Goal: Task Accomplishment & Management: Manage account settings

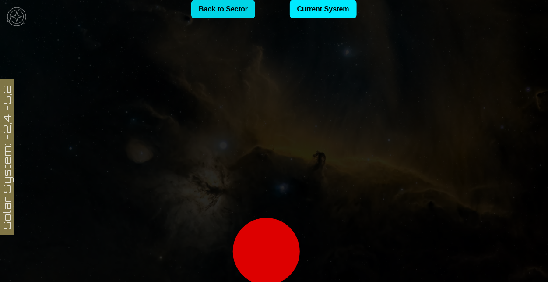
click at [231, 11] on link "Back to Sector" at bounding box center [223, 9] width 64 height 18
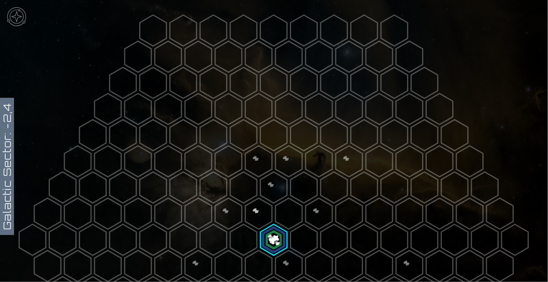
click at [275, 230] on polygon at bounding box center [274, 239] width 27 height 31
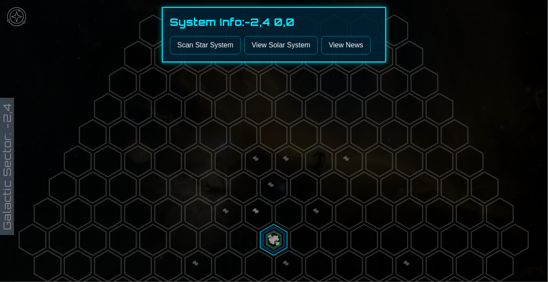
click at [101, 30] on div at bounding box center [274, 141] width 548 height 282
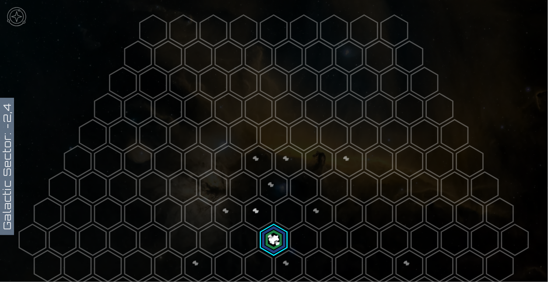
click at [26, 12] on img at bounding box center [17, 17] width 26 height 26
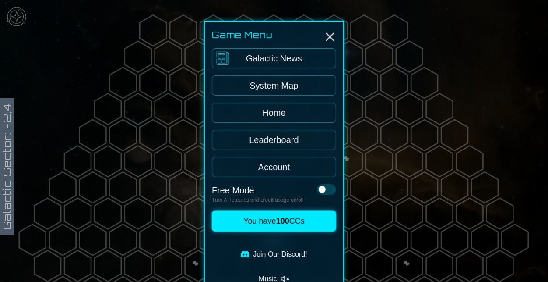
click at [291, 109] on link "Home" at bounding box center [274, 112] width 124 height 20
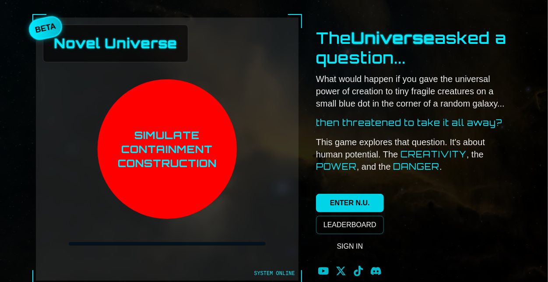
click at [362, 204] on link "ENTER N.U." at bounding box center [350, 203] width 68 height 18
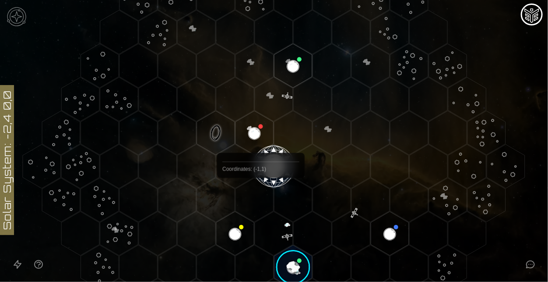
scroll to position [161, 0]
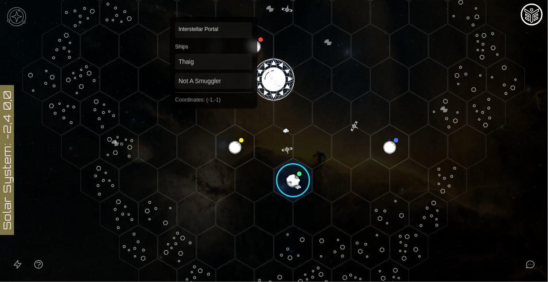
click at [214, 30] on polygon "Hex at coordinates -1,-1, clickable" at bounding box center [216, 46] width 38 height 44
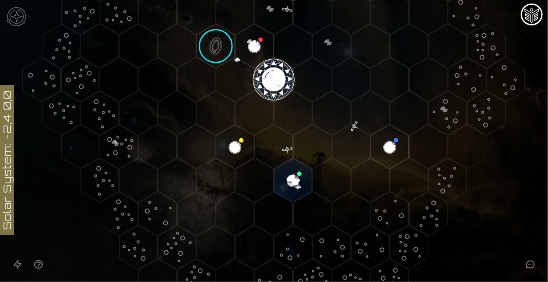
click at [219, 40] on image at bounding box center [216, 46] width 45 height 45
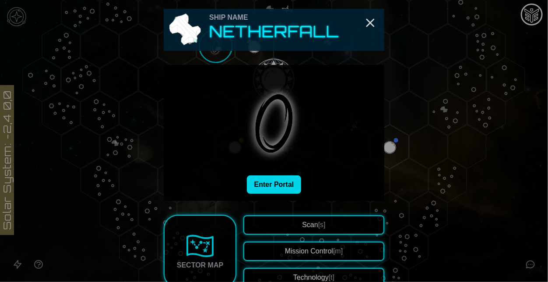
click at [287, 185] on button "Enter Portal" at bounding box center [274, 184] width 55 height 18
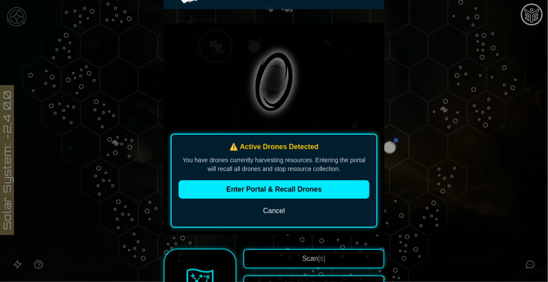
scroll to position [43, 0]
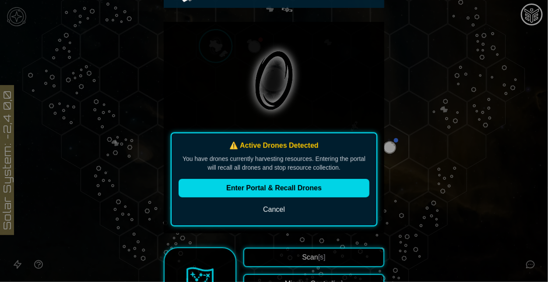
click at [302, 189] on button "Enter Portal & Recall Drones" at bounding box center [274, 188] width 191 height 18
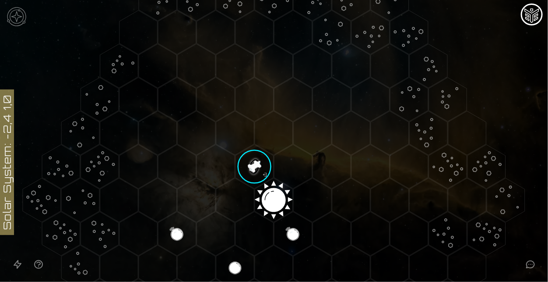
scroll to position [41, 0]
click at [179, 229] on polygon "Hex at coordinates -3,1, clickable" at bounding box center [177, 233] width 38 height 44
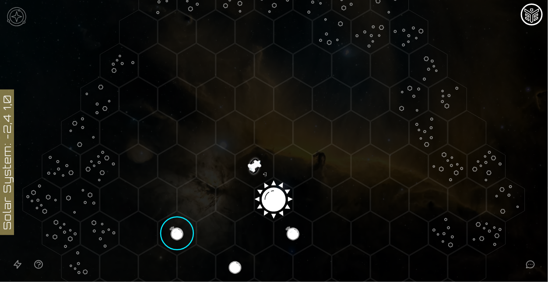
click at [179, 229] on image at bounding box center [177, 233] width 45 height 45
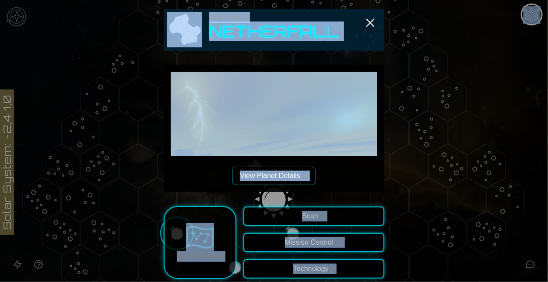
click at [325, 187] on div "View Planet Details [p]" at bounding box center [274, 128] width 221 height 127
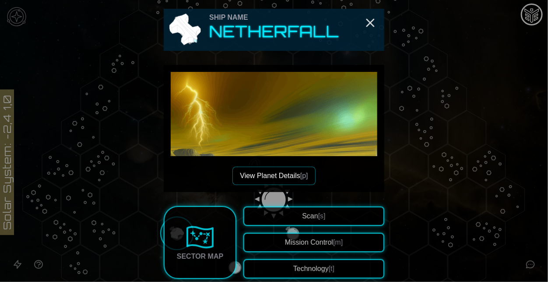
click at [297, 177] on button "View Planet Details [p]" at bounding box center [274, 175] width 83 height 18
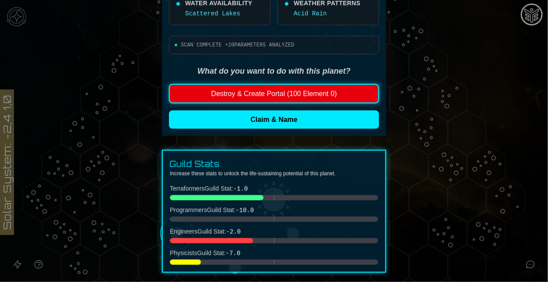
scroll to position [461, 0]
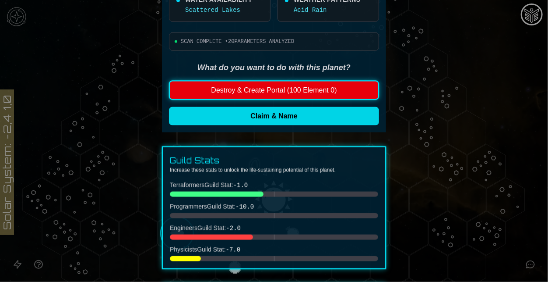
click at [259, 121] on button "Claim & Name" at bounding box center [274, 116] width 210 height 18
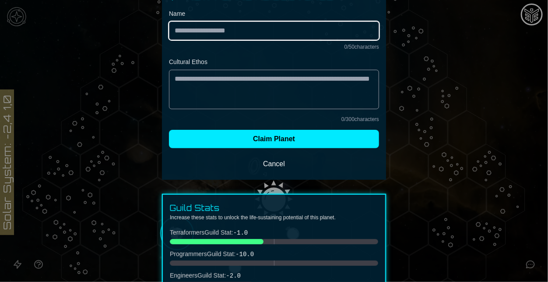
click at [263, 34] on input "Name" at bounding box center [274, 30] width 210 height 18
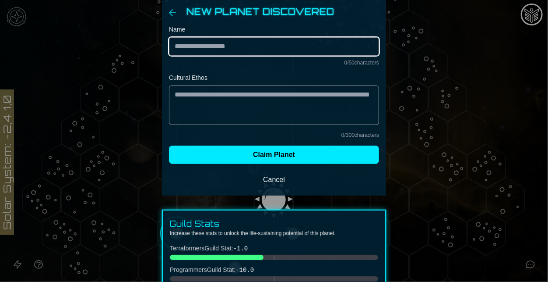
scroll to position [0, 0]
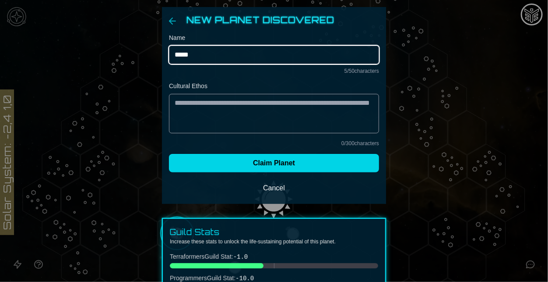
type input "*****"
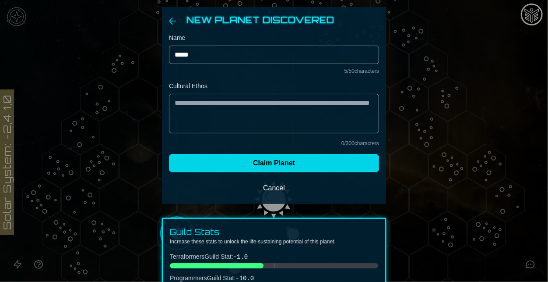
click at [286, 166] on button "Claim Planet" at bounding box center [274, 163] width 210 height 18
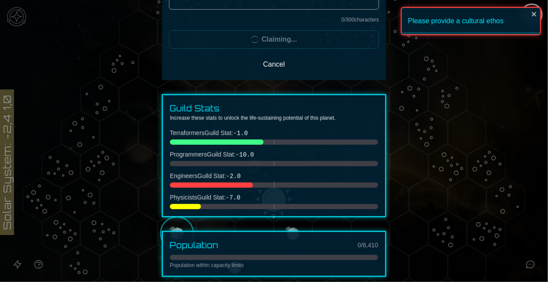
scroll to position [124, 0]
click at [397, 197] on div at bounding box center [274, 141] width 548 height 282
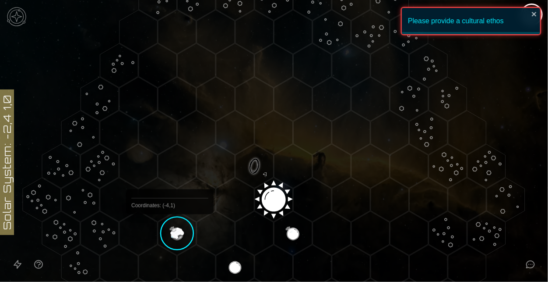
click at [180, 233] on image at bounding box center [177, 233] width 45 height 45
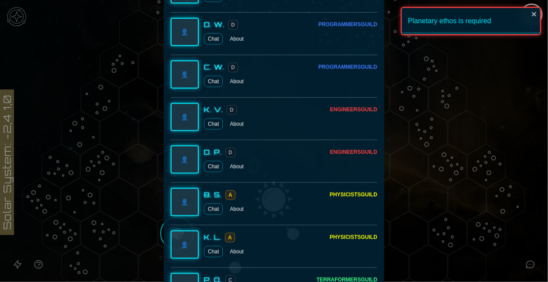
scroll to position [0, 0]
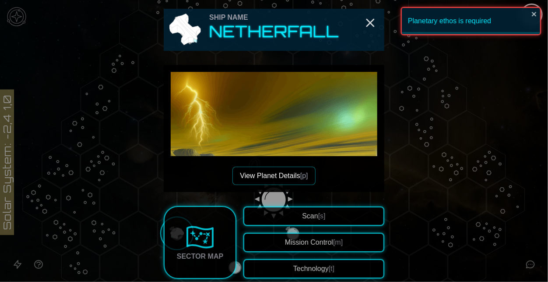
click at [447, 203] on div at bounding box center [274, 141] width 548 height 282
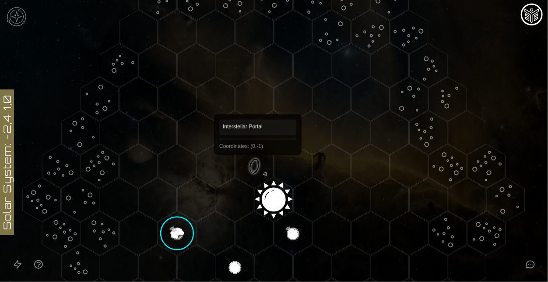
scroll to position [134, 0]
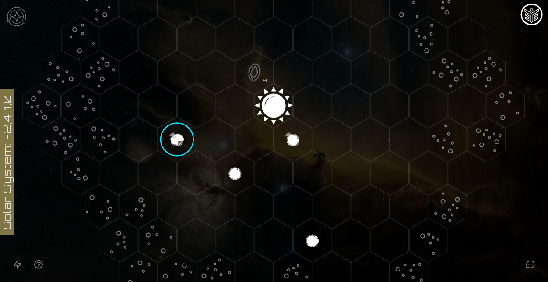
click at [172, 131] on image at bounding box center [177, 139] width 45 height 45
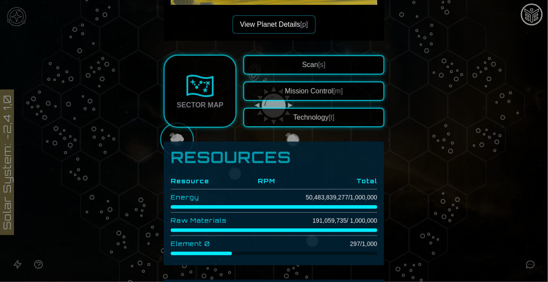
scroll to position [152, 0]
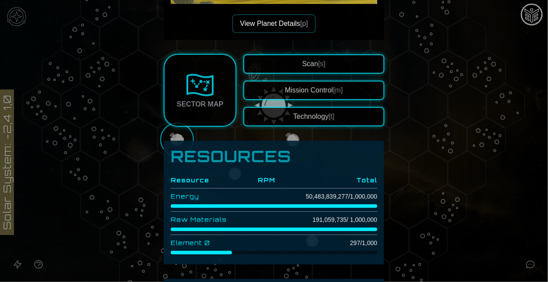
click at [275, 67] on button "Scan [s]" at bounding box center [314, 63] width 141 height 19
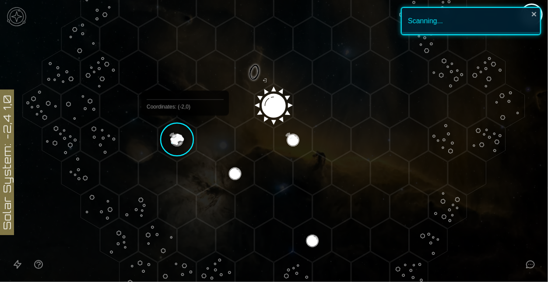
click at [182, 138] on image at bounding box center [177, 139] width 45 height 45
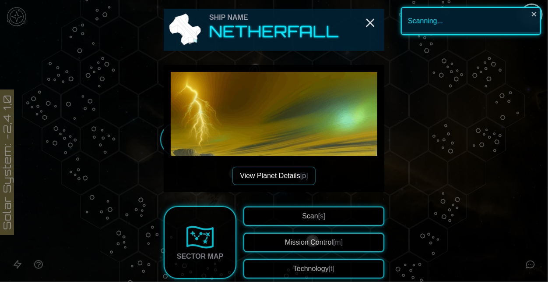
click at [293, 177] on button "View Planet Details [p]" at bounding box center [274, 175] width 83 height 18
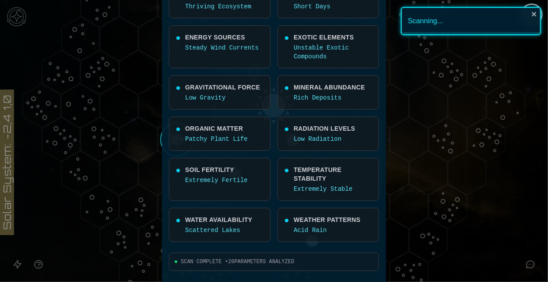
scroll to position [244, 0]
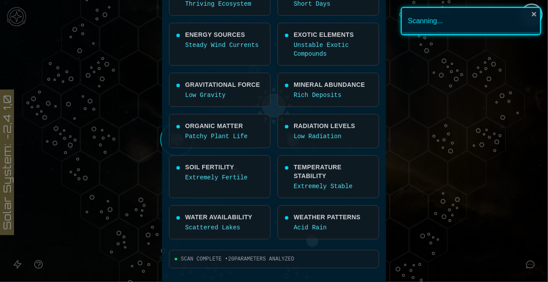
click at [309, 92] on polygon "Hex at coordinates 1,0, clickable" at bounding box center [313, 106] width 38 height 44
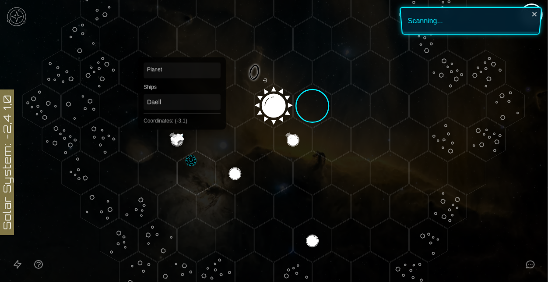
click at [178, 131] on polygon "Hex at coordinates -3,1, clickable" at bounding box center [177, 139] width 38 height 44
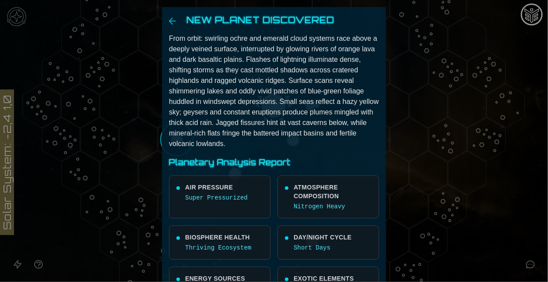
click at [180, 137] on p "From orbit: swirling ochre and emerald cloud systems race above a deeply veined…" at bounding box center [274, 91] width 210 height 116
click at [169, 135] on p "From orbit: swirling ochre and emerald cloud systems race above a deeply veined…" at bounding box center [274, 91] width 210 height 116
click at [170, 22] on icon "Back" at bounding box center [172, 21] width 11 height 11
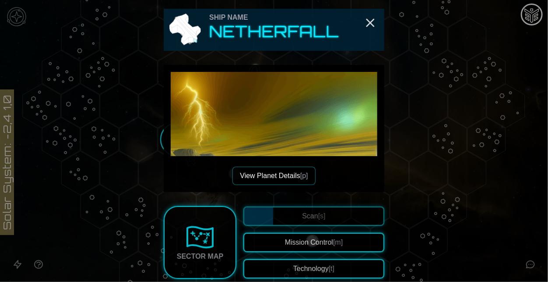
click at [362, 22] on div "Ship Name Netherfall" at bounding box center [274, 30] width 221 height 42
click at [368, 22] on icon "Close" at bounding box center [371, 23] width 14 height 14
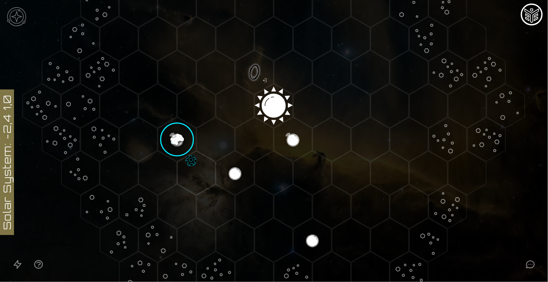
click at [185, 167] on polygon "Hex at coordinates -3,2, clickable" at bounding box center [196, 173] width 38 height 44
click at [191, 164] on image at bounding box center [192, 171] width 50 height 50
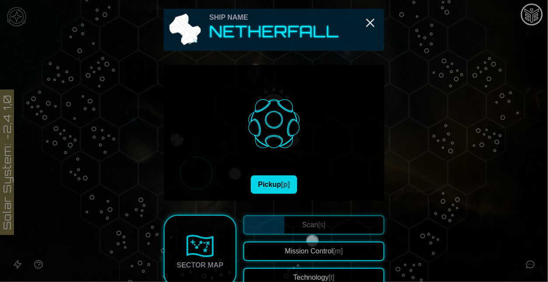
click at [270, 187] on button "Pickup [p]" at bounding box center [274, 184] width 47 height 18
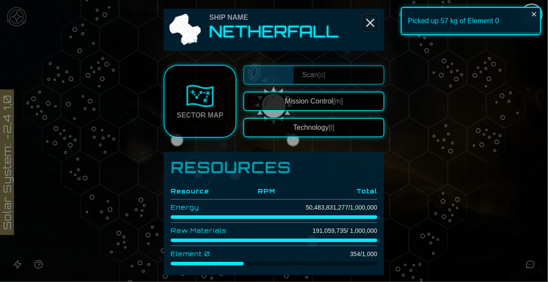
click at [375, 21] on icon "Close" at bounding box center [371, 23] width 14 height 14
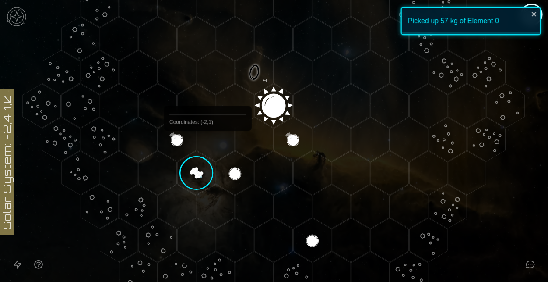
click at [177, 147] on polygon "Hex at coordinates -3,1, clickable" at bounding box center [177, 139] width 38 height 44
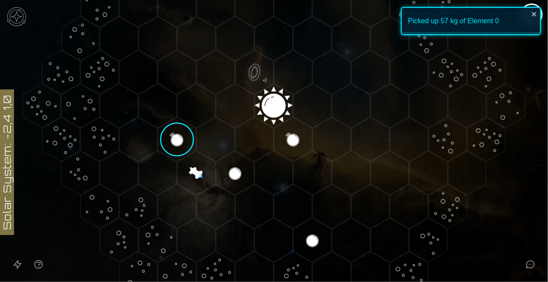
click at [177, 147] on image at bounding box center [177, 139] width 45 height 45
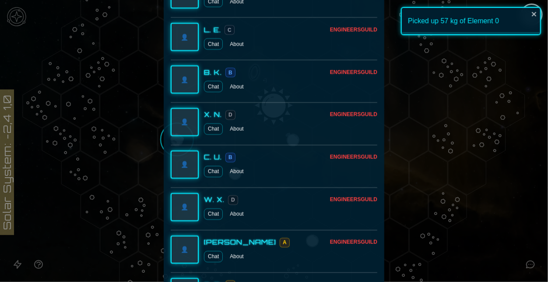
scroll to position [0, 0]
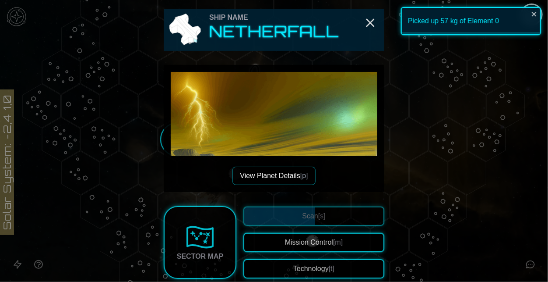
click at [293, 168] on button "View Planet Details [p]" at bounding box center [274, 175] width 83 height 18
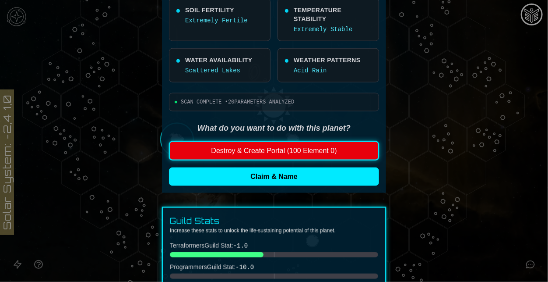
scroll to position [403, 0]
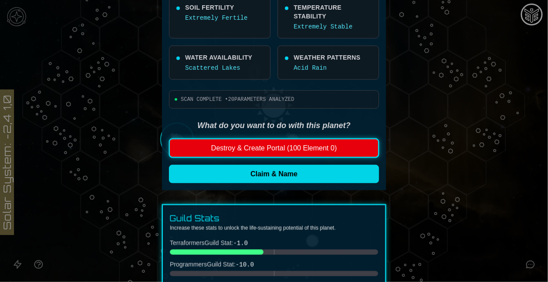
click at [270, 173] on button "Claim & Name" at bounding box center [274, 174] width 210 height 18
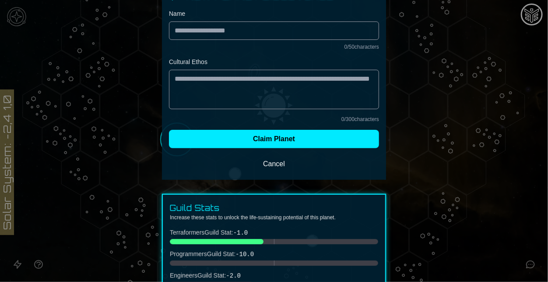
scroll to position [0, 0]
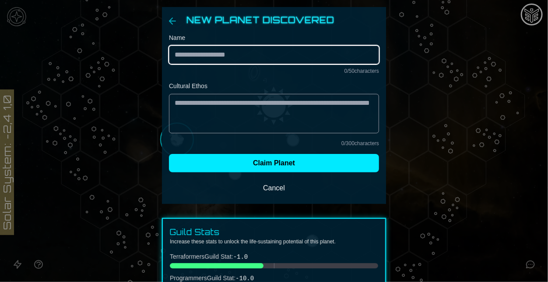
click at [267, 55] on input "Name" at bounding box center [274, 55] width 210 height 18
type input "*"
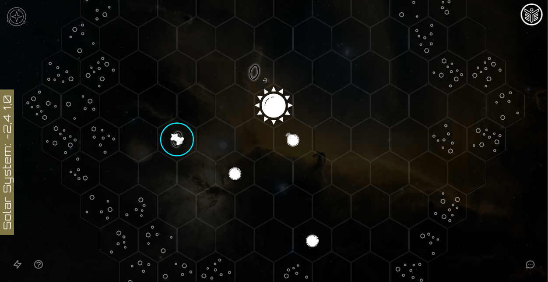
click at [178, 138] on image at bounding box center [177, 139] width 45 height 45
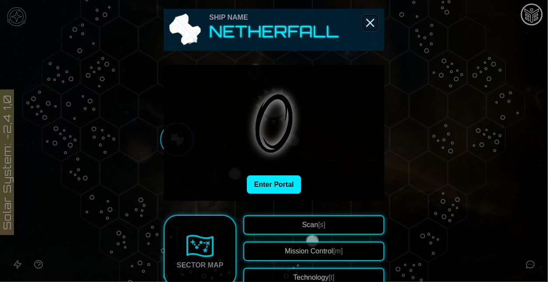
click at [367, 28] on icon "Close" at bounding box center [371, 23] width 14 height 14
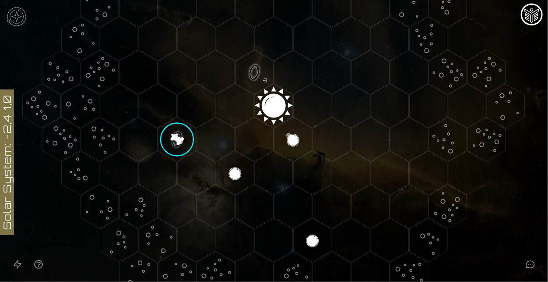
click at [181, 145] on image at bounding box center [177, 139] width 45 height 45
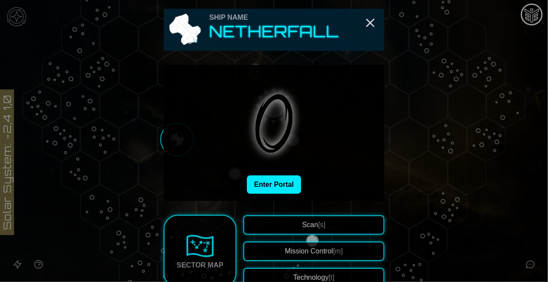
scroll to position [293, 0]
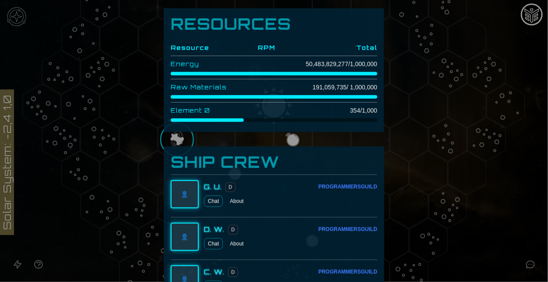
click at [526, 194] on div at bounding box center [274, 141] width 548 height 282
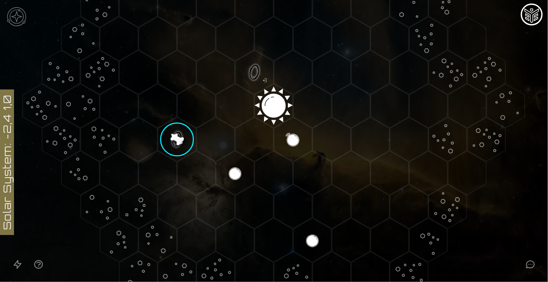
click at [239, 178] on polygon "Hex at coordinates -2,2, clickable" at bounding box center [235, 173] width 38 height 44
click at [239, 178] on image at bounding box center [235, 173] width 45 height 45
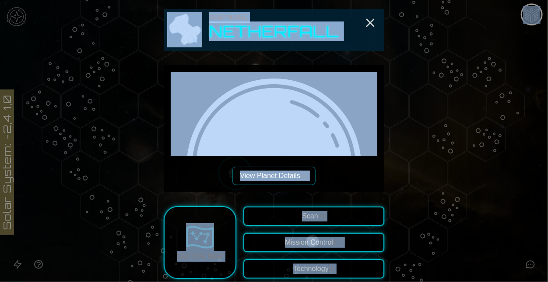
click at [318, 180] on div "View Planet Details [p]" at bounding box center [274, 128] width 207 height 113
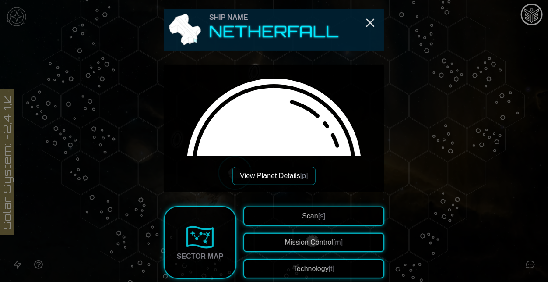
click at [312, 212] on span "Scan [s]" at bounding box center [313, 215] width 23 height 7
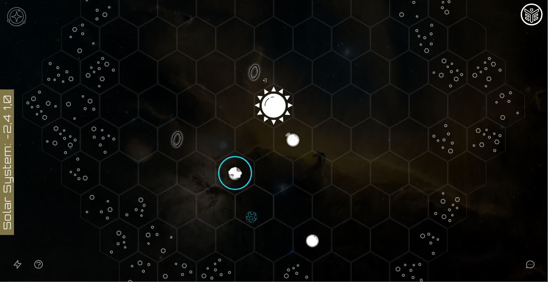
click at [247, 209] on polygon "Hex at coordinates -2,3, clickable" at bounding box center [255, 206] width 38 height 44
click at [247, 209] on image at bounding box center [254, 206] width 53 height 53
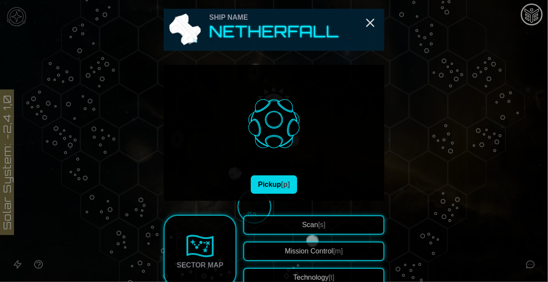
click at [278, 185] on button "Pickup [p]" at bounding box center [274, 184] width 47 height 18
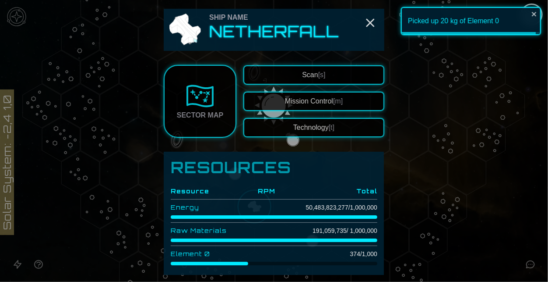
click at [457, 131] on div at bounding box center [274, 141] width 548 height 282
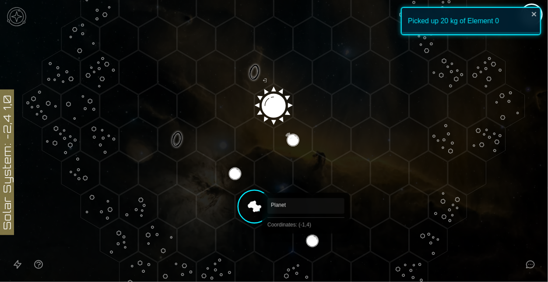
click at [311, 247] on polygon "Hex at coordinates -1,4, clickable" at bounding box center [313, 240] width 38 height 44
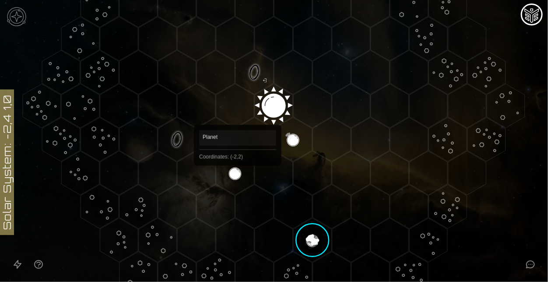
click at [238, 178] on polygon "Hex at coordinates -2,2, clickable" at bounding box center [235, 173] width 38 height 44
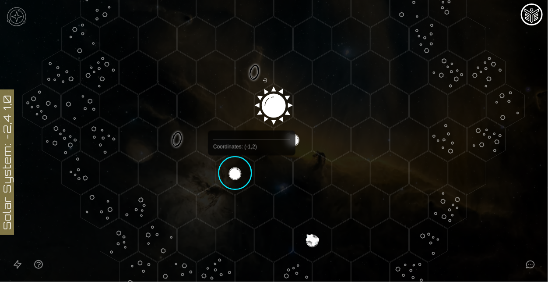
click at [251, 176] on image at bounding box center [235, 173] width 45 height 45
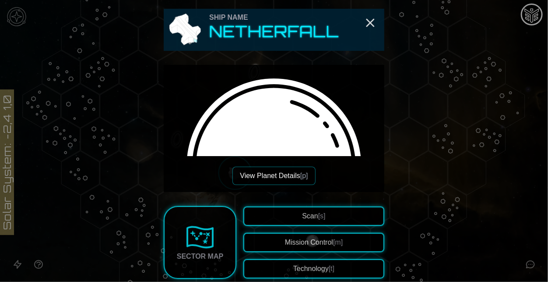
click at [287, 182] on button "View Planet Details [p]" at bounding box center [274, 175] width 83 height 18
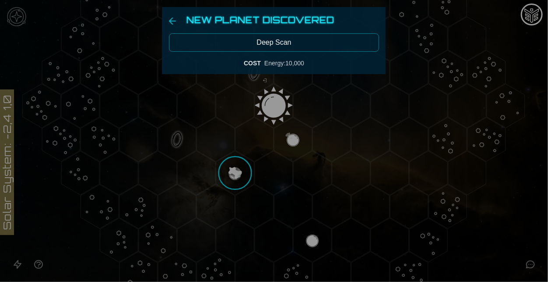
click at [269, 45] on button "Deep Scan" at bounding box center [274, 42] width 210 height 18
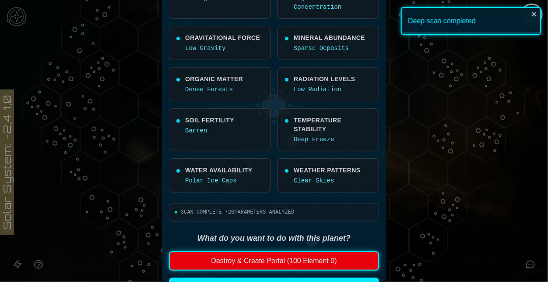
scroll to position [208, 0]
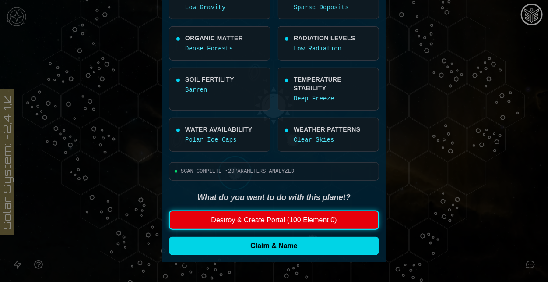
click at [281, 252] on button "Claim & Name" at bounding box center [274, 246] width 210 height 18
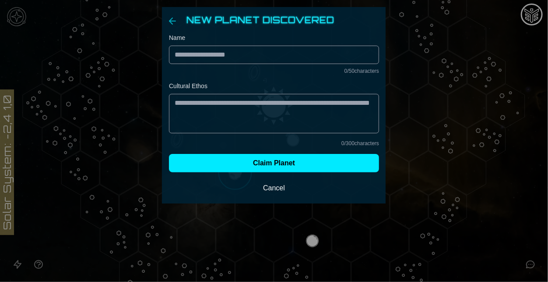
scroll to position [0, 0]
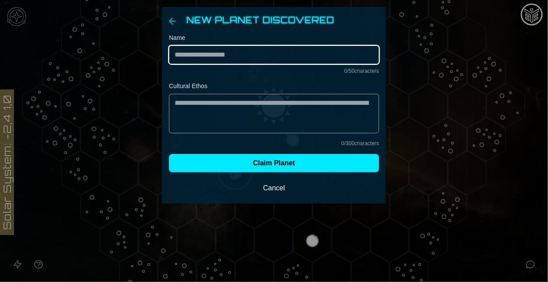
click at [224, 54] on input "Name" at bounding box center [274, 55] width 210 height 18
click at [248, 57] on input "Name" at bounding box center [274, 55] width 210 height 18
type input "*"
paste input "*****"
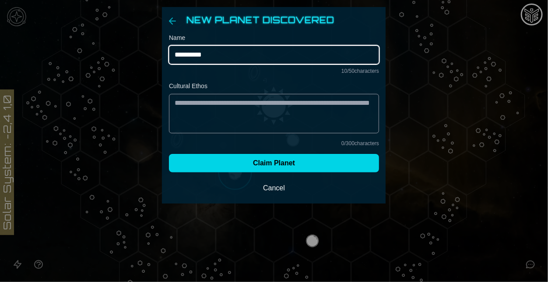
type input "**********"
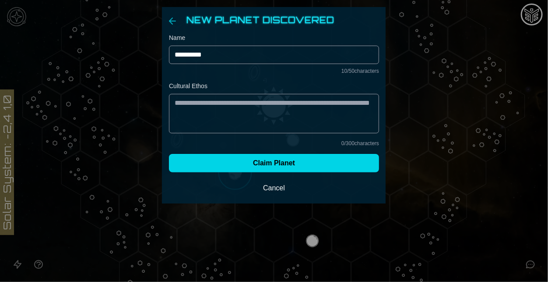
click at [279, 164] on button "Claim Planet" at bounding box center [274, 163] width 210 height 18
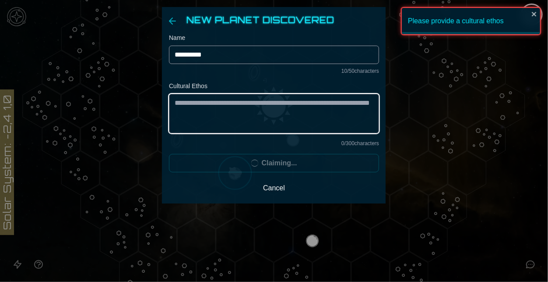
click at [266, 124] on textarea "Cultural Ethos" at bounding box center [274, 113] width 210 height 39
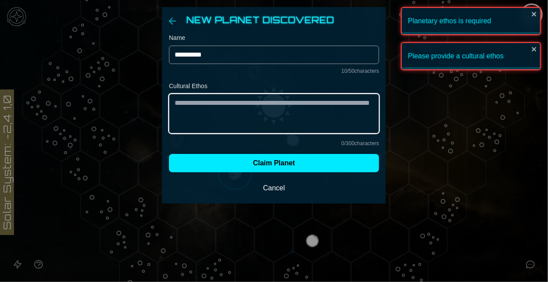
type textarea "*"
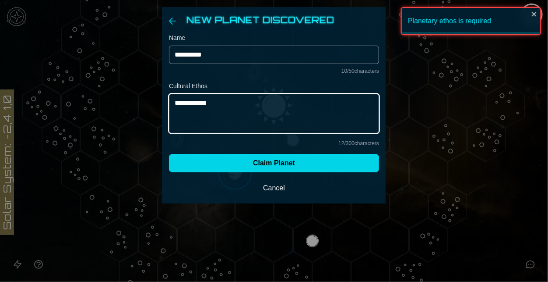
type textarea "**********"
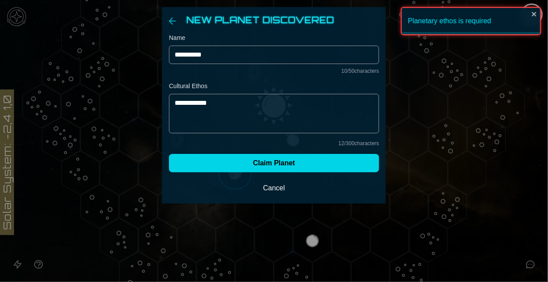
click at [297, 165] on button "Claim Planet" at bounding box center [274, 163] width 210 height 18
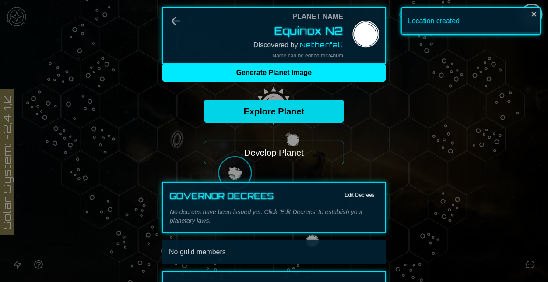
scroll to position [101, 0]
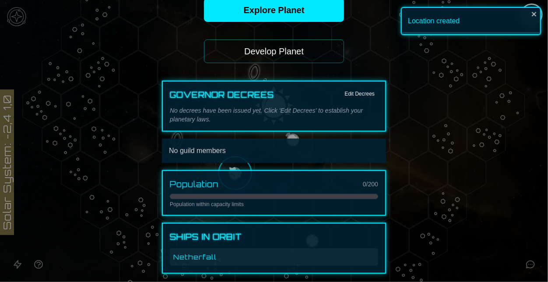
click at [272, 56] on button "Develop Planet" at bounding box center [274, 51] width 140 height 24
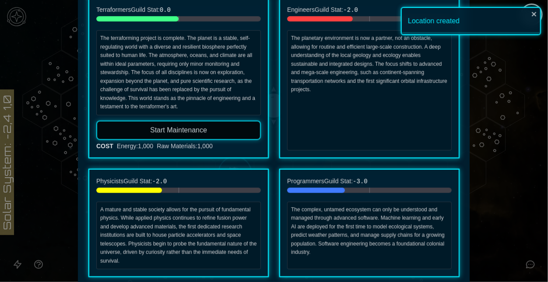
scroll to position [187, 0]
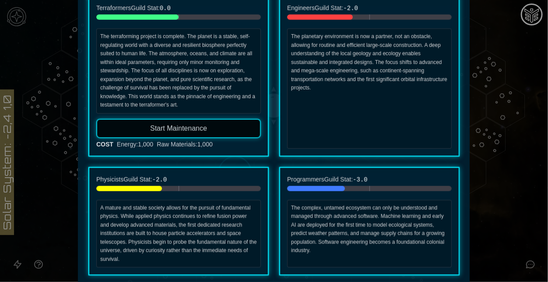
click at [535, 167] on div at bounding box center [274, 141] width 548 height 282
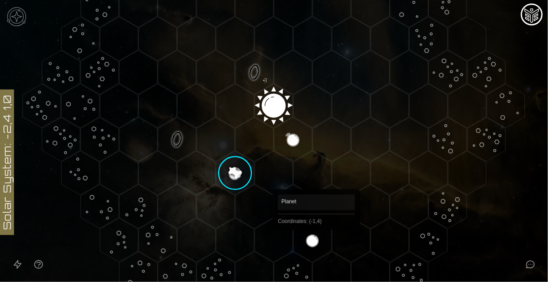
click at [317, 242] on polygon "Hex at coordinates -1,4, clickable" at bounding box center [313, 240] width 38 height 44
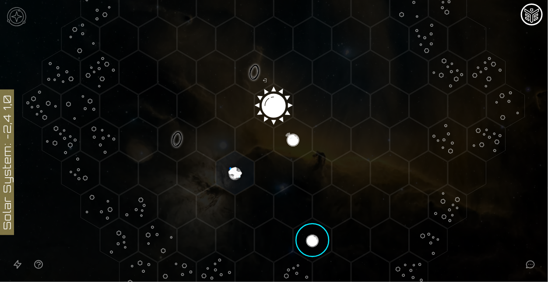
click at [317, 243] on image at bounding box center [312, 240] width 45 height 45
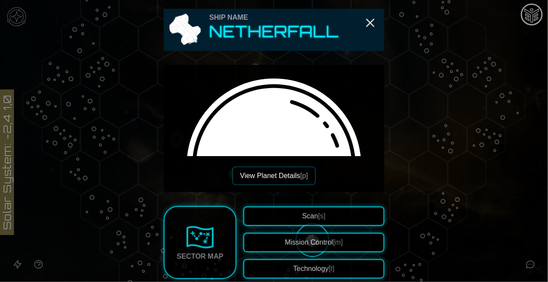
click at [319, 215] on span "[s]" at bounding box center [321, 215] width 7 height 7
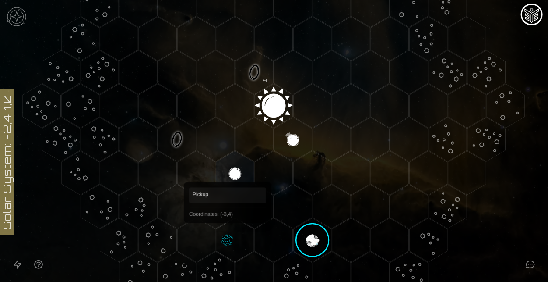
click at [227, 236] on polygon "Hex at coordinates -3,4, clickable" at bounding box center [235, 240] width 38 height 44
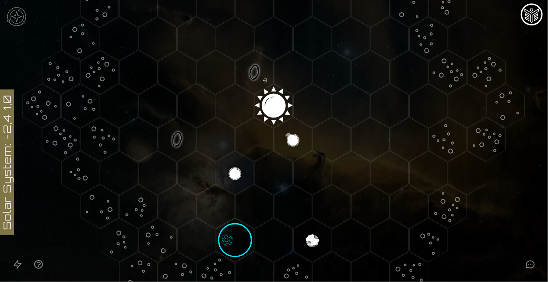
click at [227, 236] on image at bounding box center [239, 241] width 50 height 50
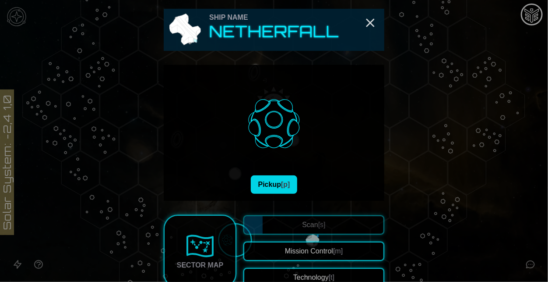
click at [278, 184] on button "Pickup [p]" at bounding box center [274, 184] width 47 height 18
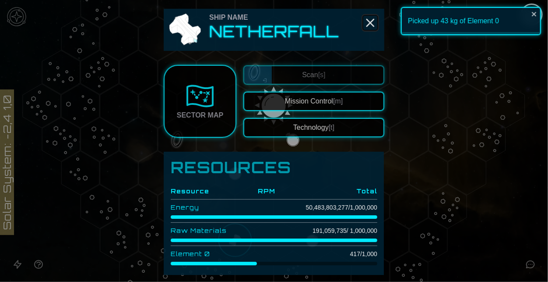
click at [370, 20] on icon "Close" at bounding box center [371, 23] width 14 height 14
click at [370, 20] on polygon "Hex at coordinates 4,-3, clickable" at bounding box center [371, 5] width 38 height 44
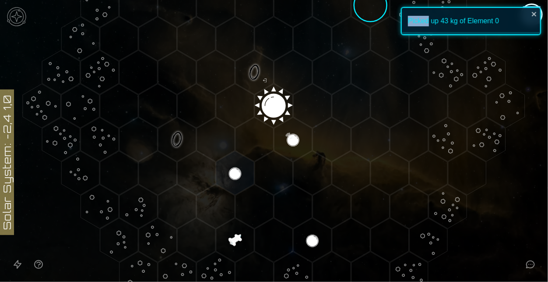
click at [318, 242] on polygon "Hex at coordinates -1,4, clickable" at bounding box center [313, 240] width 38 height 44
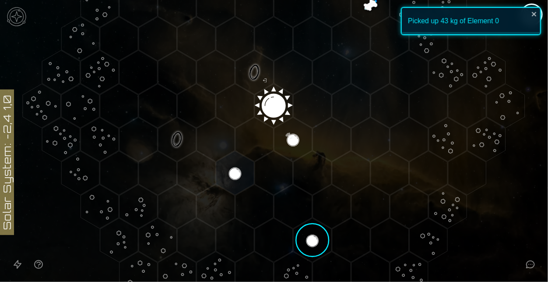
click at [318, 242] on image at bounding box center [312, 240] width 45 height 45
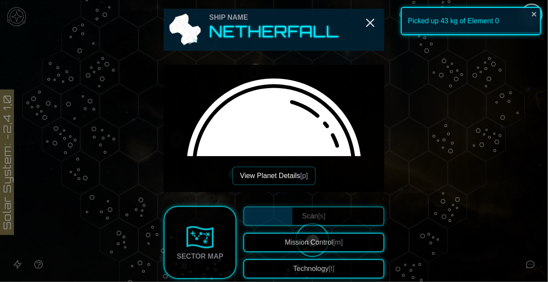
click at [318, 272] on button "Technology [t]" at bounding box center [314, 268] width 141 height 19
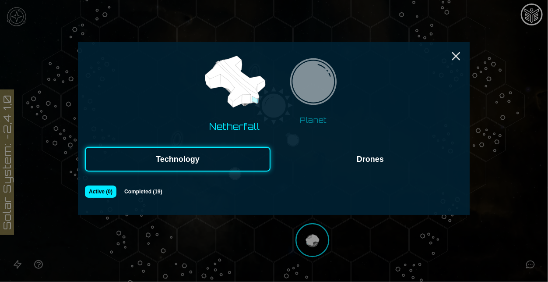
click at [324, 164] on button "Drones" at bounding box center [371, 159] width 186 height 25
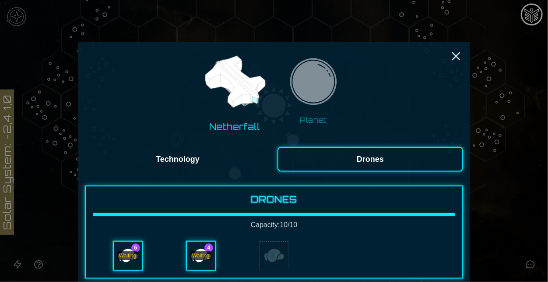
click at [246, 151] on button "Technology" at bounding box center [178, 159] width 186 height 25
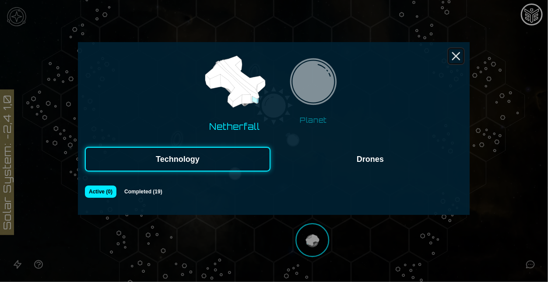
click at [449, 61] on icon "Close" at bounding box center [456, 56] width 14 height 14
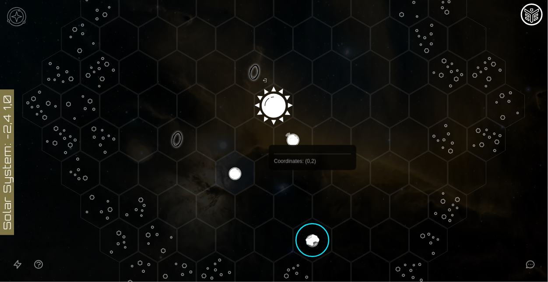
scroll to position [198, 0]
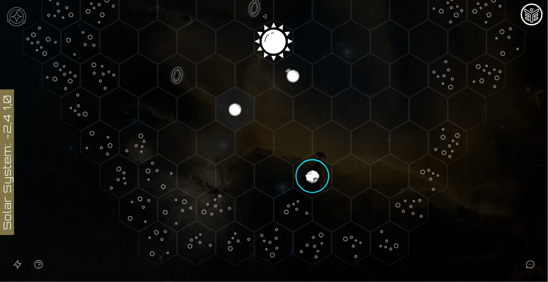
click at [305, 181] on image at bounding box center [312, 176] width 45 height 45
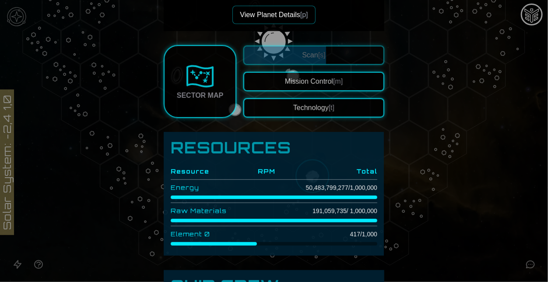
scroll to position [162, 0]
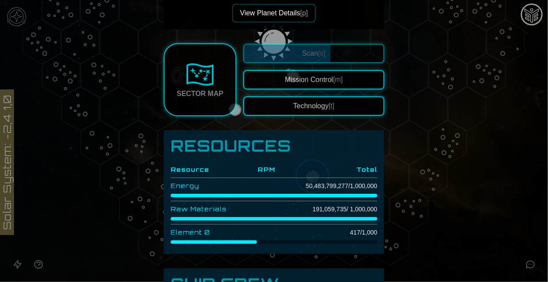
click at [267, 13] on button "View Planet Details [p]" at bounding box center [274, 13] width 83 height 18
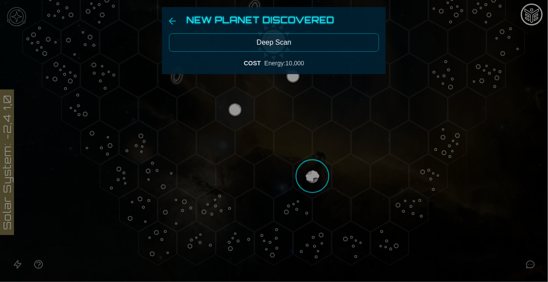
click at [282, 43] on button "Deep Scan" at bounding box center [274, 42] width 210 height 18
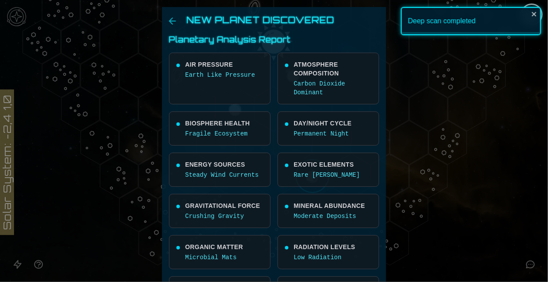
scroll to position [217, 0]
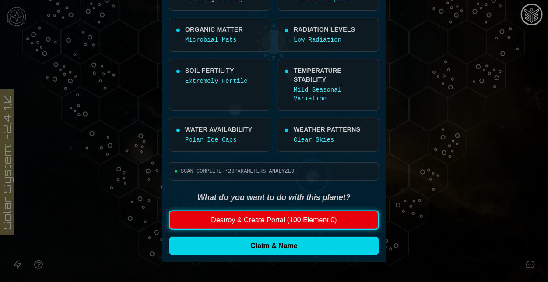
click at [254, 243] on button "Claim & Name" at bounding box center [274, 246] width 210 height 18
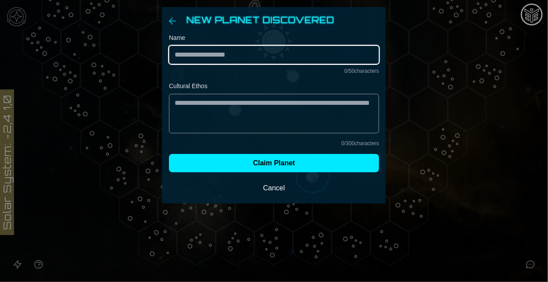
click at [219, 51] on input "Name" at bounding box center [274, 55] width 210 height 18
click at [206, 55] on input "Name" at bounding box center [274, 55] width 210 height 18
paste input "********"
type input "**********"
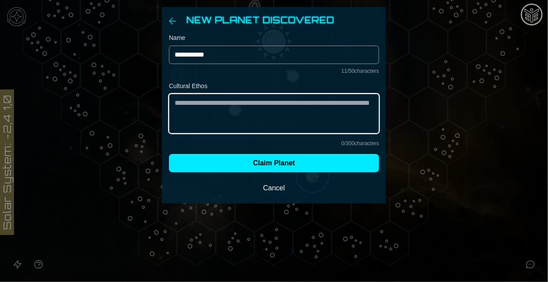
click at [259, 106] on textarea "Cultural Ethos" at bounding box center [274, 113] width 210 height 39
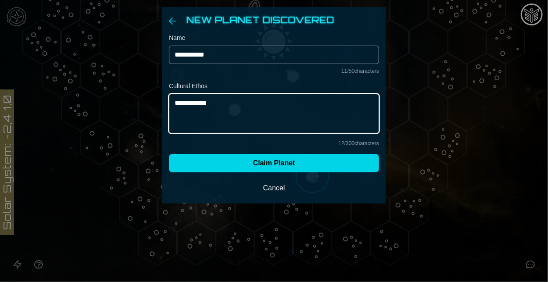
type textarea "**********"
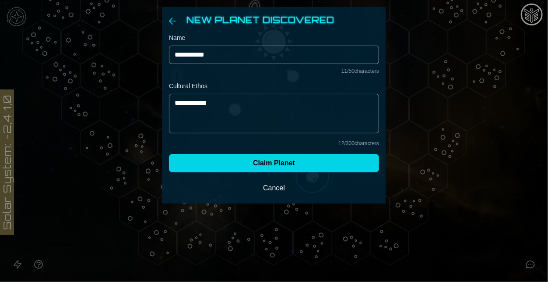
click at [308, 157] on button "Claim Planet" at bounding box center [274, 163] width 210 height 18
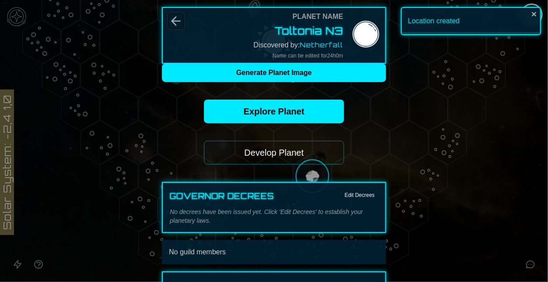
click at [169, 18] on icon "Back" at bounding box center [176, 21] width 14 height 14
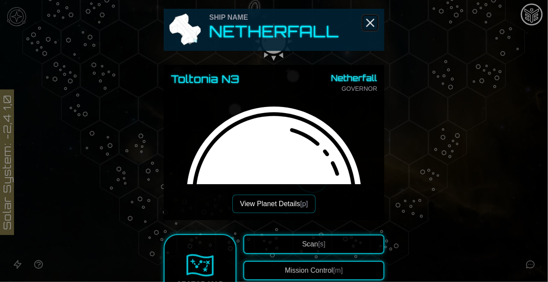
click at [369, 26] on icon "Close" at bounding box center [371, 23] width 14 height 14
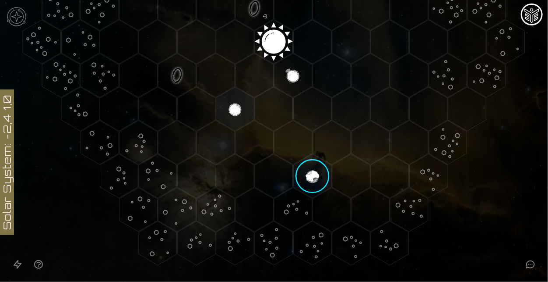
click at [314, 177] on image at bounding box center [312, 176] width 45 height 45
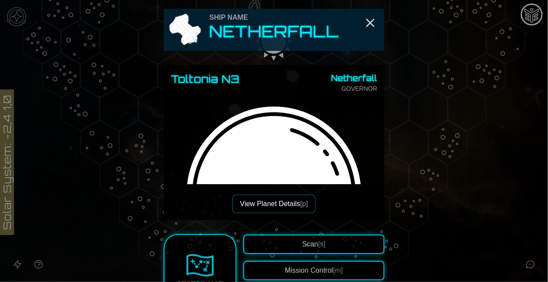
click at [427, 136] on div at bounding box center [274, 141] width 548 height 282
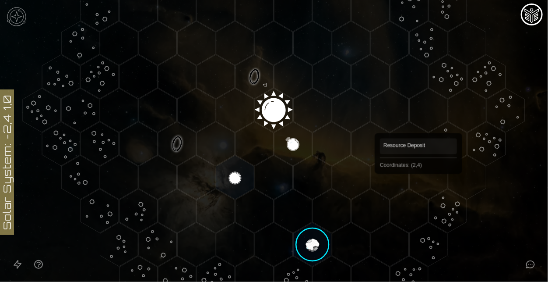
scroll to position [129, 0]
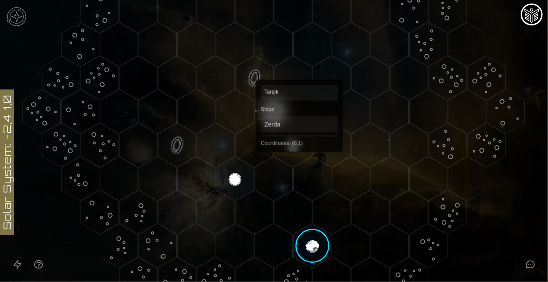
click at [299, 148] on polygon "Hex at coordinates 0,1, clickable" at bounding box center [293, 145] width 38 height 44
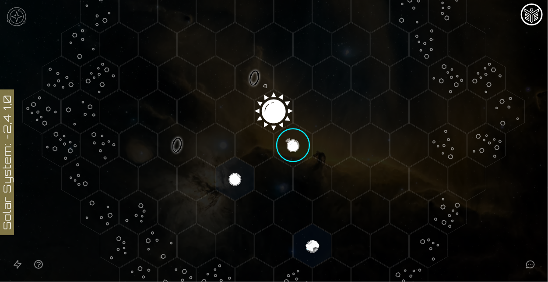
click at [299, 148] on image at bounding box center [293, 145] width 45 height 45
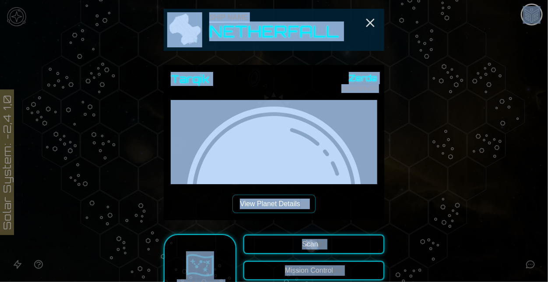
click at [341, 196] on div "[PERSON_NAME] GOVERNOR View Planet Details [p]" at bounding box center [274, 142] width 207 height 141
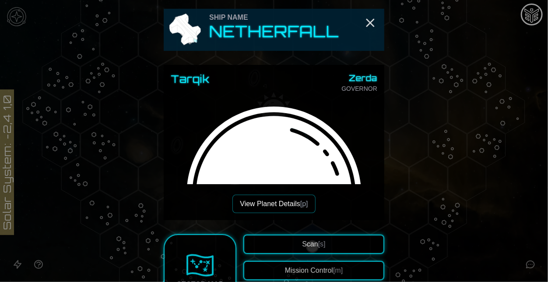
click at [298, 199] on button "View Planet Details [p]" at bounding box center [274, 203] width 83 height 18
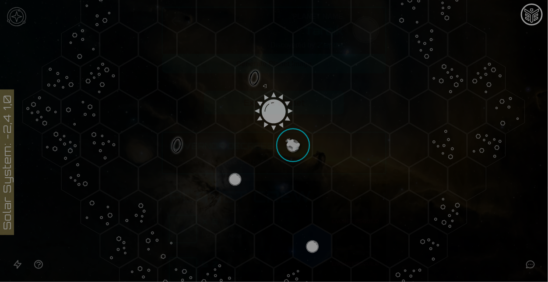
click at [290, 104] on link "Explore Planet" at bounding box center [274, 103] width 140 height 24
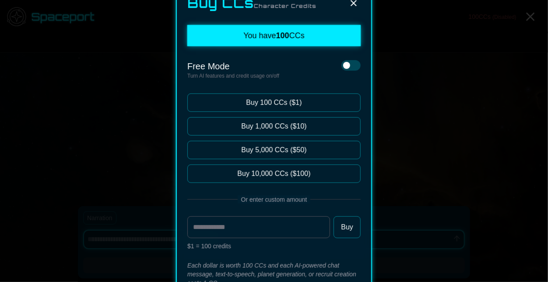
click at [354, 4] on icon at bounding box center [354, 3] width 11 height 11
type textarea "*"
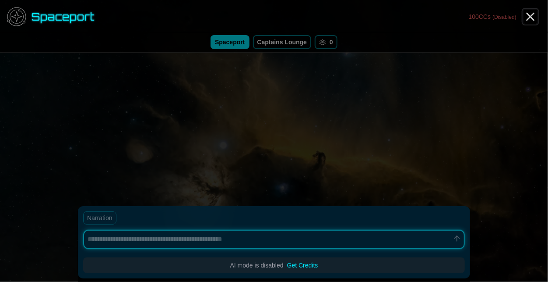
click at [533, 18] on line "Close" at bounding box center [530, 16] width 7 height 7
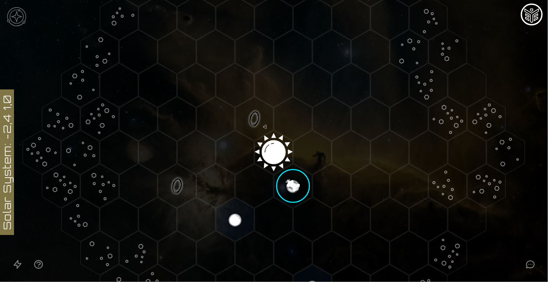
scroll to position [198, 0]
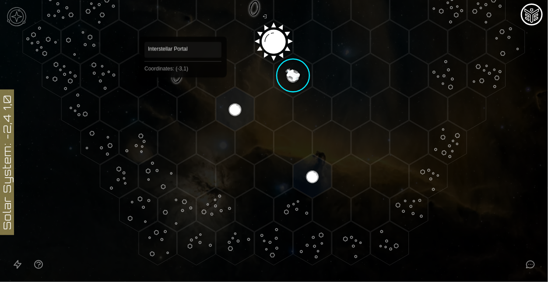
click at [183, 90] on polygon "Hex at coordinates -3,1, clickable" at bounding box center [177, 75] width 38 height 44
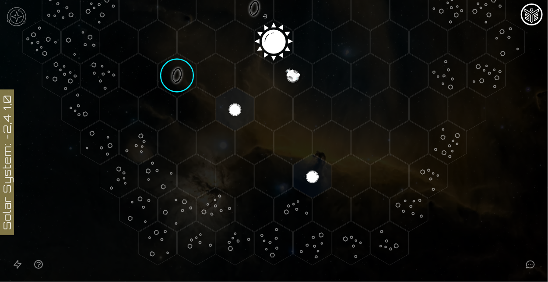
click at [183, 90] on image at bounding box center [177, 75] width 45 height 45
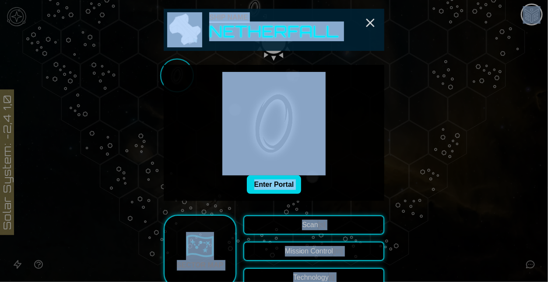
click at [295, 189] on button "Enter Portal" at bounding box center [274, 184] width 55 height 18
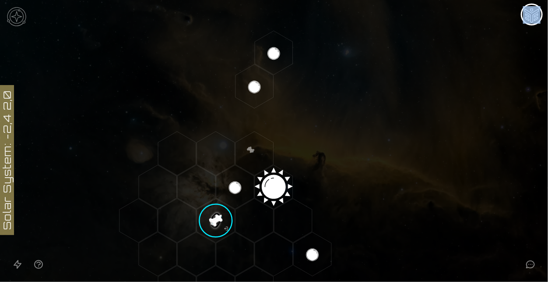
scroll to position [53, 0]
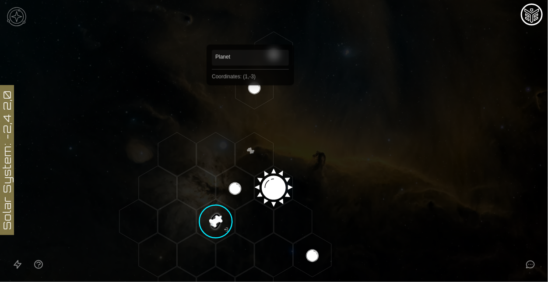
click at [251, 98] on polygon "Hex at coordinates 1,-3, clickable" at bounding box center [255, 87] width 38 height 44
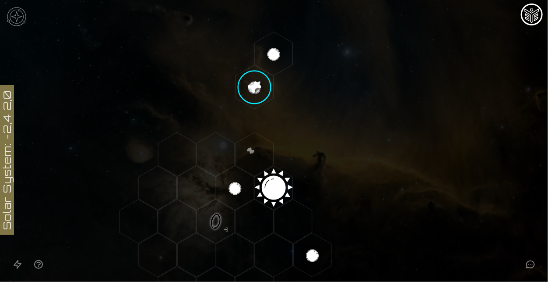
click at [252, 95] on image at bounding box center [254, 87] width 45 height 45
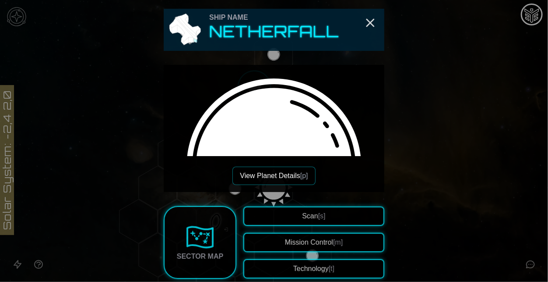
click at [274, 157] on div "View Planet Details [p]" at bounding box center [274, 128] width 207 height 113
click at [279, 169] on button "View Planet Details [p]" at bounding box center [274, 175] width 83 height 18
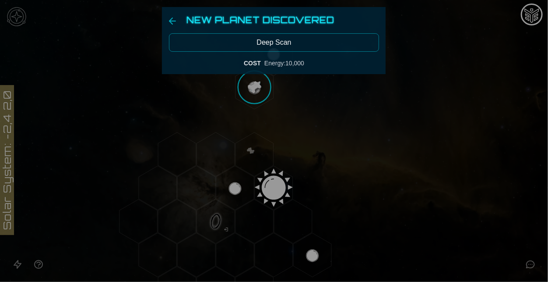
click at [295, 41] on button "Deep Scan" at bounding box center [274, 42] width 210 height 18
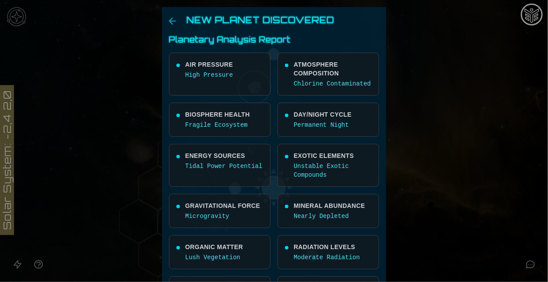
scroll to position [217, 0]
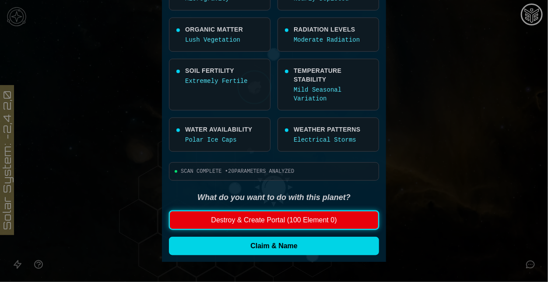
click at [287, 249] on button "Claim & Name" at bounding box center [274, 246] width 210 height 18
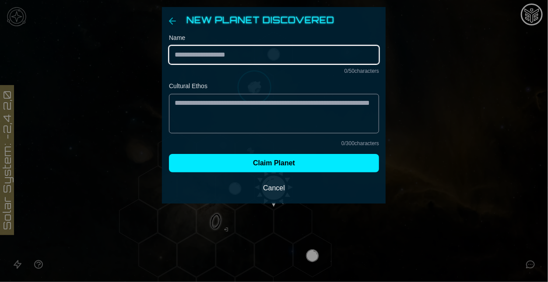
click at [230, 49] on input "Name" at bounding box center [274, 55] width 210 height 18
paste input "*********"
type input "**********"
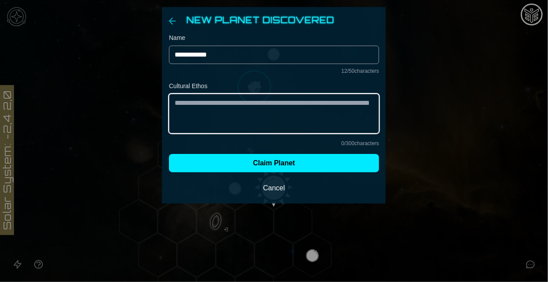
click at [284, 113] on textarea "Cultural Ethos" at bounding box center [274, 113] width 210 height 39
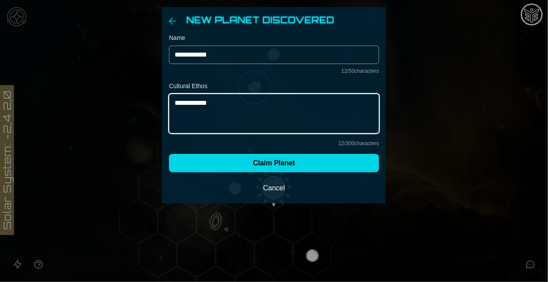
type textarea "**********"
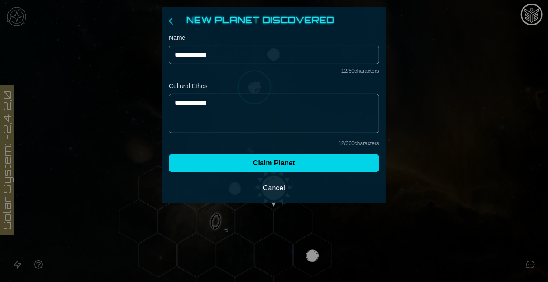
click at [321, 162] on button "Claim Planet" at bounding box center [274, 163] width 210 height 18
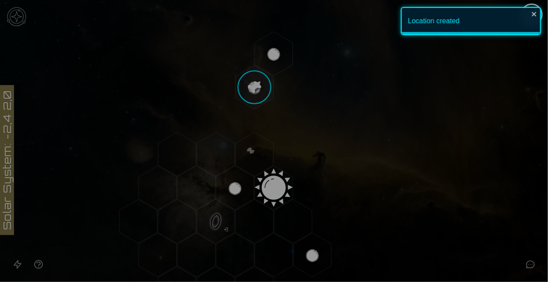
scroll to position [133, 0]
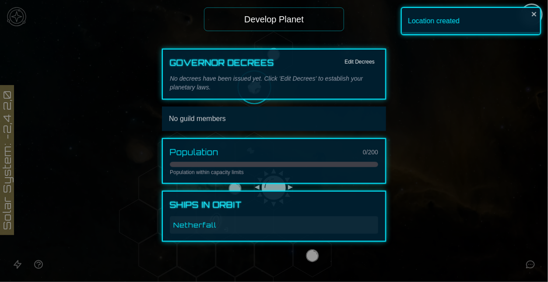
click at [235, 83] on p "No decrees have been issued yet. Click 'Edit Decrees' to establish your planeta…" at bounding box center [274, 83] width 208 height 18
click at [363, 60] on button "Edit Decrees" at bounding box center [359, 62] width 37 height 11
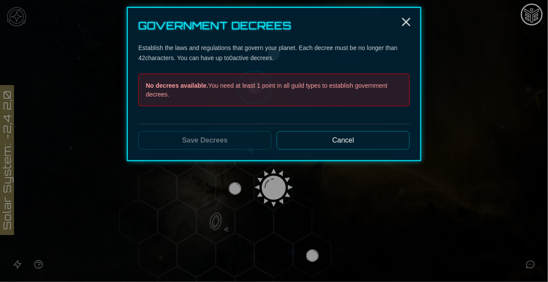
click at [342, 141] on button "Cancel" at bounding box center [343, 140] width 133 height 18
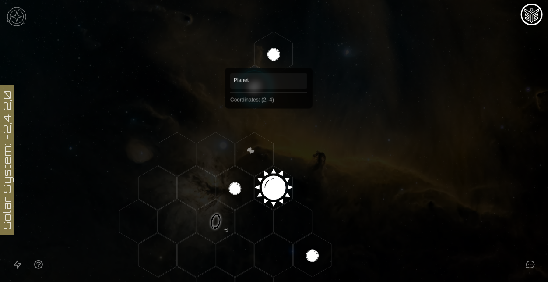
click at [269, 55] on polygon "Hex at coordinates 2,-4, clickable" at bounding box center [274, 54] width 38 height 44
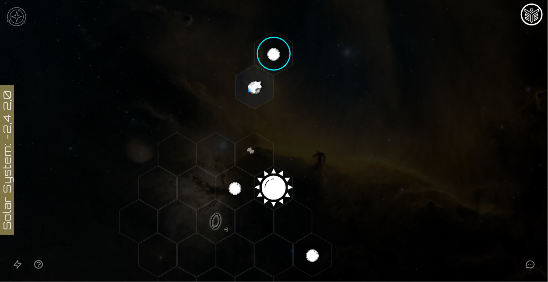
click at [269, 55] on image at bounding box center [274, 53] width 45 height 45
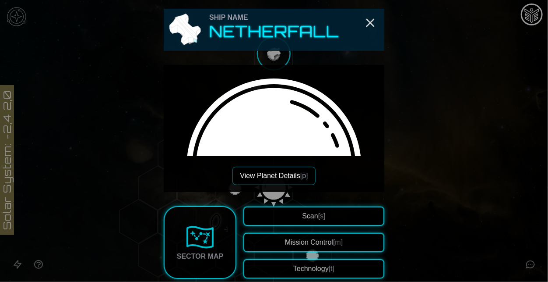
click at [427, 154] on div at bounding box center [274, 141] width 548 height 282
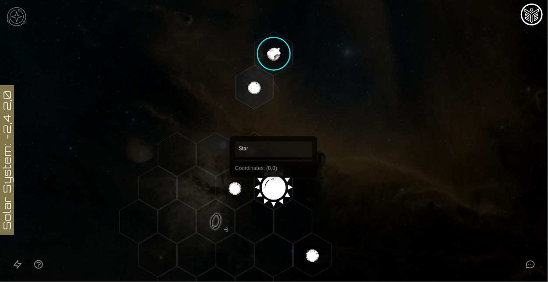
click at [274, 189] on polygon "Hex at coordinates 0,0, clickable" at bounding box center [274, 188] width 38 height 44
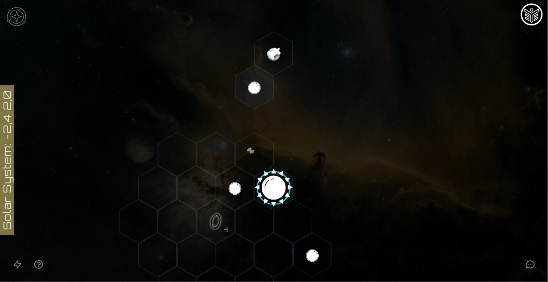
click at [274, 189] on image at bounding box center [274, 185] width 45 height 45
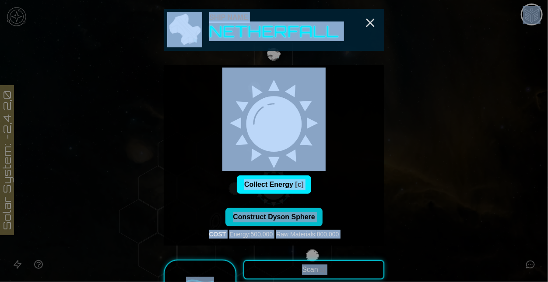
click at [318, 203] on div "Collect Energy [c] Construct Dyson Sphere COST Energy : 500,000 Raw Materials :…" at bounding box center [274, 206] width 207 height 63
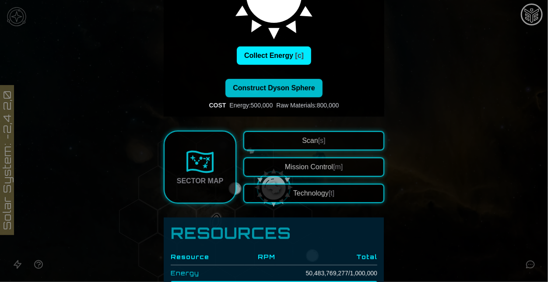
scroll to position [143, 0]
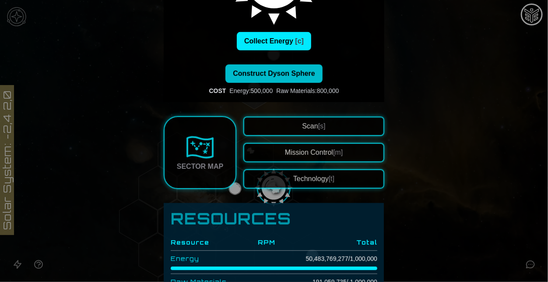
click at [334, 173] on button "Technology [t]" at bounding box center [314, 178] width 141 height 19
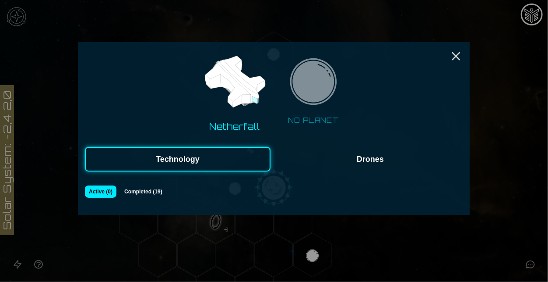
click at [371, 158] on button "Drones" at bounding box center [371, 159] width 186 height 25
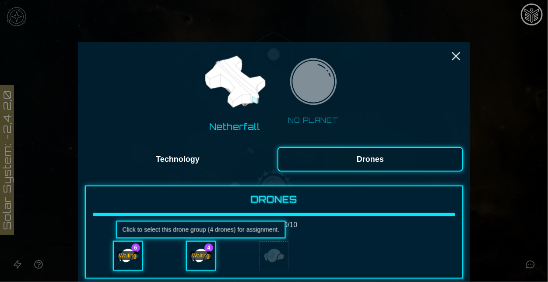
scroll to position [45, 0]
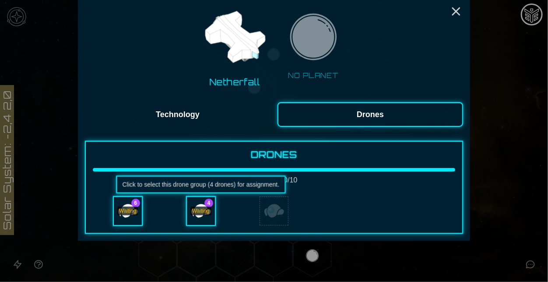
click at [197, 220] on div "Waiting" at bounding box center [201, 211] width 28 height 28
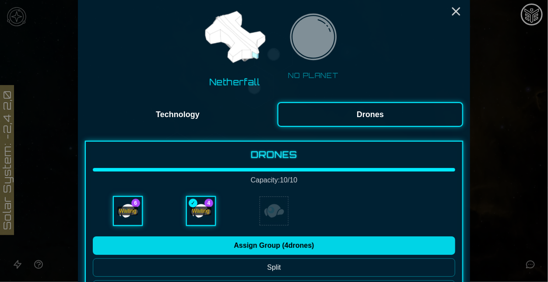
click at [257, 249] on button "Assign Group ( 4 drones)" at bounding box center [274, 245] width 363 height 18
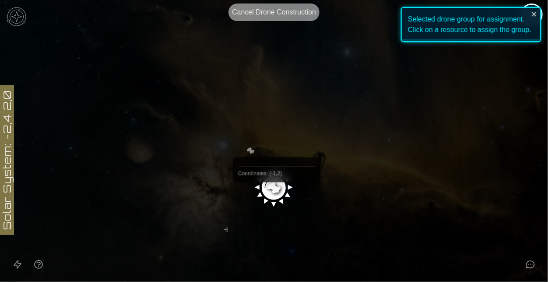
click at [273, 195] on image at bounding box center [274, 185] width 45 height 45
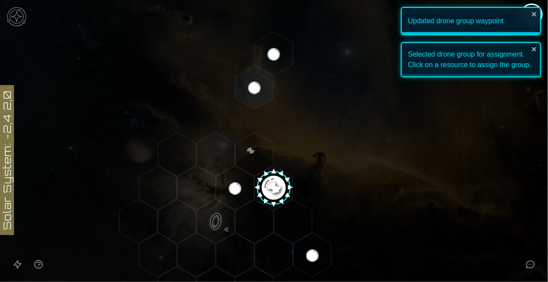
click at [272, 193] on image at bounding box center [274, 185] width 45 height 45
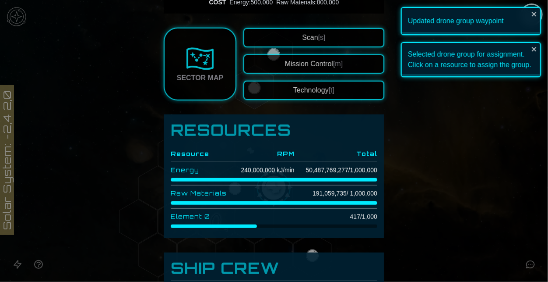
scroll to position [237, 0]
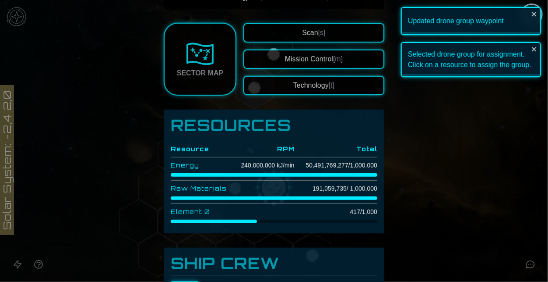
click at [268, 91] on button "Technology [t]" at bounding box center [314, 85] width 141 height 19
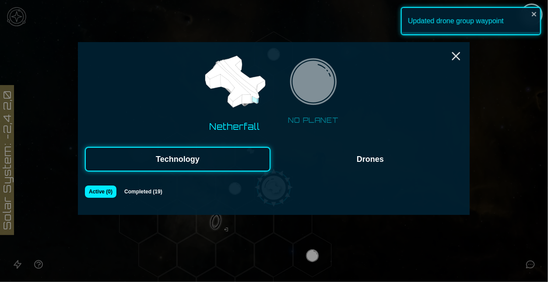
click at [354, 170] on button "Drones" at bounding box center [371, 159] width 186 height 25
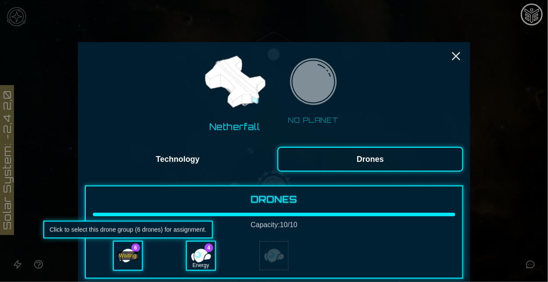
click at [133, 260] on div "Waiting" at bounding box center [128, 255] width 28 height 28
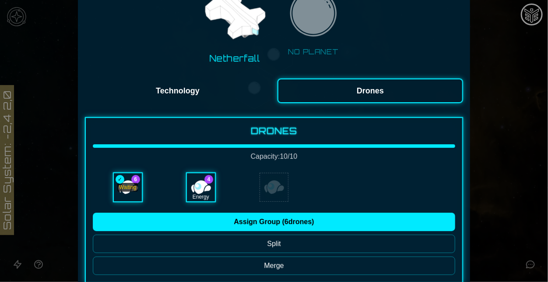
scroll to position [69, 0]
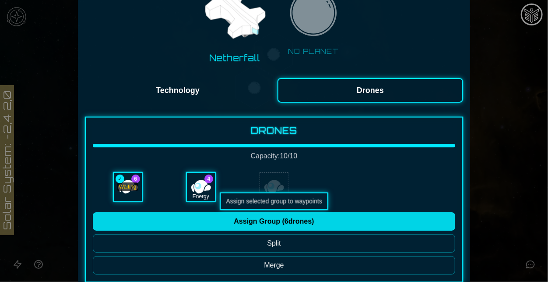
click at [288, 212] on button "Assign Group ( 6 drones)" at bounding box center [274, 221] width 363 height 18
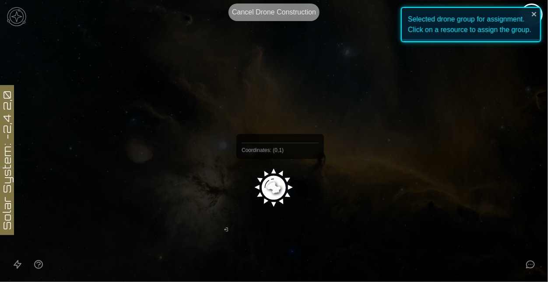
click at [280, 179] on image at bounding box center [274, 185] width 45 height 45
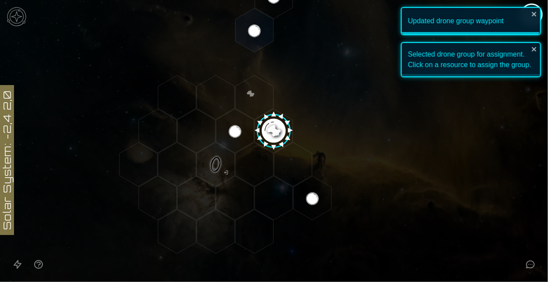
scroll to position [0, 0]
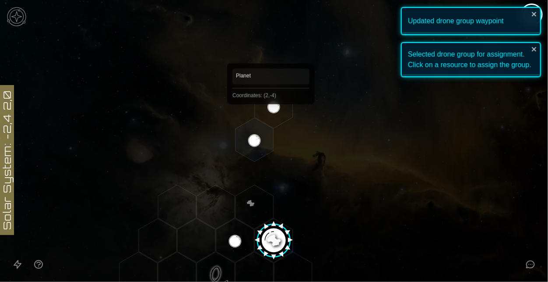
click at [271, 117] on polygon "Hex at coordinates 2,-4, clickable" at bounding box center [274, 106] width 38 height 44
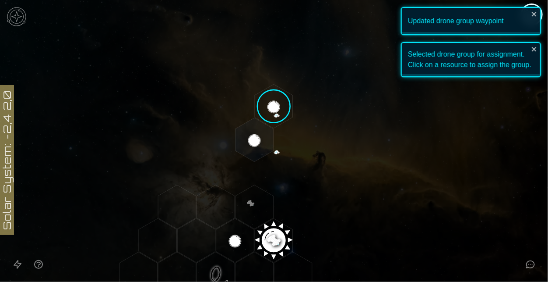
click at [271, 117] on image at bounding box center [274, 106] width 45 height 45
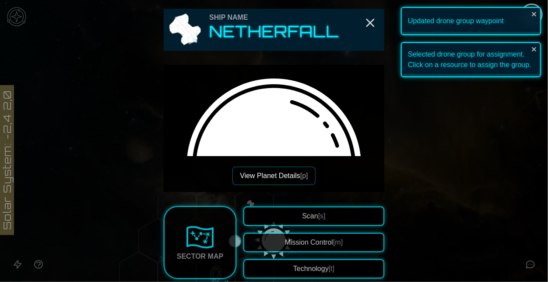
click at [279, 172] on button "View Planet Details [p]" at bounding box center [274, 175] width 83 height 18
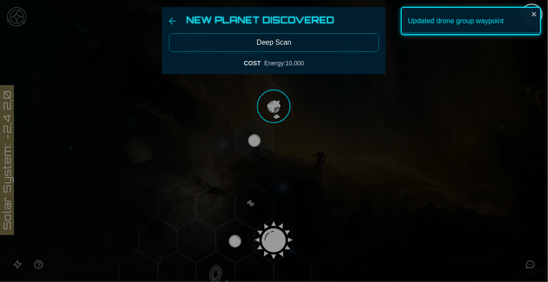
click at [297, 35] on button "Deep Scan" at bounding box center [274, 42] width 210 height 18
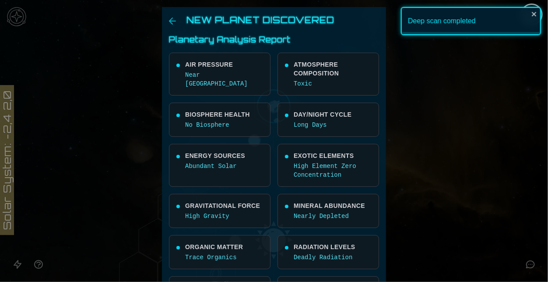
scroll to position [208, 0]
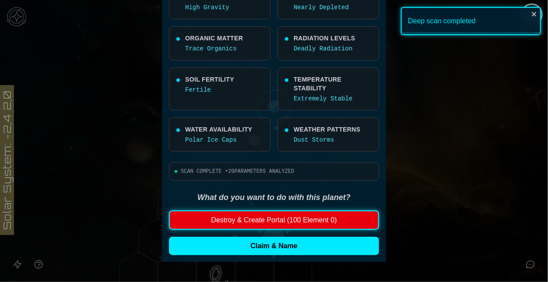
click at [259, 220] on button "Destroy & Create Portal (100 Element 0)" at bounding box center [274, 219] width 210 height 19
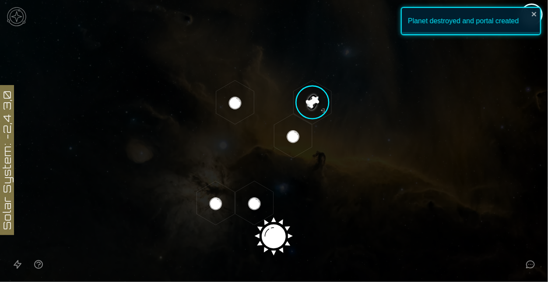
scroll to position [0, 0]
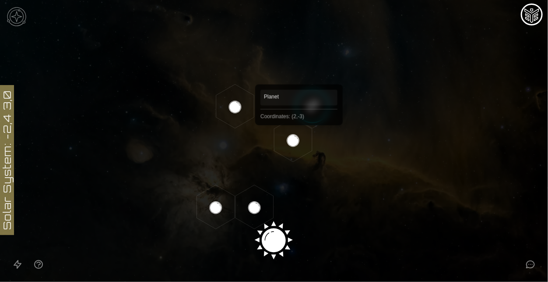
click at [299, 138] on polygon "Hex at coordinates 2,-3, clickable" at bounding box center [293, 140] width 38 height 44
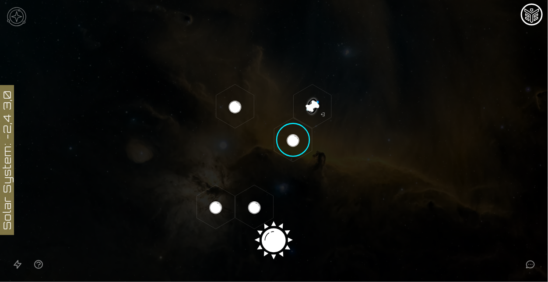
click at [299, 138] on image at bounding box center [293, 139] width 45 height 45
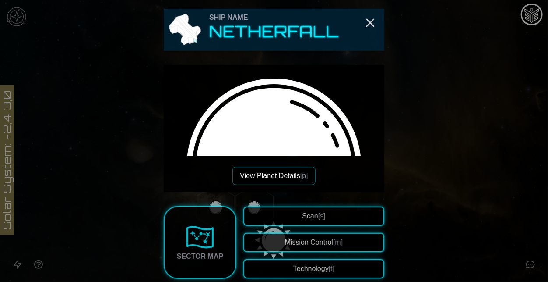
click at [270, 174] on button "View Planet Details [p]" at bounding box center [274, 175] width 83 height 18
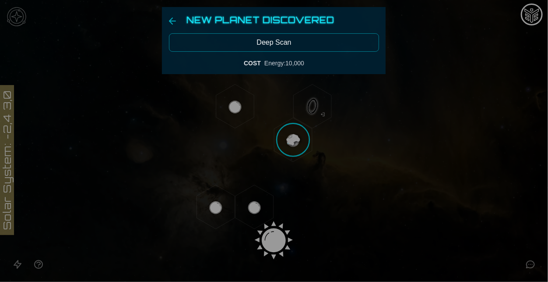
click at [292, 35] on button "Deep Scan" at bounding box center [274, 42] width 210 height 18
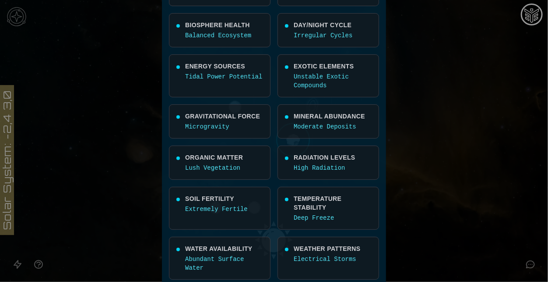
scroll to position [217, 0]
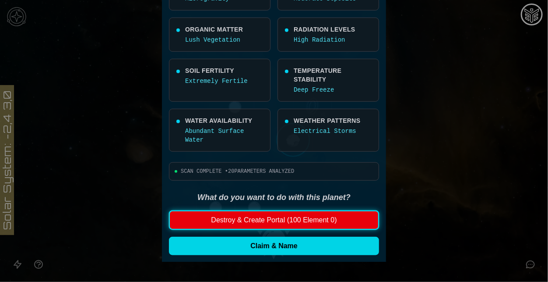
click at [306, 245] on button "Claim & Name" at bounding box center [274, 246] width 210 height 18
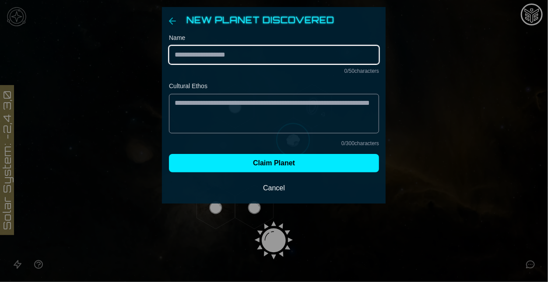
click at [216, 53] on input "Name" at bounding box center [274, 55] width 210 height 18
paste input "*******"
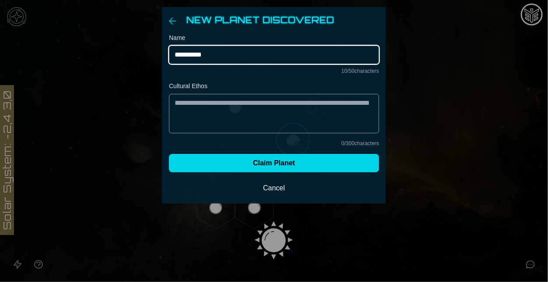
type input "**********"
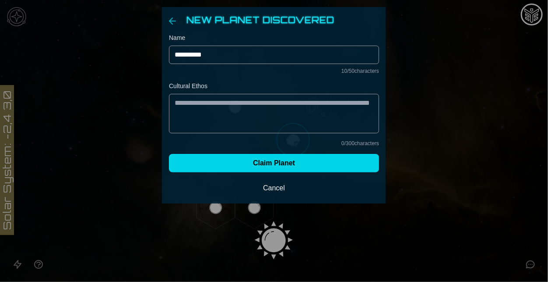
click at [305, 163] on button "Claim Planet" at bounding box center [274, 163] width 210 height 18
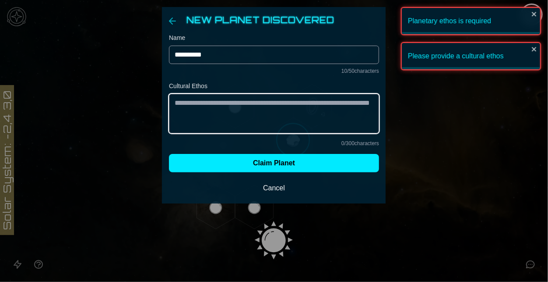
click at [230, 108] on textarea "Cultural Ethos" at bounding box center [274, 113] width 210 height 39
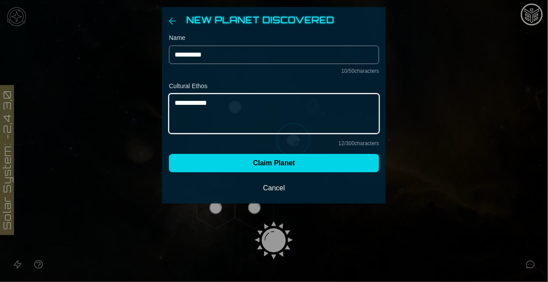
type textarea "**********"
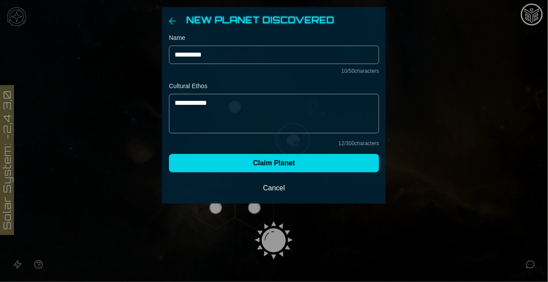
click at [272, 162] on button "Claim Planet" at bounding box center [274, 163] width 210 height 18
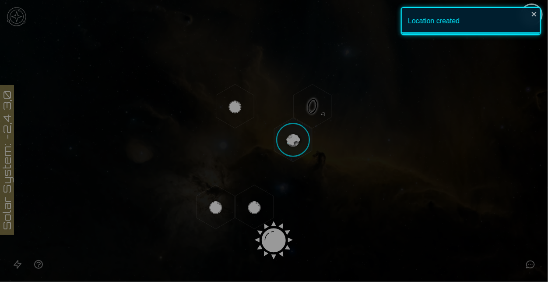
click at [233, 151] on button "Develop Planet" at bounding box center [274, 153] width 140 height 24
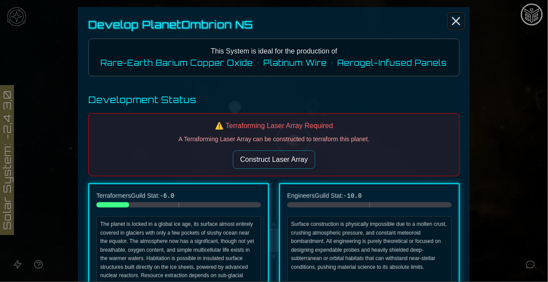
click at [458, 22] on line "Close" at bounding box center [456, 21] width 7 height 7
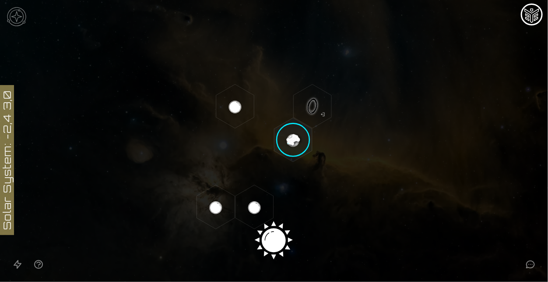
click at [271, 226] on icon at bounding box center [274, 240] width 548 height 480
click at [273, 247] on icon at bounding box center [274, 240] width 548 height 480
click at [276, 233] on icon at bounding box center [274, 240] width 548 height 480
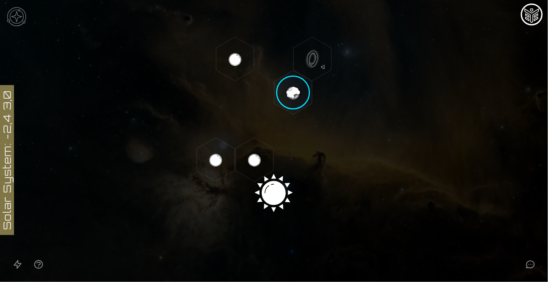
scroll to position [49, 0]
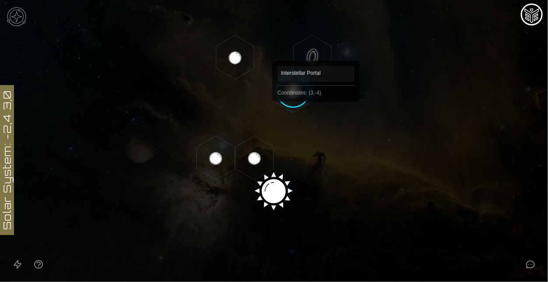
click at [316, 48] on polygon "Hex at coordinates 3,-4, clickable" at bounding box center [313, 57] width 38 height 44
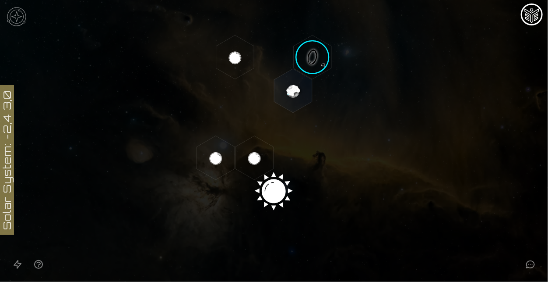
click at [316, 48] on image at bounding box center [312, 57] width 45 height 45
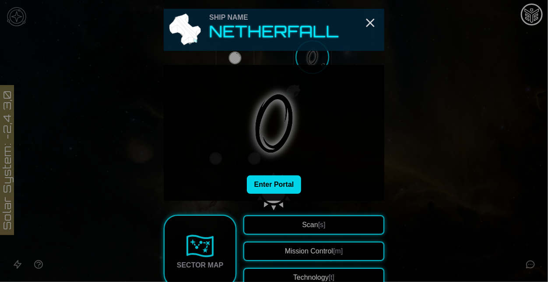
click at [283, 183] on button "Enter Portal" at bounding box center [274, 184] width 55 height 18
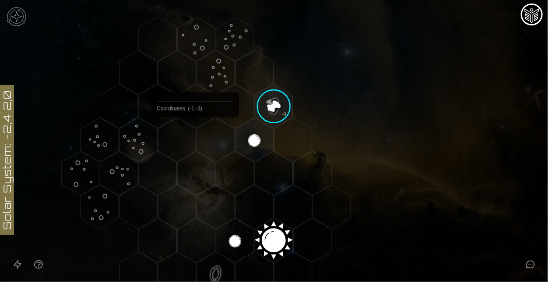
scroll to position [198, 0]
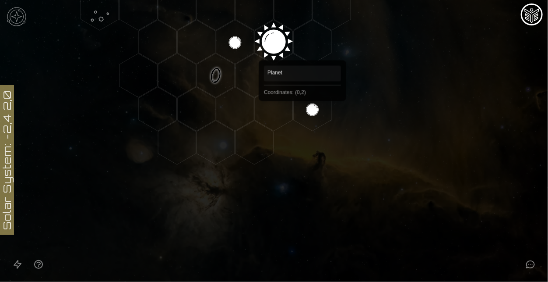
click at [303, 113] on polygon "Hex at coordinates 0,2, clickable" at bounding box center [313, 109] width 38 height 44
click at [303, 113] on image at bounding box center [312, 109] width 45 height 45
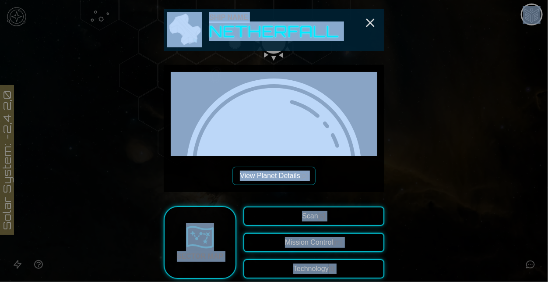
click at [321, 166] on div "View Planet Details [p]" at bounding box center [274, 128] width 207 height 113
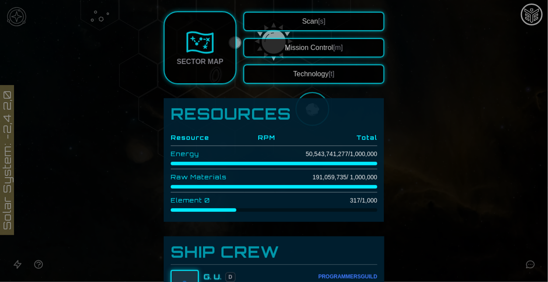
scroll to position [129, 0]
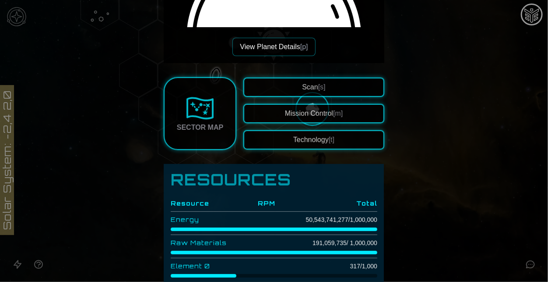
click at [279, 46] on button "View Planet Details [p]" at bounding box center [274, 47] width 83 height 18
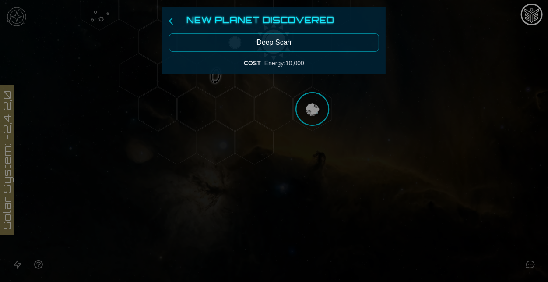
click at [279, 47] on button "Deep Scan" at bounding box center [274, 42] width 210 height 18
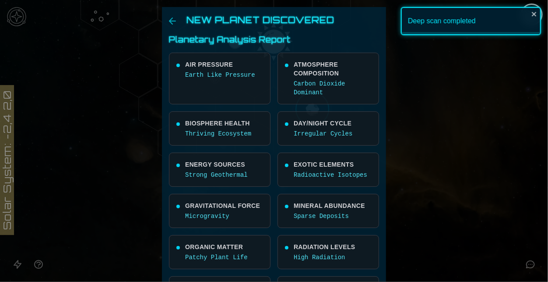
scroll to position [208, 0]
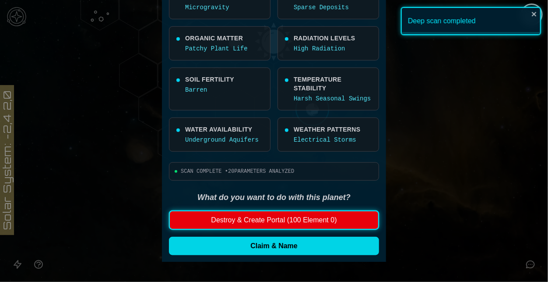
click at [282, 245] on button "Claim & Name" at bounding box center [274, 246] width 210 height 18
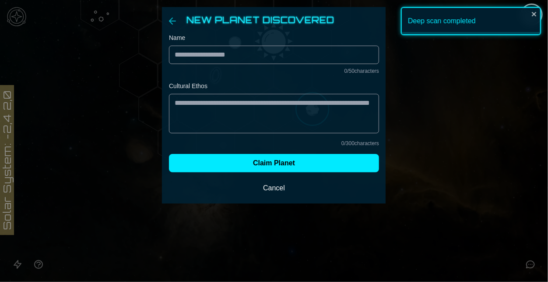
click at [254, 65] on div "Name 0 / 50 characters" at bounding box center [274, 53] width 210 height 41
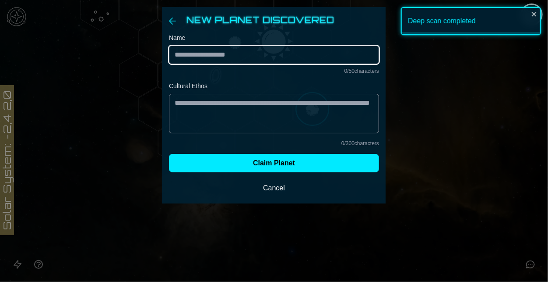
click at [239, 57] on input "Name" at bounding box center [274, 55] width 210 height 18
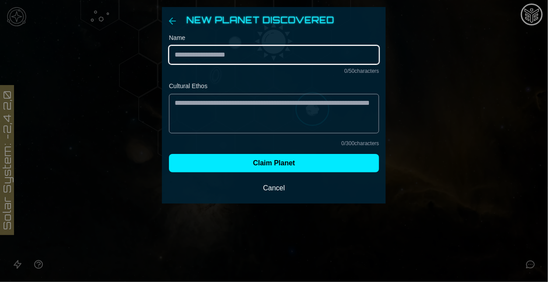
paste input "********"
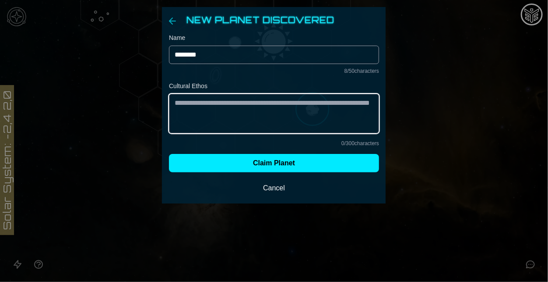
click at [250, 113] on textarea "Cultural Ethos" at bounding box center [274, 113] width 210 height 39
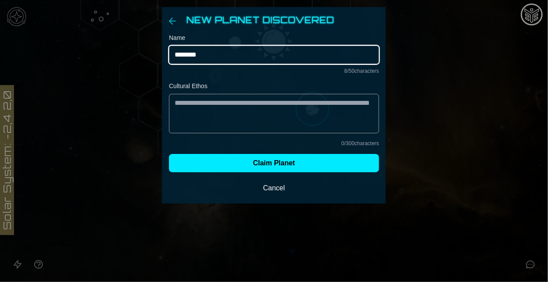
click at [257, 57] on input "********" at bounding box center [274, 55] width 210 height 18
type input "**********"
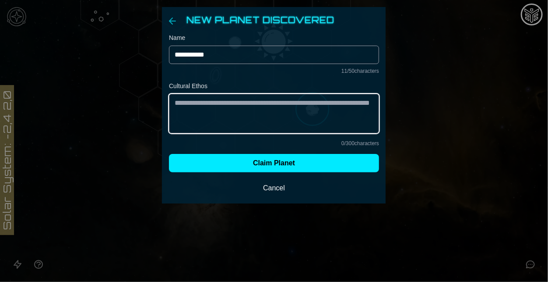
click at [269, 125] on textarea "Cultural Ethos" at bounding box center [274, 113] width 210 height 39
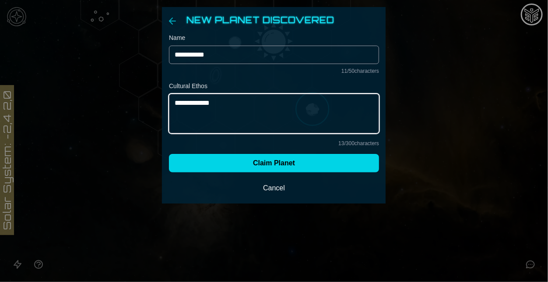
type textarea "**********"
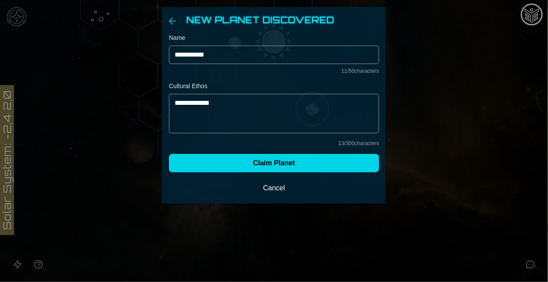
click at [264, 159] on button "Claim Planet" at bounding box center [274, 163] width 210 height 18
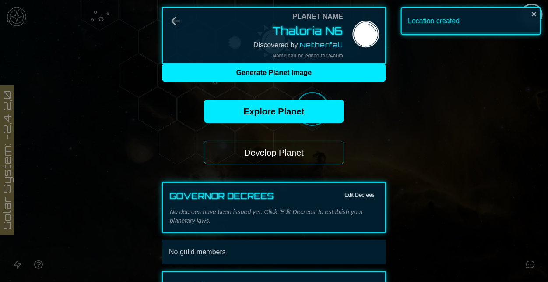
click at [320, 49] on div "Discovered by: Netherfall" at bounding box center [299, 44] width 90 height 11
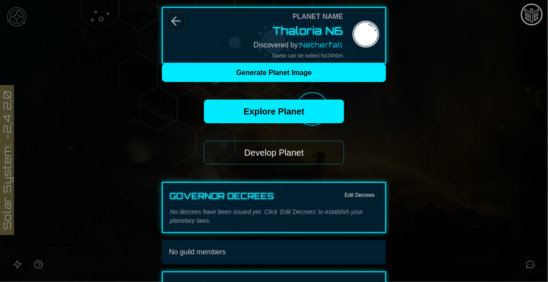
click at [177, 21] on icon "Back" at bounding box center [176, 21] width 8 height 8
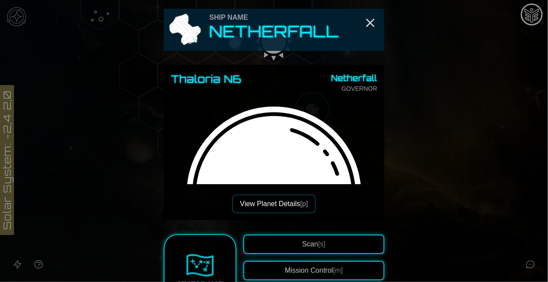
click at [274, 199] on button "View Planet Details [p]" at bounding box center [274, 203] width 83 height 18
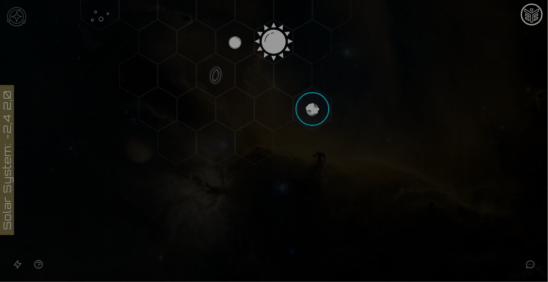
click at [306, 72] on button "Generate Planet Image" at bounding box center [274, 73] width 224 height 18
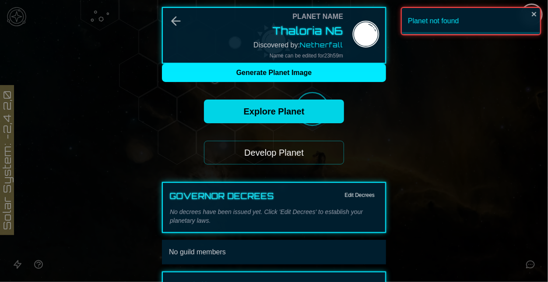
click at [293, 115] on link "Explore Planet" at bounding box center [274, 111] width 140 height 24
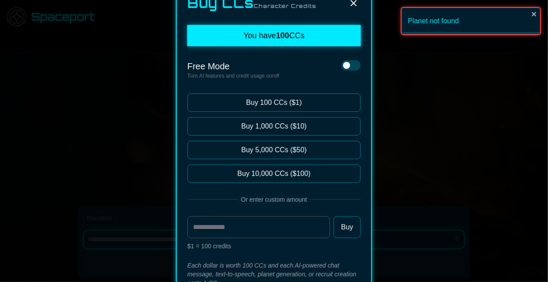
click at [355, 6] on icon at bounding box center [354, 3] width 11 height 11
type textarea "*"
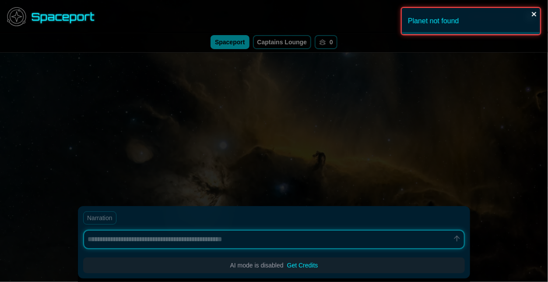
click at [533, 17] on icon "close" at bounding box center [535, 14] width 6 height 7
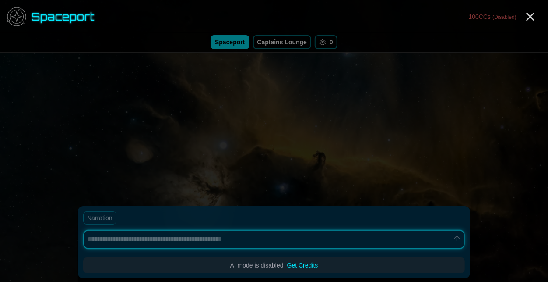
click at [536, 17] on div "Planet not found" at bounding box center [471, 24] width 140 height 35
click at [532, 18] on line "Close" at bounding box center [530, 16] width 7 height 7
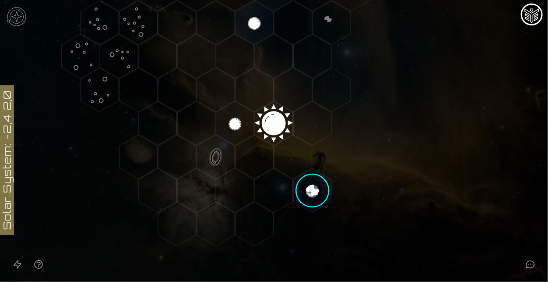
scroll to position [129, 0]
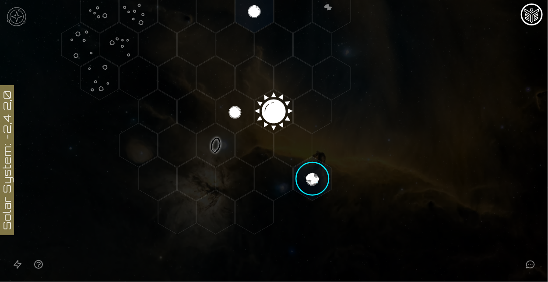
click at [313, 178] on image at bounding box center [312, 178] width 45 height 45
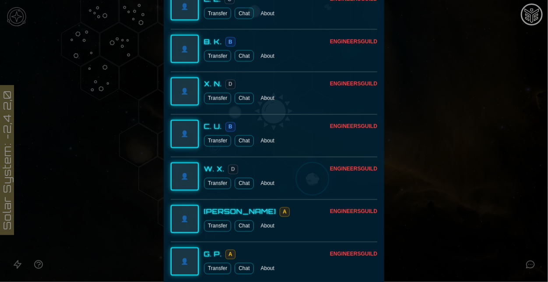
scroll to position [1358, 0]
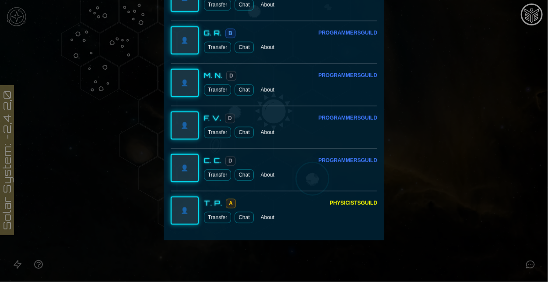
click at [455, 167] on div at bounding box center [274, 141] width 548 height 282
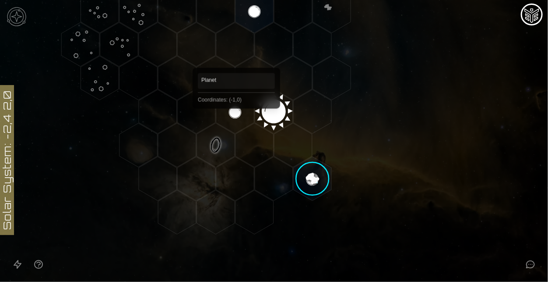
scroll to position [0, 0]
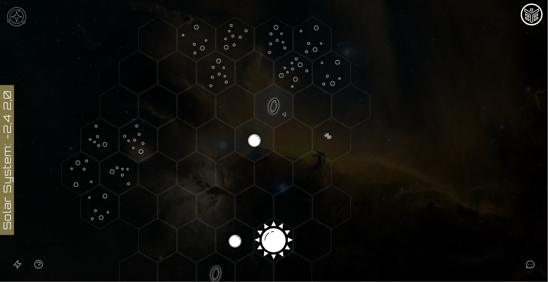
click at [265, 118] on polygon "Hex at coordinates 2,-4, clickable" at bounding box center [274, 106] width 38 height 44
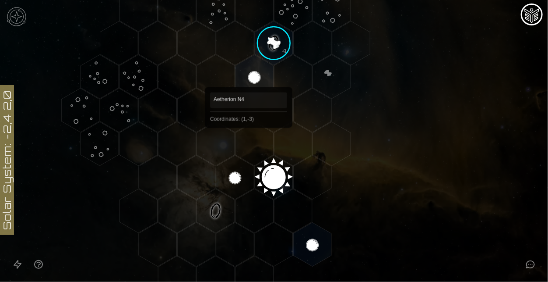
scroll to position [74, 0]
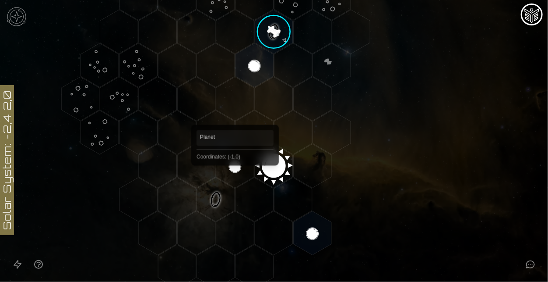
click at [235, 178] on polygon "Hex at coordinates -1,0, clickable" at bounding box center [235, 166] width 38 height 44
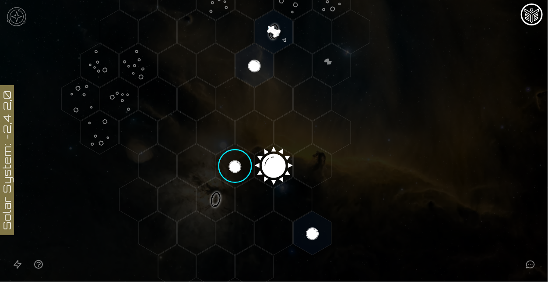
click at [235, 178] on image at bounding box center [235, 166] width 45 height 45
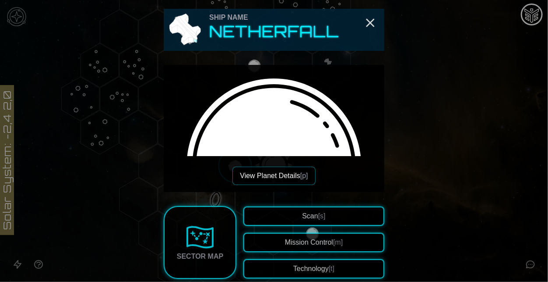
click at [285, 170] on button "View Planet Details [p]" at bounding box center [274, 175] width 83 height 18
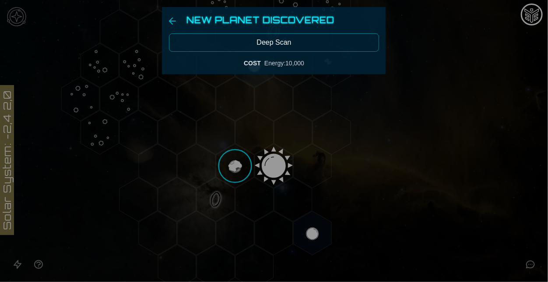
click at [287, 47] on button "Deep Scan" at bounding box center [274, 42] width 210 height 18
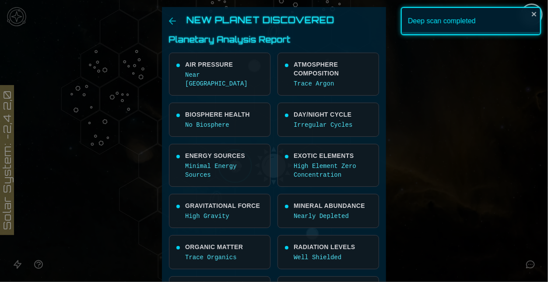
click at [300, 84] on p "Trace Argon" at bounding box center [333, 83] width 78 height 9
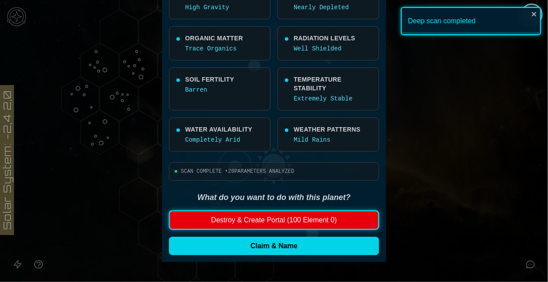
click at [316, 251] on button "Claim & Name" at bounding box center [274, 246] width 210 height 18
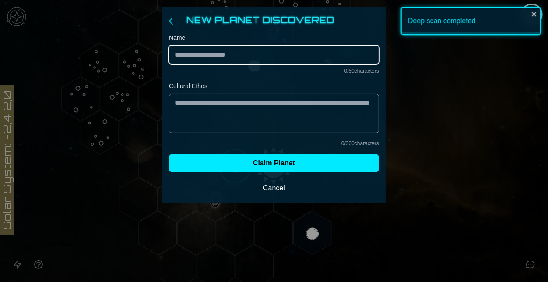
click at [270, 50] on input "Name" at bounding box center [274, 55] width 210 height 18
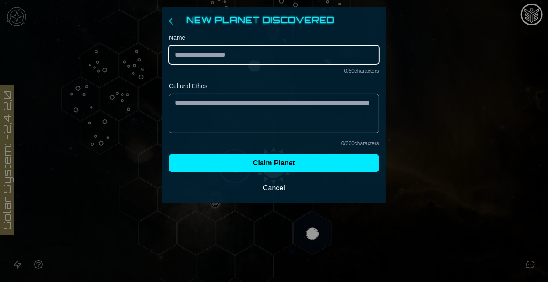
paste input "*******"
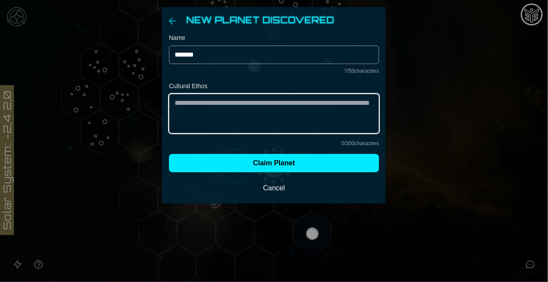
click at [241, 122] on textarea "Cultural Ethos" at bounding box center [274, 113] width 210 height 39
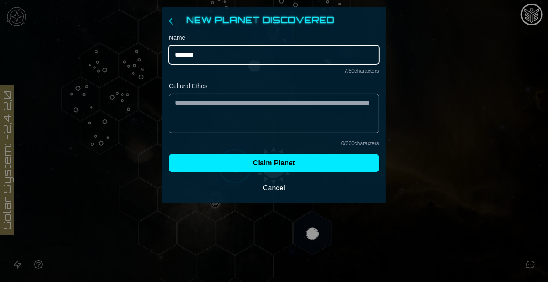
click at [218, 57] on input "*******" at bounding box center [274, 55] width 210 height 18
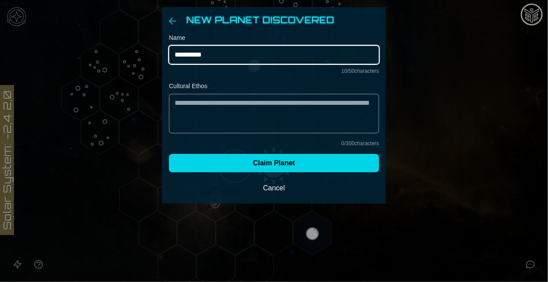
type input "**********"
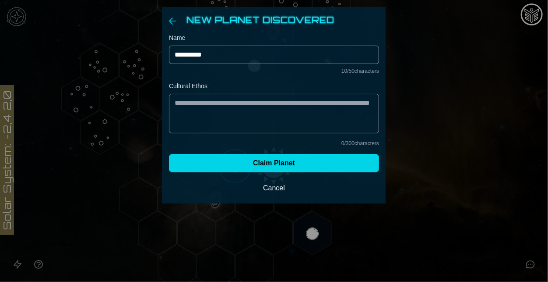
click at [275, 165] on button "Claim Planet" at bounding box center [274, 163] width 210 height 18
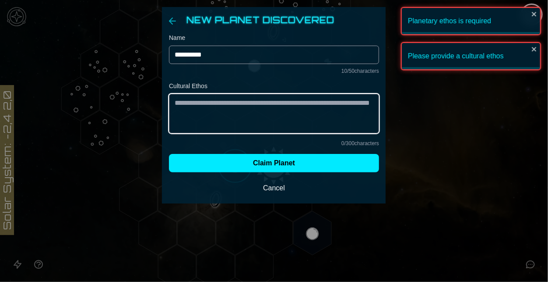
click at [261, 106] on textarea "Cultural Ethos" at bounding box center [274, 113] width 210 height 39
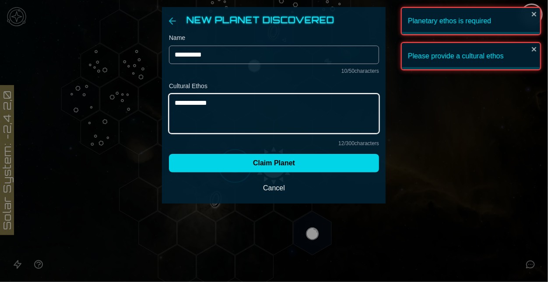
type textarea "**********"
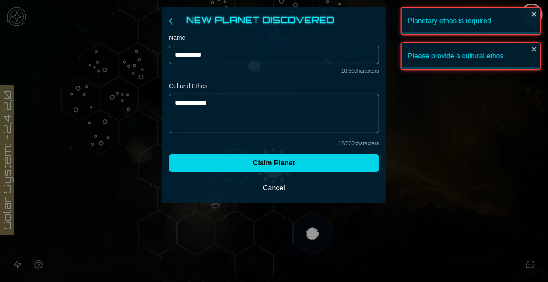
click at [307, 161] on button "Claim Planet" at bounding box center [274, 163] width 210 height 18
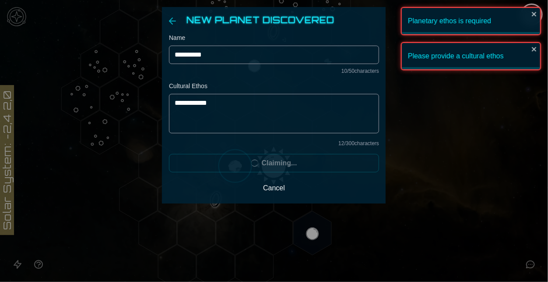
click at [318, 226] on div at bounding box center [274, 141] width 548 height 282
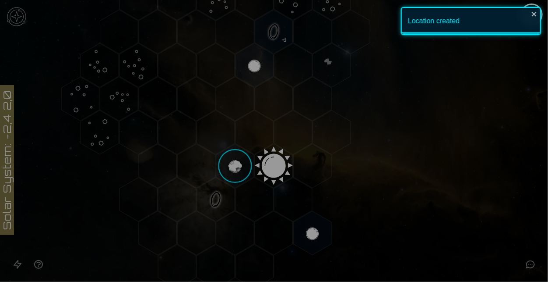
click at [331, 46] on span "Netherfall" at bounding box center [321, 44] width 43 height 9
click at [321, 32] on button "Veydran N7" at bounding box center [307, 31] width 74 height 14
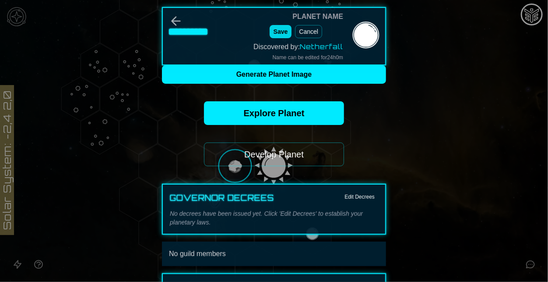
click at [281, 34] on button "Save" at bounding box center [281, 31] width 22 height 13
click at [428, 116] on div at bounding box center [274, 141] width 548 height 282
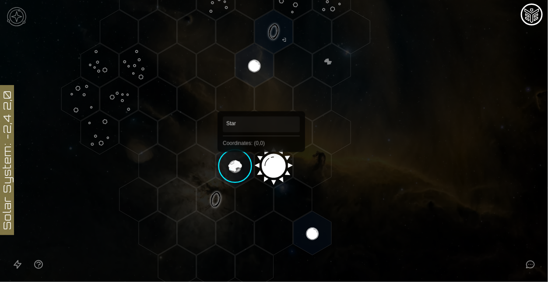
click at [266, 167] on polygon "Hex at coordinates 0,0, clickable" at bounding box center [274, 166] width 38 height 44
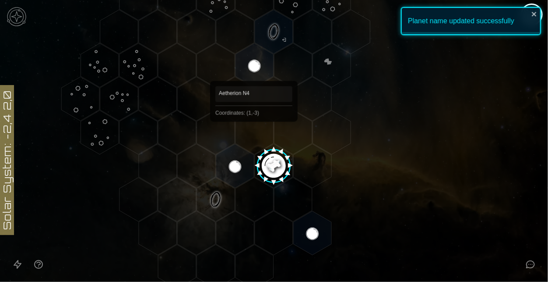
click at [254, 69] on polygon "Hex at coordinates 1,-3, clickable" at bounding box center [255, 65] width 38 height 44
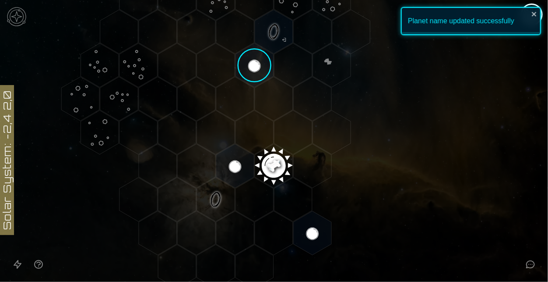
click at [254, 69] on image at bounding box center [254, 65] width 45 height 45
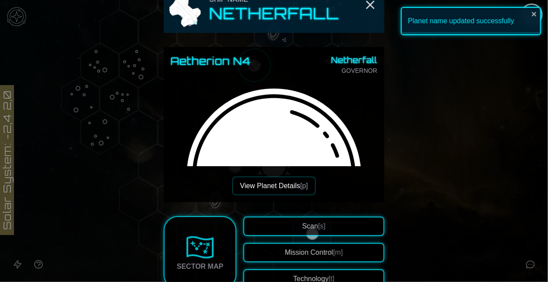
scroll to position [12, 0]
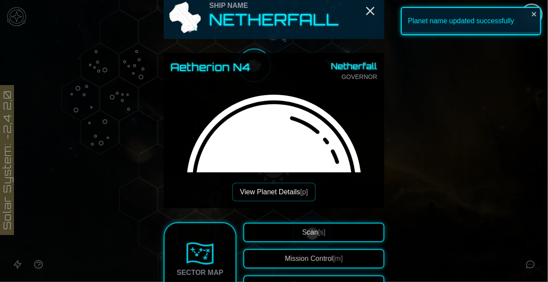
click at [432, 134] on div at bounding box center [274, 141] width 548 height 282
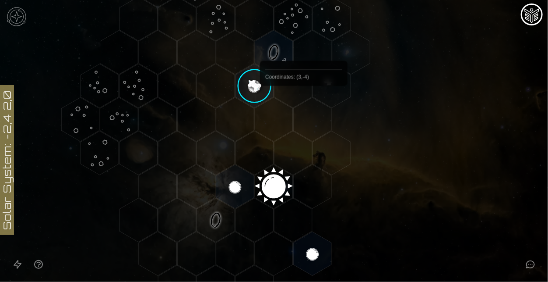
scroll to position [46, 0]
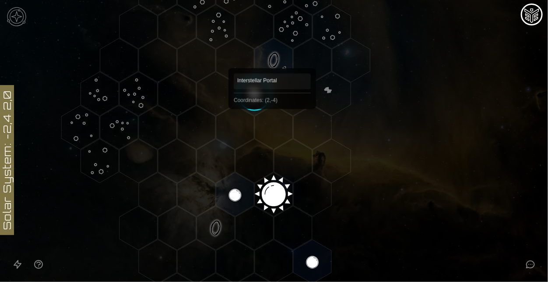
click at [272, 56] on polygon "Hex at coordinates 2,-4, clickable" at bounding box center [274, 60] width 38 height 44
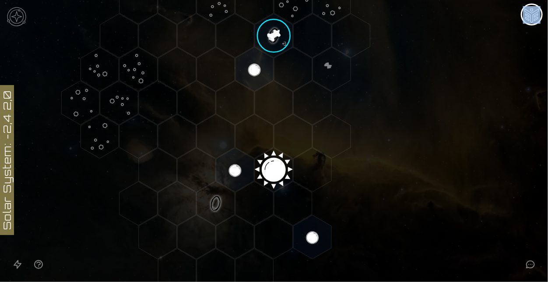
scroll to position [71, 0]
click at [275, 35] on image at bounding box center [274, 34] width 45 height 45
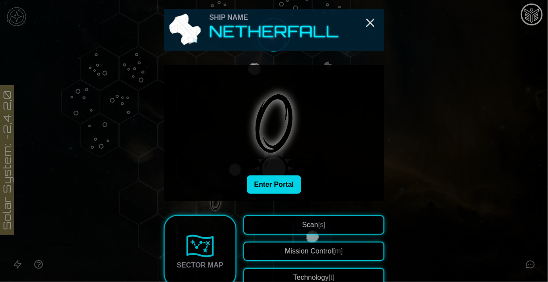
click at [279, 184] on button "Enter Portal" at bounding box center [274, 184] width 55 height 18
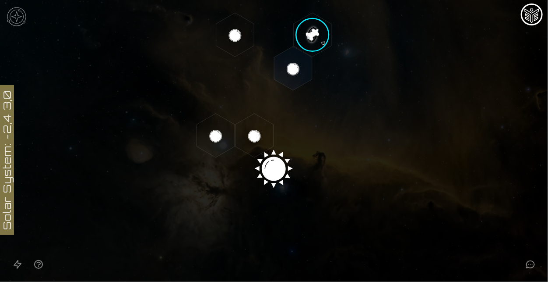
scroll to position [0, 0]
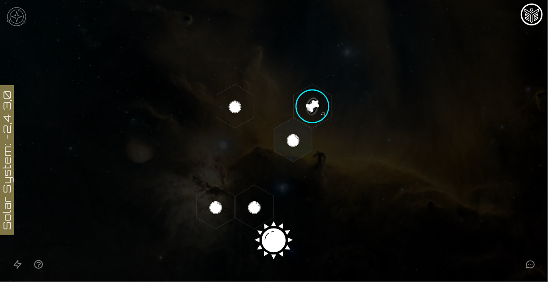
click at [265, 234] on icon at bounding box center [274, 240] width 548 height 480
click at [302, 114] on image at bounding box center [312, 106] width 45 height 45
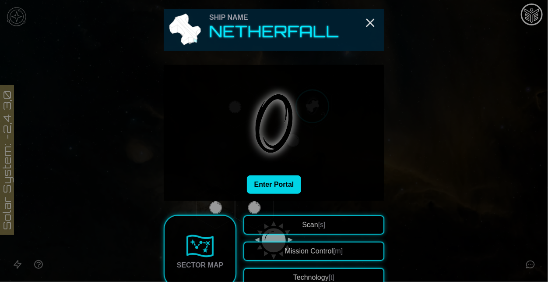
click at [288, 179] on button "Enter Portal" at bounding box center [274, 184] width 55 height 18
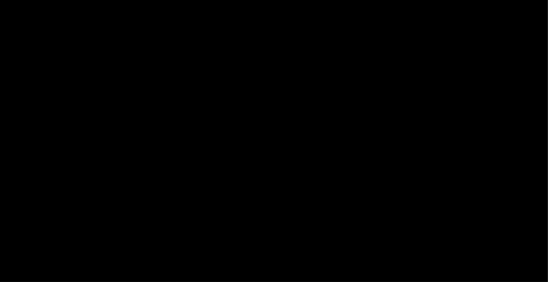
scroll to position [155, 0]
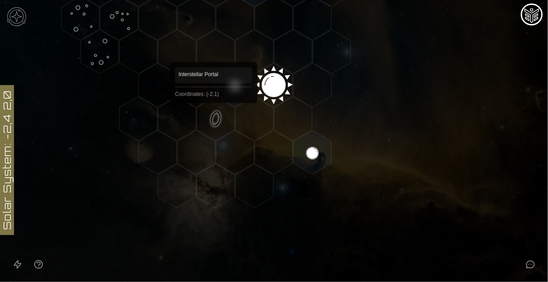
click at [214, 115] on polygon "Hex at coordinates -2,1, clickable" at bounding box center [216, 119] width 38 height 44
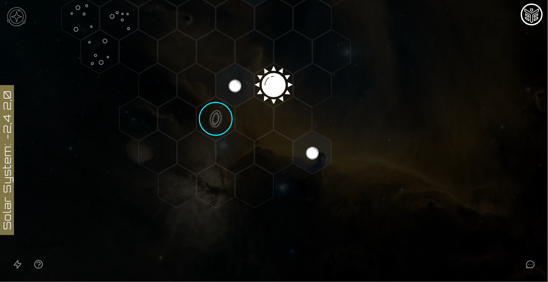
click at [214, 115] on image at bounding box center [216, 118] width 45 height 45
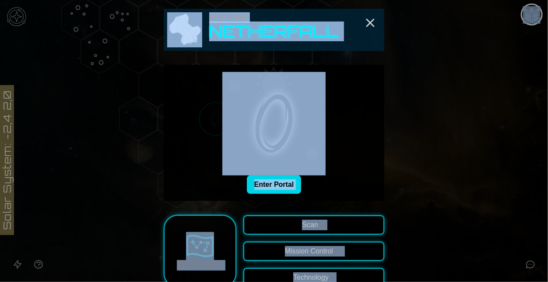
click at [276, 184] on button "Enter Portal" at bounding box center [274, 184] width 55 height 18
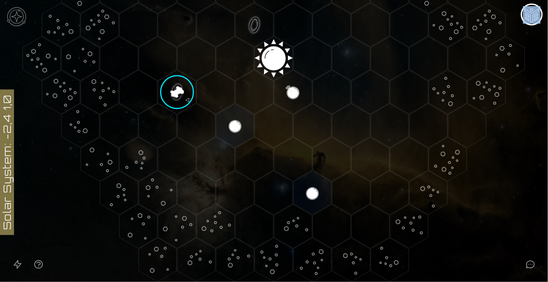
scroll to position [196, 0]
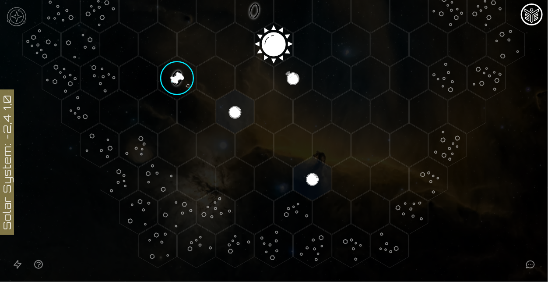
click at [255, 14] on polygon "Hex at coordinates 0,-1, clickable" at bounding box center [255, 11] width 38 height 44
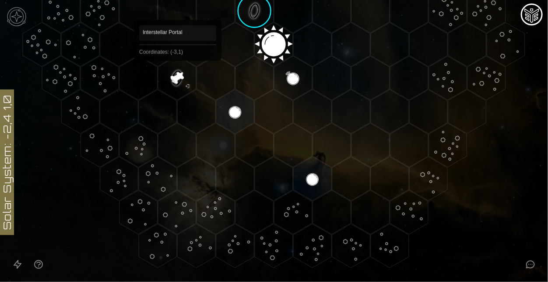
click at [178, 74] on polygon "Hex at coordinates -3,1, clickable" at bounding box center [177, 78] width 38 height 44
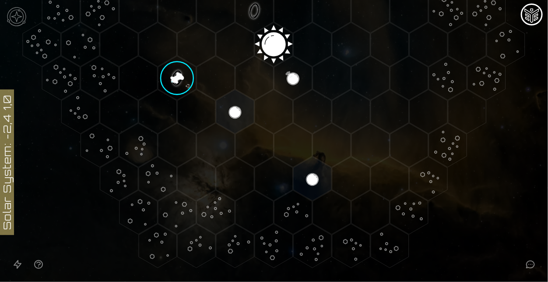
click at [178, 78] on image at bounding box center [177, 78] width 45 height 45
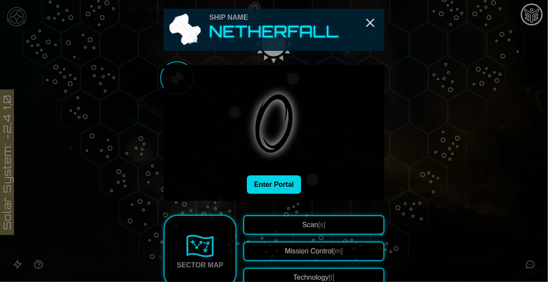
click at [275, 186] on button "Enter Portal" at bounding box center [274, 184] width 55 height 18
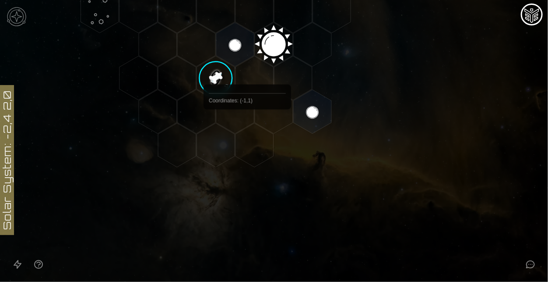
scroll to position [159, 0]
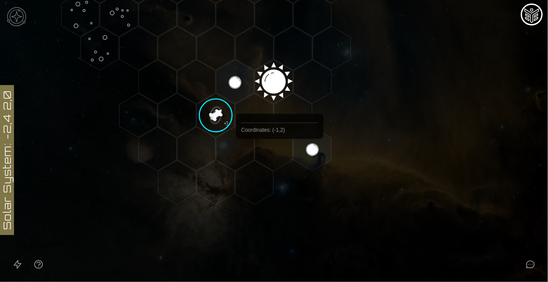
drag, startPoint x: 233, startPoint y: 82, endPoint x: 279, endPoint y: 161, distance: 91.5
click at [279, 161] on icon at bounding box center [274, 81] width 548 height 480
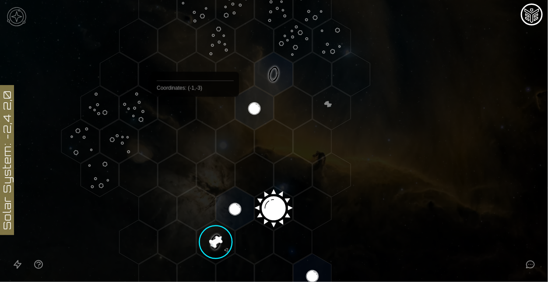
scroll to position [0, 0]
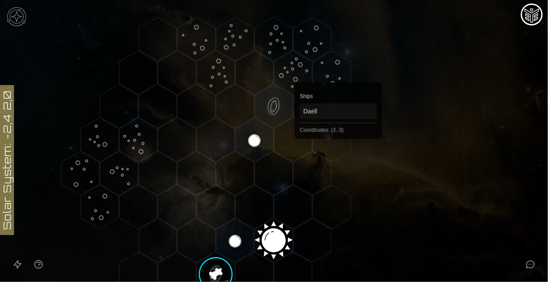
click at [339, 143] on polygon "Hex at coordinates 3,-3, clickable" at bounding box center [332, 140] width 38 height 44
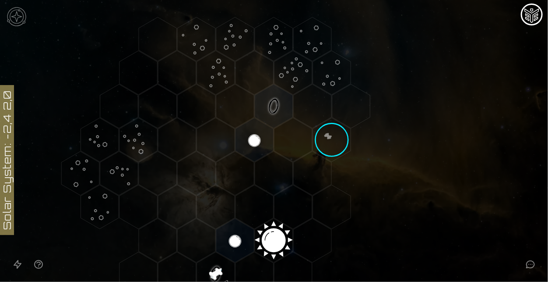
click at [339, 143] on polygon "Hex at coordinates 3,-3, clickable" at bounding box center [332, 140] width 38 height 44
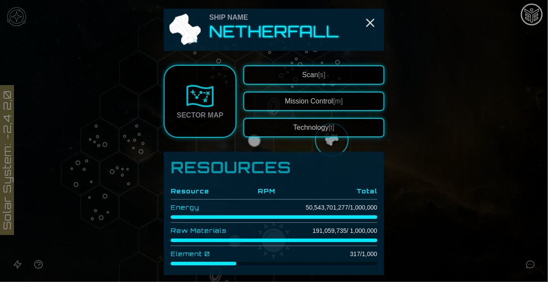
click at [298, 80] on button "Scan [s]" at bounding box center [314, 74] width 141 height 19
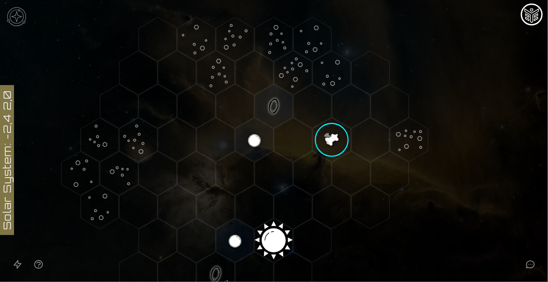
click at [365, 218] on polygon "Hex at coordinates 3,-1, clickable" at bounding box center [371, 207] width 38 height 44
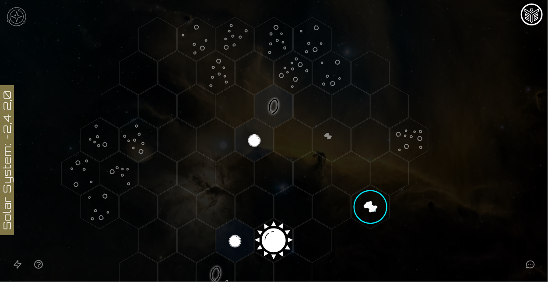
click at [371, 216] on polygon "Hex at coordinates 3,-1, clickable" at bounding box center [371, 207] width 38 height 44
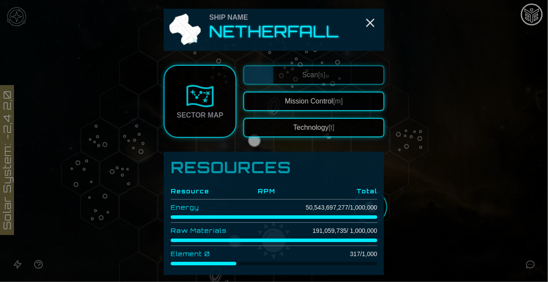
click at [462, 222] on div at bounding box center [274, 141] width 548 height 282
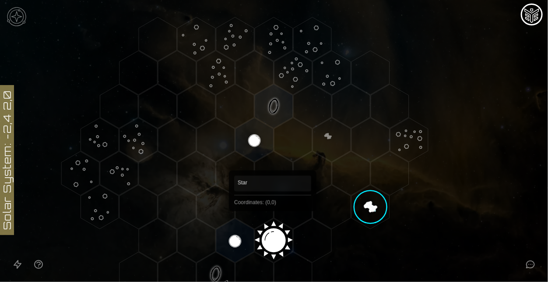
click at [273, 223] on polygon "Hex at coordinates 0,0, clickable" at bounding box center [274, 240] width 38 height 44
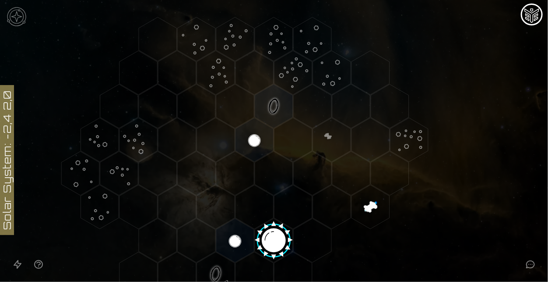
click at [273, 224] on image at bounding box center [274, 237] width 45 height 45
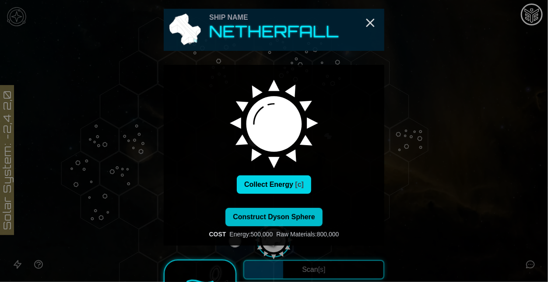
click at [288, 184] on button "Collect Energy [c]" at bounding box center [274, 184] width 74 height 18
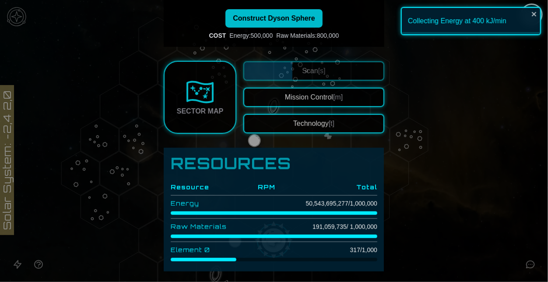
scroll to position [199, 0]
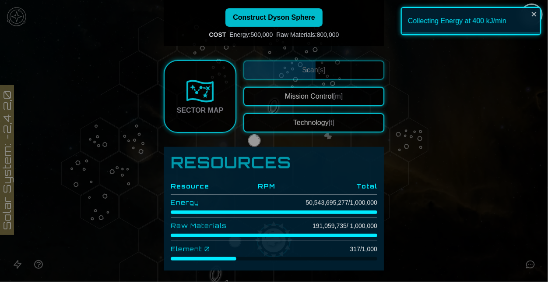
click at [448, 23] on div "Collecting Energy at 400 kJ/min" at bounding box center [471, 21] width 140 height 28
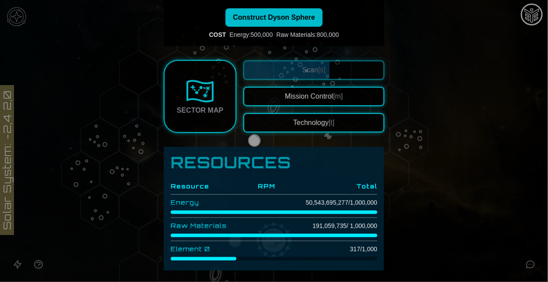
click at [334, 120] on span "[t]" at bounding box center [332, 122] width 6 height 7
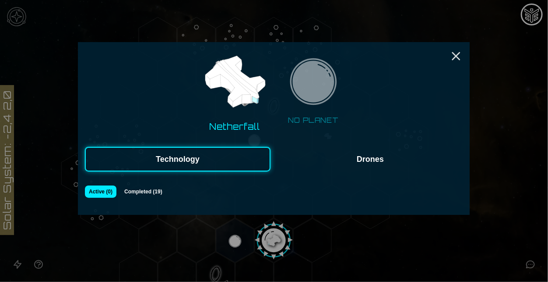
click at [355, 173] on div "Netherfall NO PLANET Technology Drones Active ( 0 ) Completed ( 19 )" at bounding box center [274, 128] width 392 height 173
click at [349, 161] on button "Drones" at bounding box center [371, 159] width 186 height 25
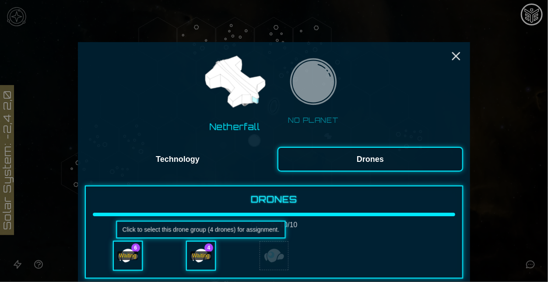
click at [206, 249] on div "Waiting" at bounding box center [201, 255] width 28 height 28
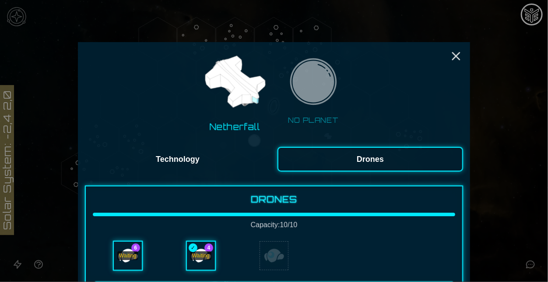
scroll to position [84, 0]
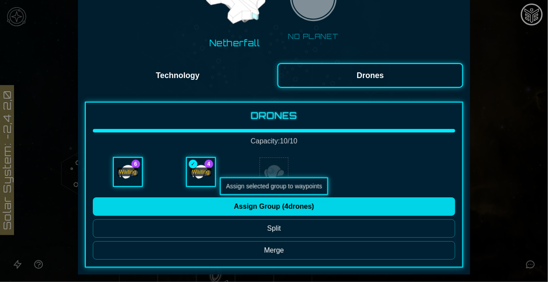
click at [252, 206] on button "Assign Group ( 4 drones)" at bounding box center [274, 206] width 363 height 18
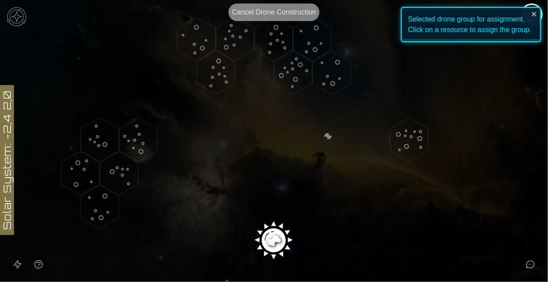
click at [410, 156] on polygon "Hex at coordinates 5,-3, clickable" at bounding box center [410, 140] width 38 height 44
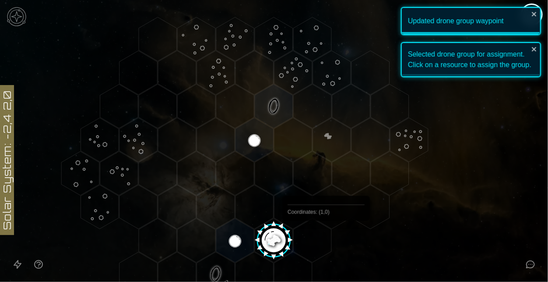
click at [318, 238] on polygon "Hex at coordinates 1,0, clickable" at bounding box center [313, 240] width 38 height 44
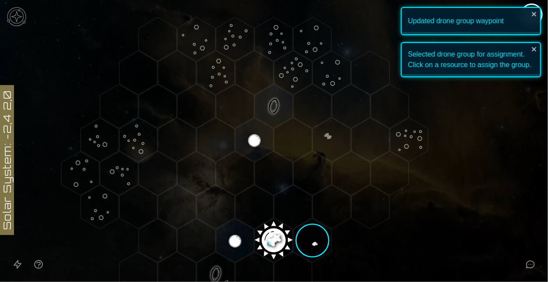
click at [318, 240] on polygon "Hex at coordinates 1,0, clickable" at bounding box center [313, 240] width 38 height 44
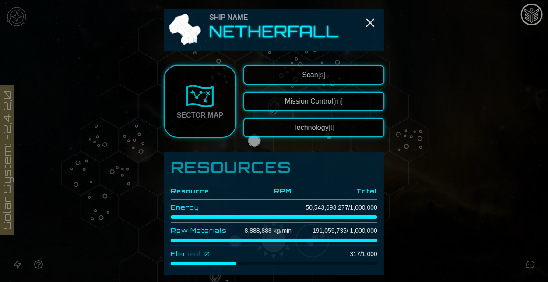
click at [367, 72] on button "Scan [s]" at bounding box center [314, 74] width 141 height 19
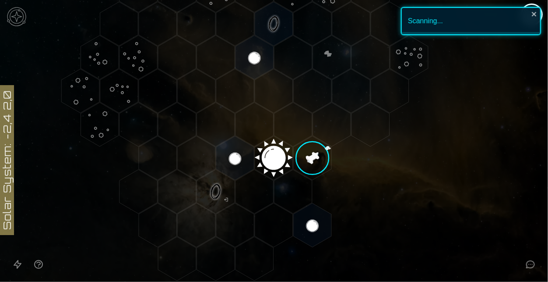
scroll to position [88, 0]
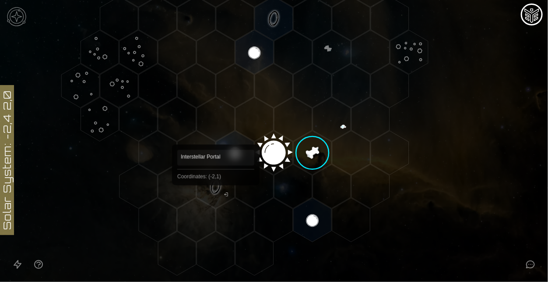
click at [216, 198] on polygon "Hex at coordinates -2,1, clickable" at bounding box center [216, 186] width 38 height 44
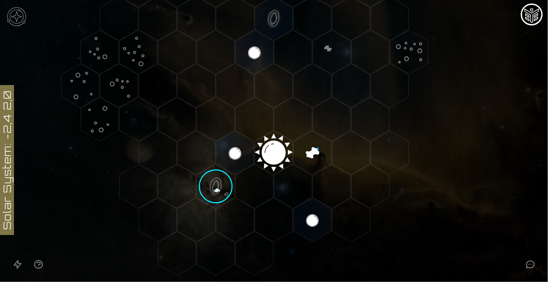
click at [218, 191] on image at bounding box center [216, 186] width 45 height 45
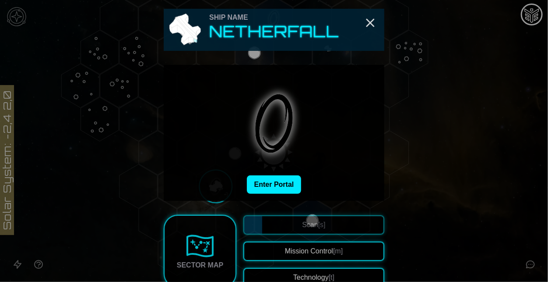
click at [258, 197] on div "Enter Portal" at bounding box center [274, 133] width 221 height 136
click at [268, 189] on button "Enter Portal" at bounding box center [274, 184] width 55 height 18
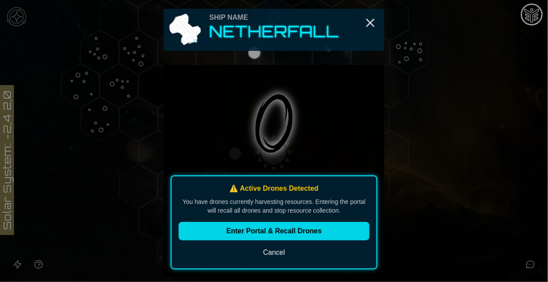
click at [301, 230] on button "Enter Portal & Recall Drones" at bounding box center [274, 231] width 191 height 18
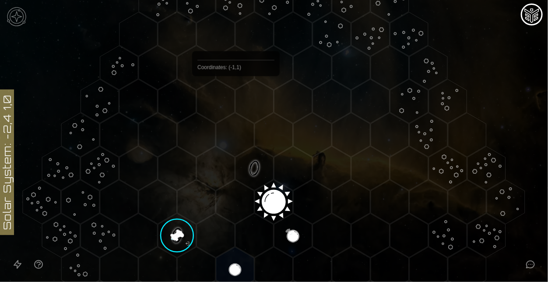
scroll to position [37, 0]
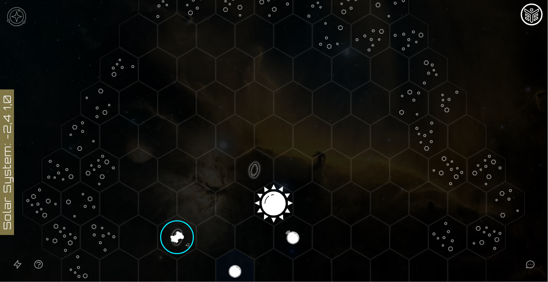
click at [176, 237] on image at bounding box center [177, 237] width 45 height 45
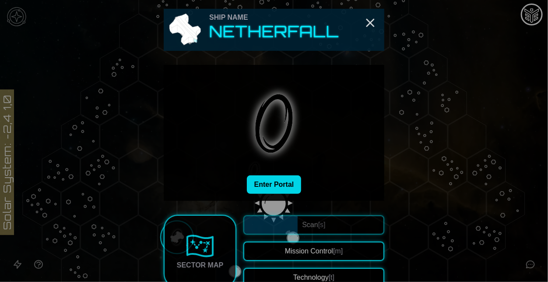
click at [291, 185] on button "Enter Portal" at bounding box center [274, 184] width 55 height 18
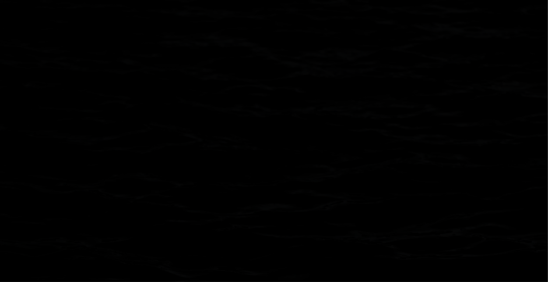
scroll to position [0, 0]
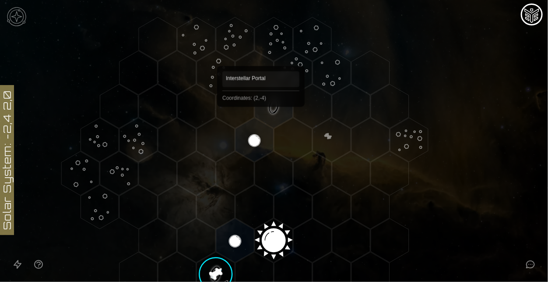
click at [261, 119] on polygon "Hex at coordinates 2,-4, clickable" at bounding box center [274, 106] width 38 height 44
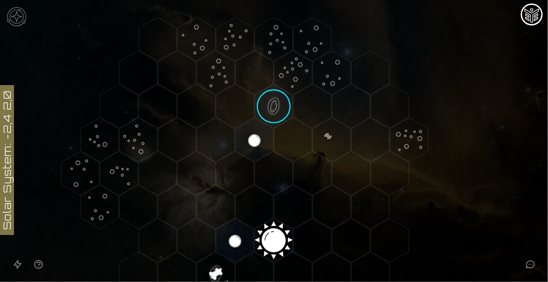
click at [268, 115] on image at bounding box center [274, 106] width 45 height 45
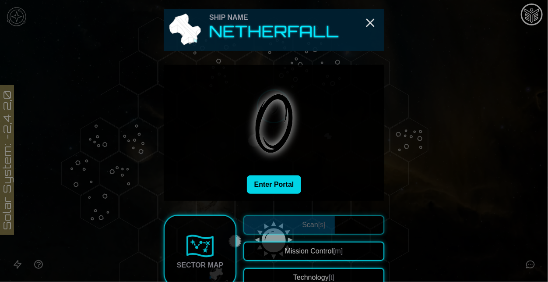
click at [285, 176] on button "Enter Portal" at bounding box center [274, 184] width 55 height 18
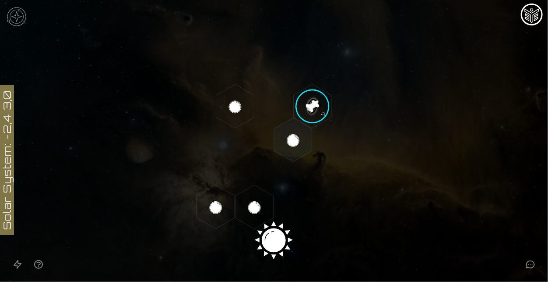
click at [312, 123] on image at bounding box center [312, 106] width 45 height 45
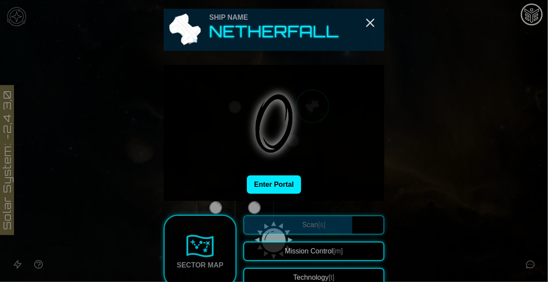
click at [328, 245] on button "Mission Control [m]" at bounding box center [314, 250] width 141 height 19
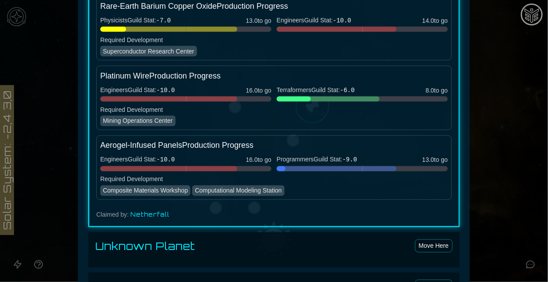
scroll to position [775, 0]
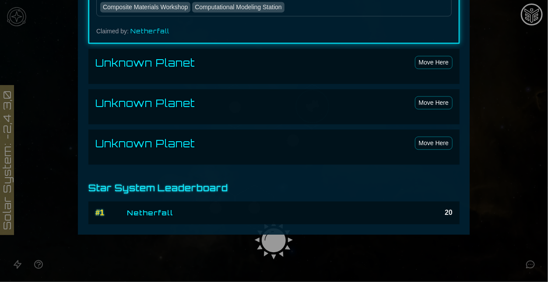
click at [288, 218] on div "# 1 Netherfall 20" at bounding box center [273, 212] width 371 height 23
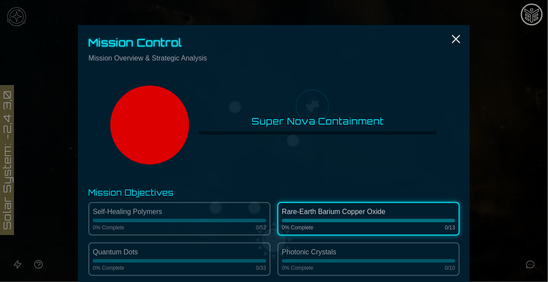
scroll to position [16, 0]
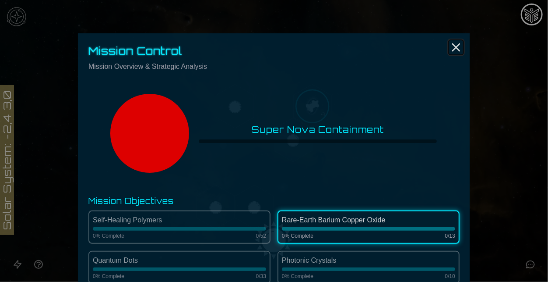
click at [457, 50] on icon "Close" at bounding box center [456, 47] width 14 height 14
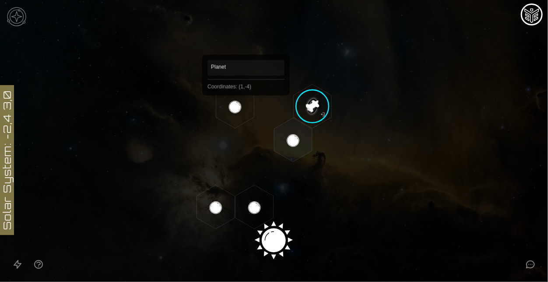
click at [246, 108] on polygon "Hex at coordinates 1,-4, clickable" at bounding box center [235, 106] width 38 height 44
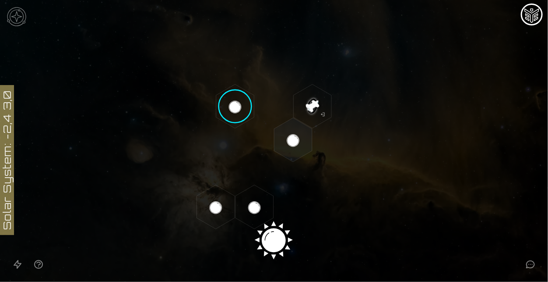
click at [246, 108] on image at bounding box center [235, 106] width 45 height 45
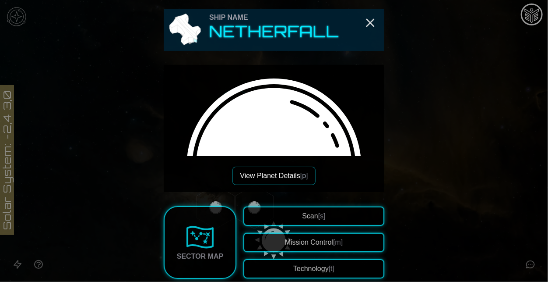
click at [290, 180] on button "View Planet Details [p]" at bounding box center [274, 175] width 83 height 18
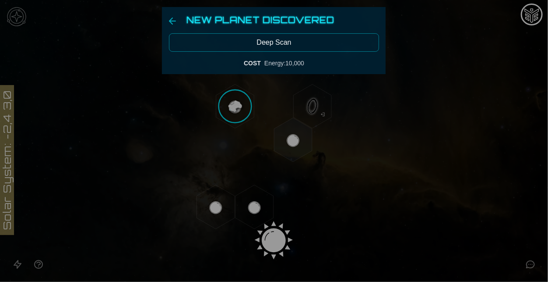
click at [302, 38] on button "Deep Scan" at bounding box center [274, 42] width 210 height 18
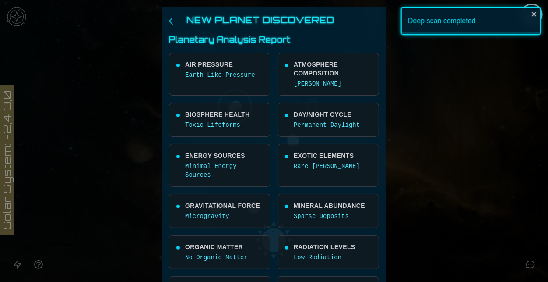
scroll to position [208, 0]
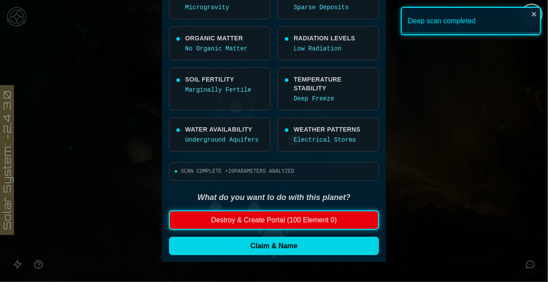
click at [299, 244] on button "Claim & Name" at bounding box center [274, 246] width 210 height 18
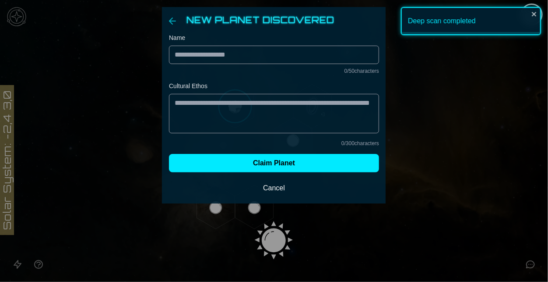
scroll to position [0, 0]
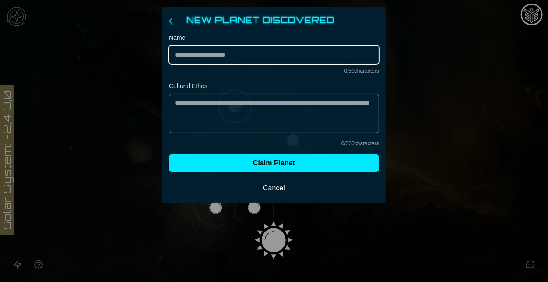
click at [201, 50] on input "Name" at bounding box center [274, 55] width 210 height 18
paste input "********"
type input "**********"
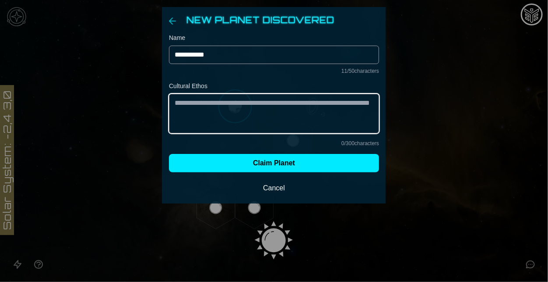
click at [254, 129] on textarea "Cultural Ethos" at bounding box center [274, 113] width 210 height 39
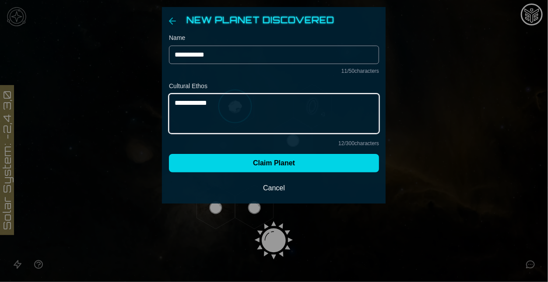
type textarea "**********"
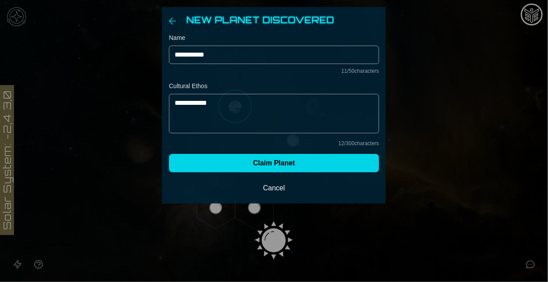
click at [313, 171] on button "Claim Planet" at bounding box center [274, 163] width 210 height 18
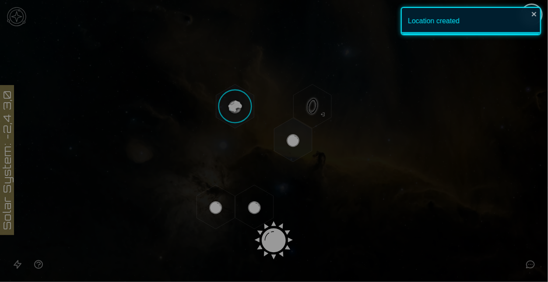
scroll to position [133, 0]
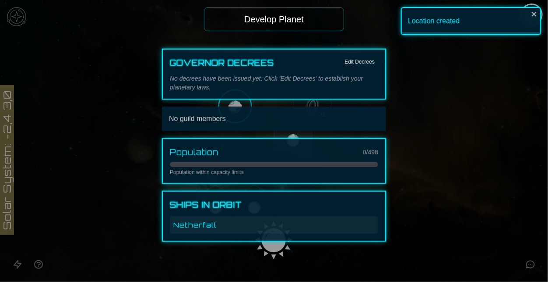
click at [385, 99] on div "Governor Decrees Edit Decrees No decrees have been issued yet. Click 'Edit Decr…" at bounding box center [274, 145] width 224 height 193
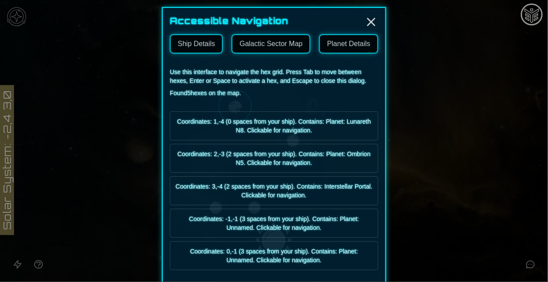
click at [275, 43] on link "Galactic Sector Map" at bounding box center [271, 43] width 79 height 19
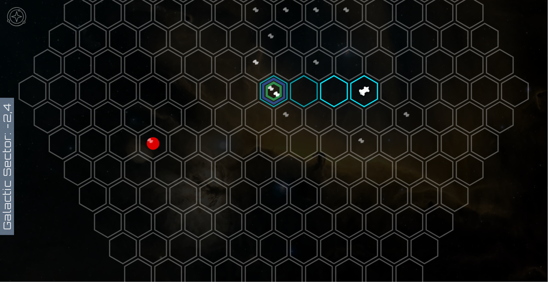
scroll to position [150, 0]
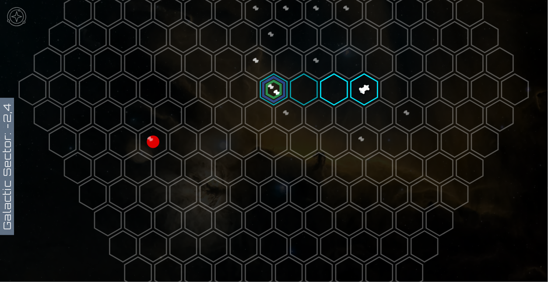
click at [366, 133] on polygon at bounding box center [364, 141] width 27 height 31
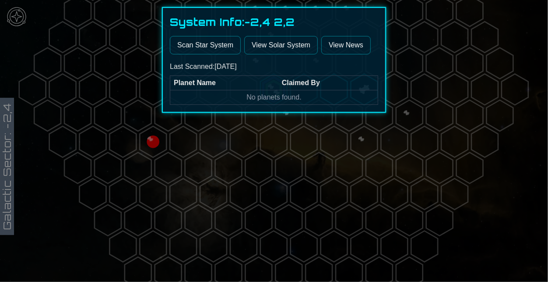
click at [203, 39] on button "Scan Star System" at bounding box center [205, 45] width 71 height 18
click at [395, 105] on div at bounding box center [274, 141] width 548 height 282
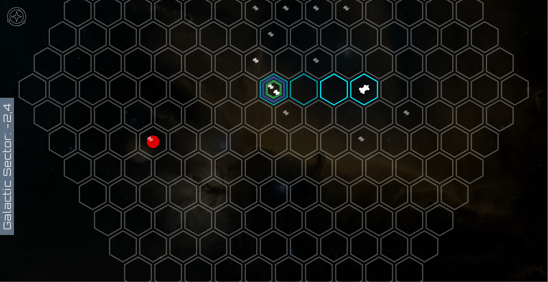
click at [370, 97] on polygon at bounding box center [364, 89] width 27 height 31
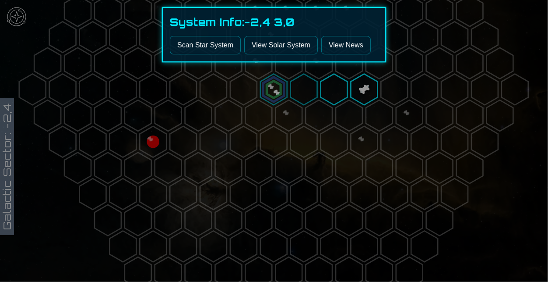
click at [156, 146] on div at bounding box center [274, 141] width 548 height 282
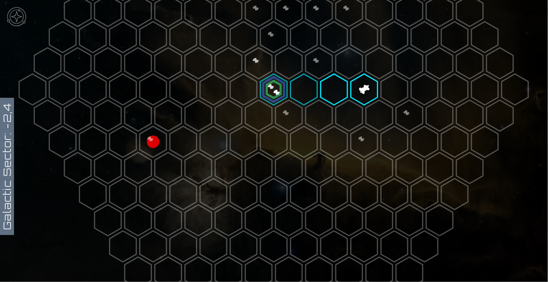
click at [267, 92] on polygon at bounding box center [274, 89] width 27 height 31
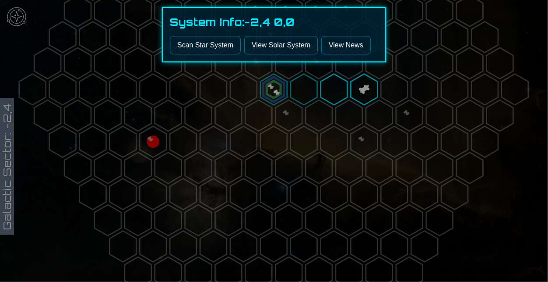
click at [208, 50] on button "Scan Star System" at bounding box center [205, 45] width 71 height 18
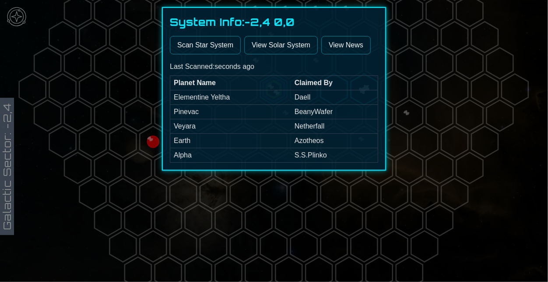
click at [403, 124] on div at bounding box center [274, 141] width 548 height 282
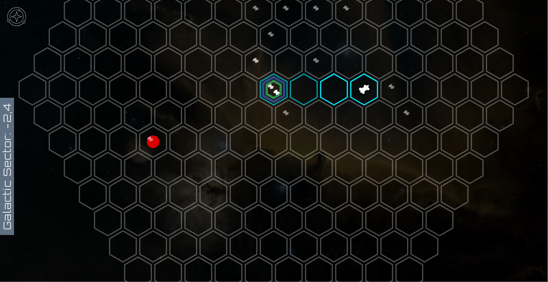
click at [279, 89] on polygon at bounding box center [274, 89] width 27 height 31
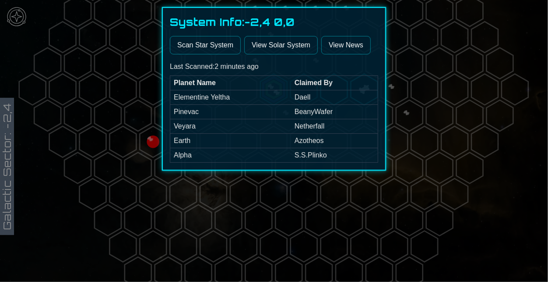
click at [298, 48] on link "View Solar System" at bounding box center [281, 45] width 74 height 18
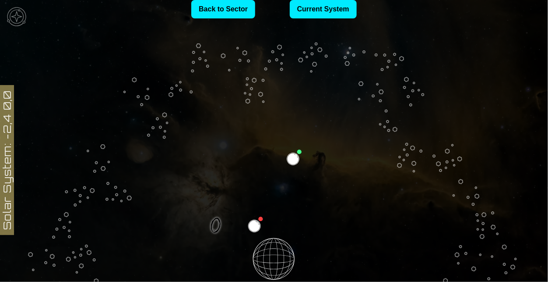
click at [265, 258] on icon at bounding box center [274, 258] width 548 height 480
click at [335, 8] on link "Current System" at bounding box center [323, 9] width 67 height 18
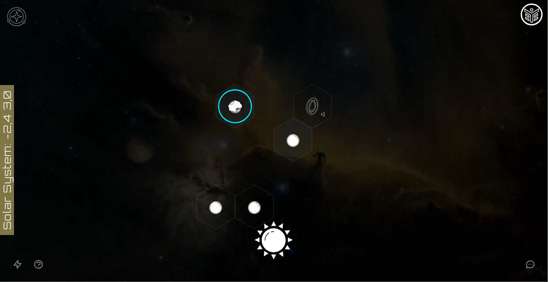
click at [232, 107] on image at bounding box center [235, 106] width 45 height 45
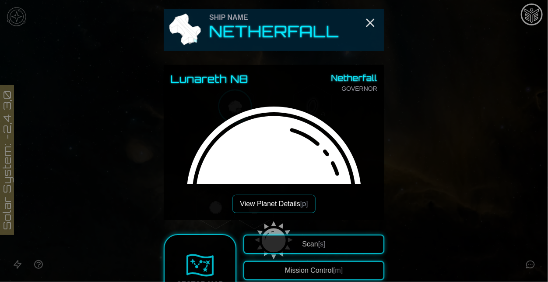
click at [328, 254] on div "Scan [s] Mission Control [m] Technology [t]" at bounding box center [314, 270] width 141 height 72
click at [329, 246] on button "Scan [s]" at bounding box center [314, 243] width 141 height 19
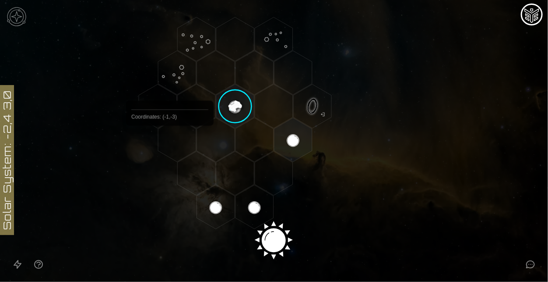
click at [170, 146] on polygon "Hex at coordinates -1,-3, clickable" at bounding box center [177, 140] width 38 height 44
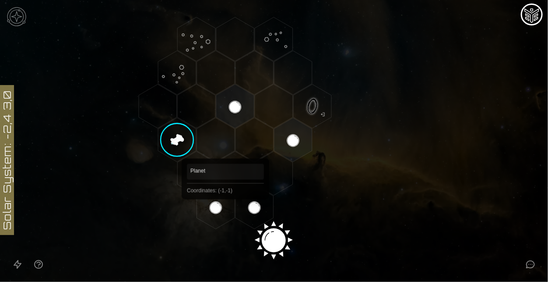
click at [217, 208] on polygon "Hex at coordinates -1,-1, clickable" at bounding box center [216, 207] width 38 height 44
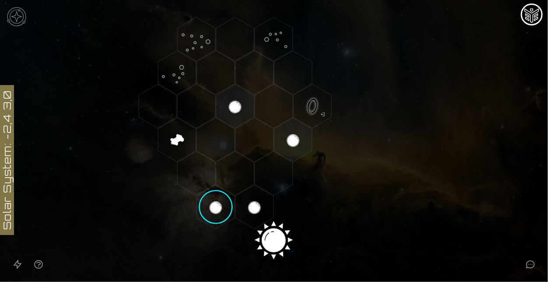
click at [217, 208] on image at bounding box center [216, 206] width 45 height 45
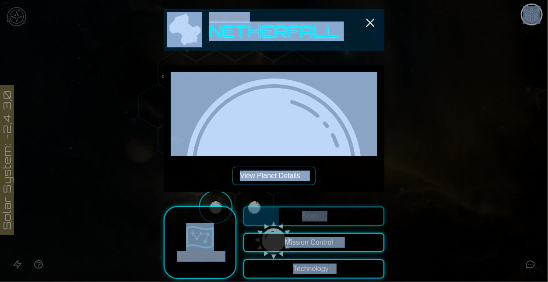
click at [311, 166] on button "View Planet Details [p]" at bounding box center [274, 175] width 83 height 18
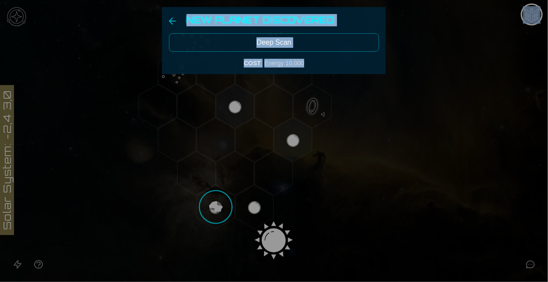
click at [297, 43] on button "Deep Scan" at bounding box center [274, 42] width 210 height 18
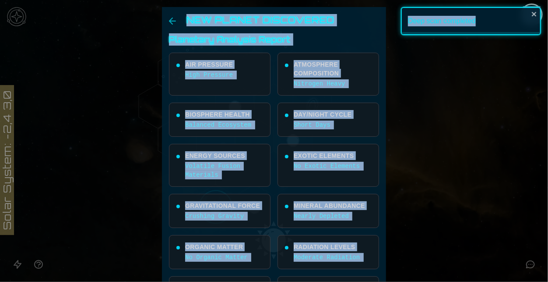
click at [541, 14] on div "Deep scan completed" at bounding box center [471, 21] width 140 height 28
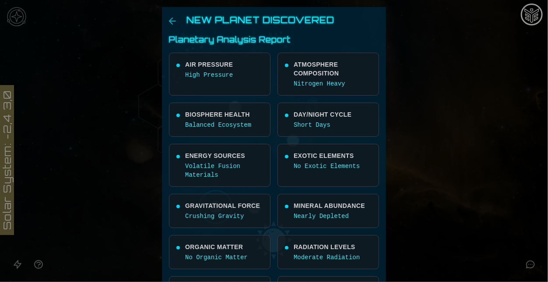
scroll to position [208, 0]
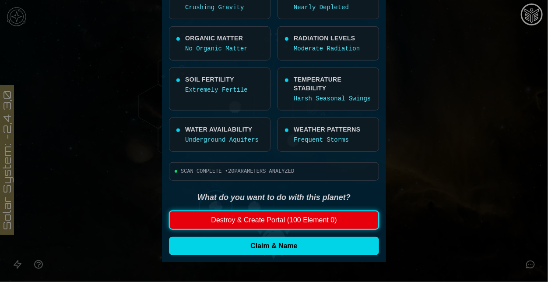
click at [318, 243] on button "Claim & Name" at bounding box center [274, 246] width 210 height 18
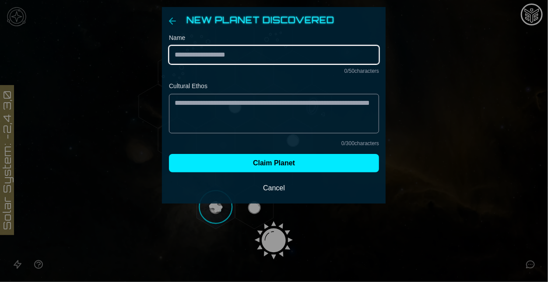
click at [249, 58] on input "Name" at bounding box center [274, 55] width 210 height 18
paste input "********"
type input "**********"
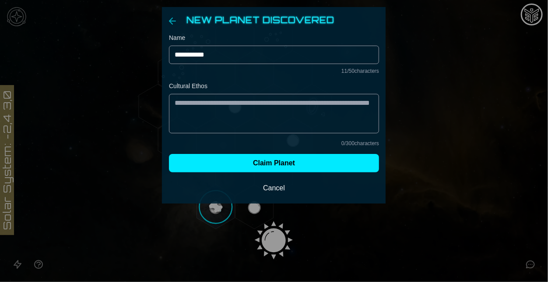
click at [244, 135] on div "Cultural Ethos 0 / 300 characters" at bounding box center [274, 113] width 210 height 65
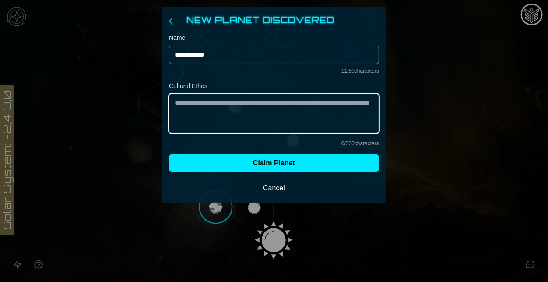
click at [236, 126] on textarea "Cultural Ethos" at bounding box center [274, 113] width 210 height 39
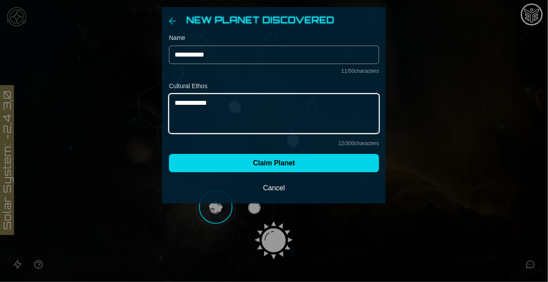
type textarea "**********"
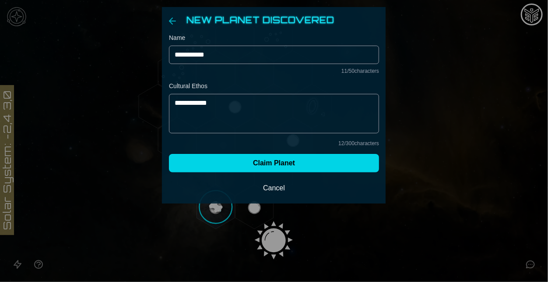
click at [256, 161] on button "Claim Planet" at bounding box center [274, 163] width 210 height 18
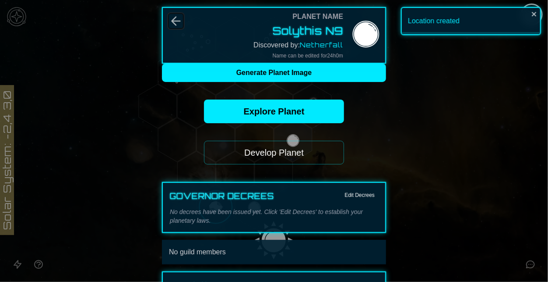
click at [169, 18] on icon "Back" at bounding box center [176, 21] width 14 height 14
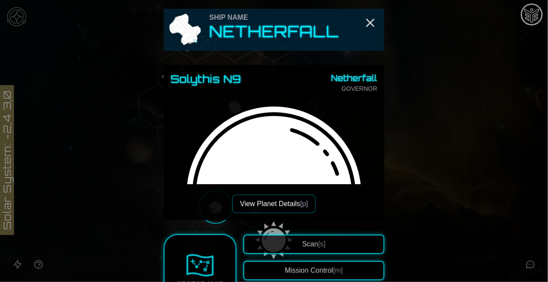
click at [352, 247] on button "Scan [s]" at bounding box center [314, 243] width 141 height 19
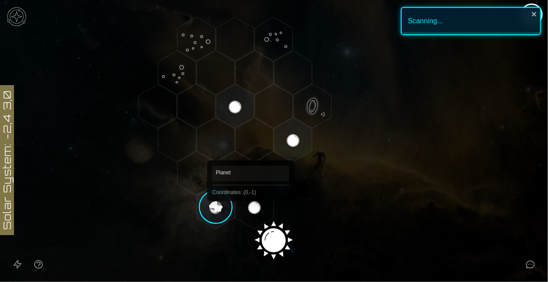
click at [253, 214] on polygon "Hex at coordinates 0,-1, clickable" at bounding box center [255, 207] width 38 height 44
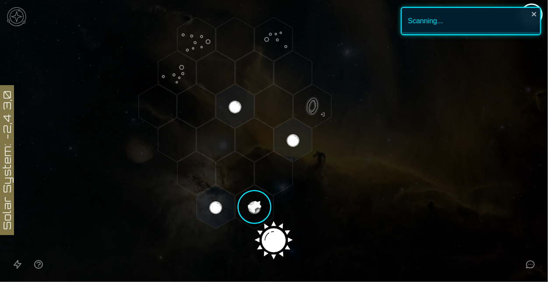
click at [253, 213] on image at bounding box center [254, 206] width 45 height 45
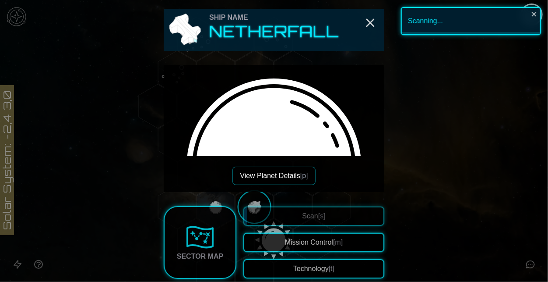
click at [293, 181] on button "View Planet Details [p]" at bounding box center [274, 175] width 83 height 18
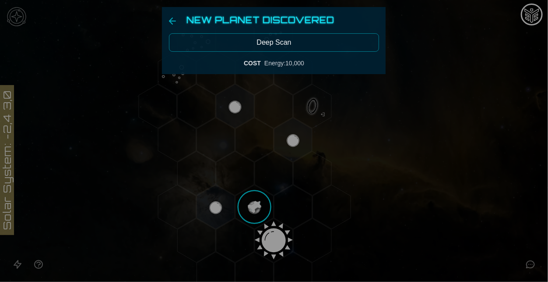
click at [284, 38] on button "Deep Scan" at bounding box center [274, 42] width 210 height 18
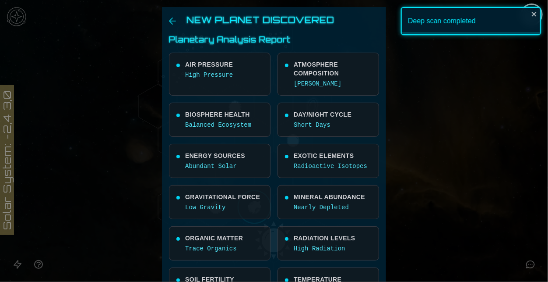
click at [405, 208] on div at bounding box center [274, 141] width 548 height 282
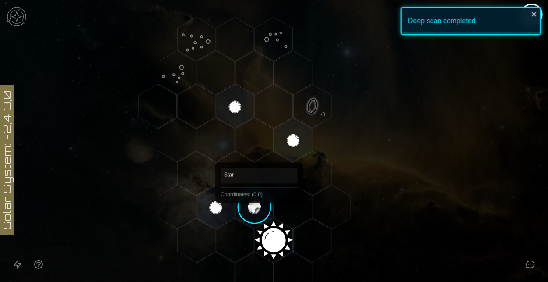
click at [259, 215] on image at bounding box center [254, 206] width 45 height 45
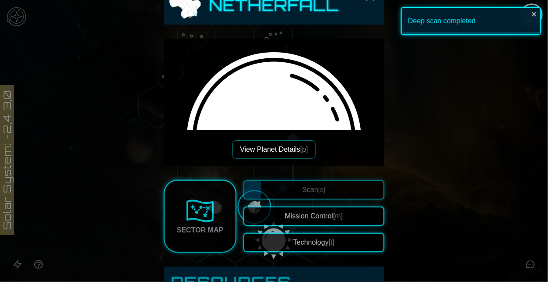
scroll to position [28, 0]
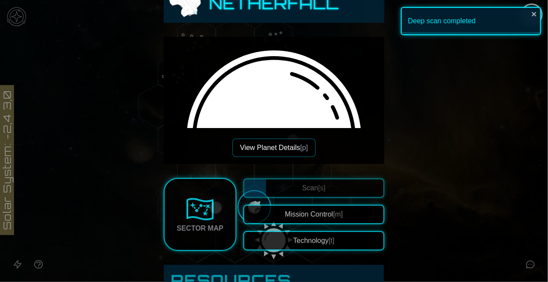
click at [333, 241] on span "[t]" at bounding box center [332, 240] width 6 height 7
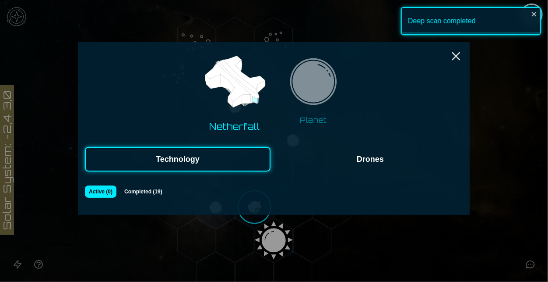
click at [318, 167] on button "Drones" at bounding box center [371, 159] width 186 height 25
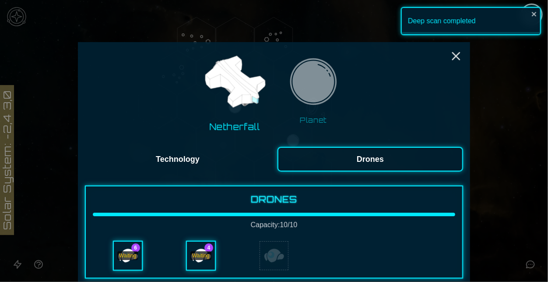
scroll to position [45, 0]
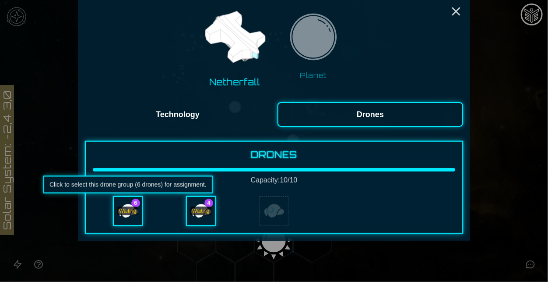
click at [132, 209] on div "Waiting" at bounding box center [127, 210] width 21 height 9
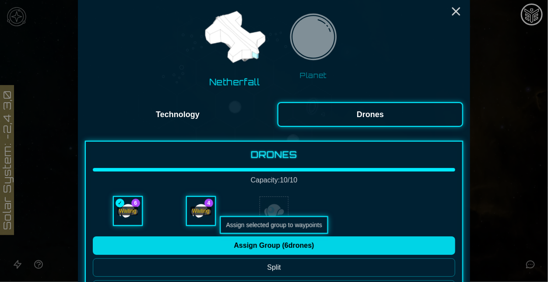
click at [251, 244] on button "Assign Group ( 6 drones)" at bounding box center [274, 245] width 363 height 18
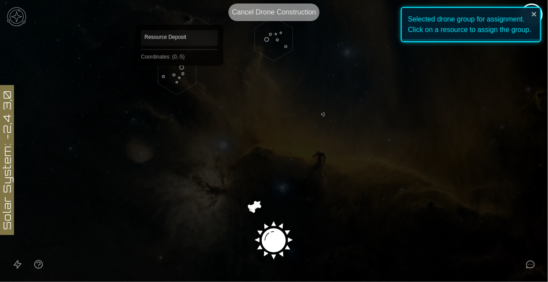
click at [178, 78] on polygon "Hex at coordinates 0,-5, clickable" at bounding box center [177, 73] width 38 height 44
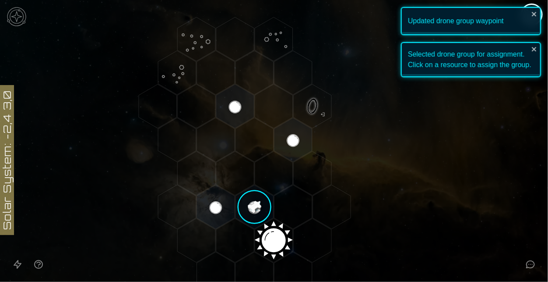
click at [255, 207] on image at bounding box center [254, 206] width 45 height 45
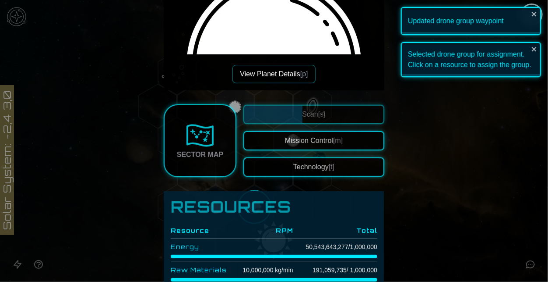
scroll to position [107, 0]
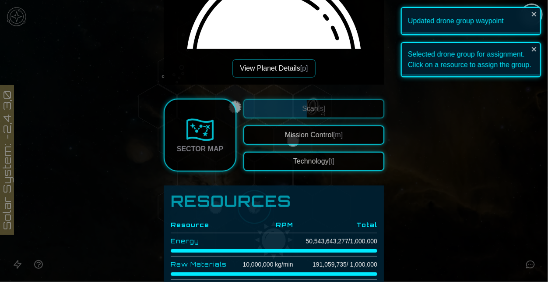
click at [321, 160] on button "Technology [t]" at bounding box center [314, 161] width 141 height 19
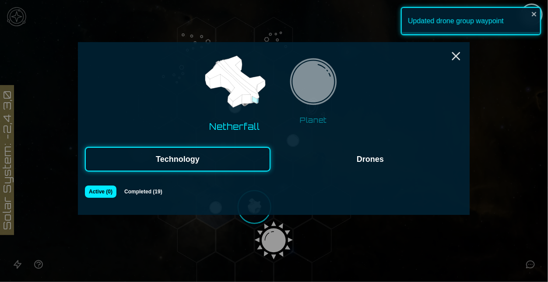
click at [348, 164] on button "Drones" at bounding box center [371, 159] width 186 height 25
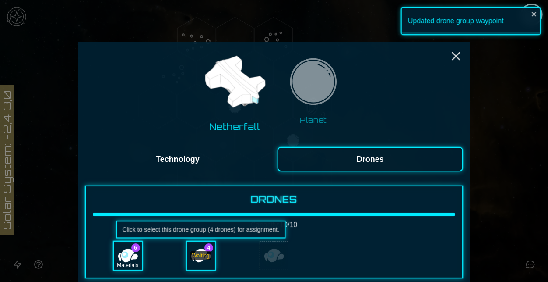
click at [201, 265] on div "Waiting" at bounding box center [201, 255] width 28 height 28
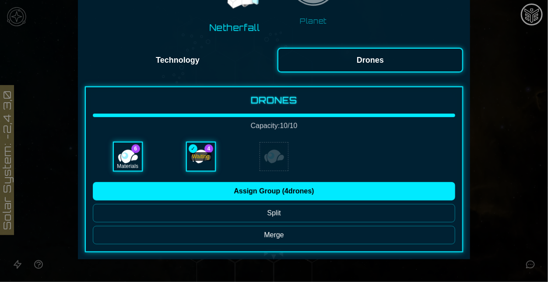
scroll to position [103, 0]
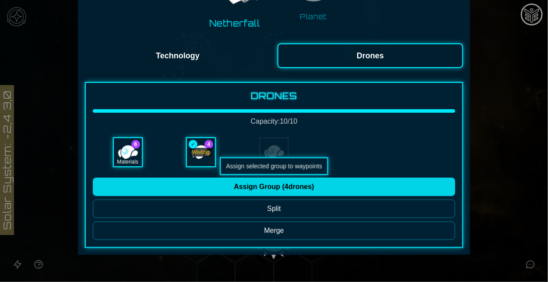
click at [300, 194] on button "Assign Group ( 4 drones)" at bounding box center [274, 186] width 363 height 18
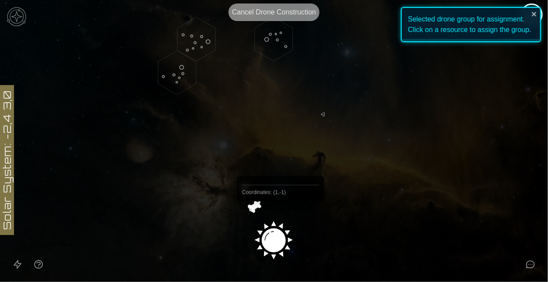
click at [277, 229] on image at bounding box center [274, 237] width 45 height 45
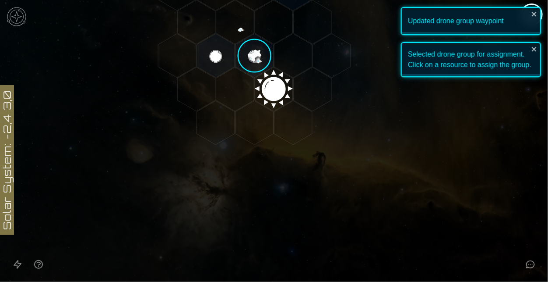
scroll to position [152, 0]
click at [306, 128] on polygon "Hex at coordinates 0,1, clickable" at bounding box center [293, 122] width 38 height 44
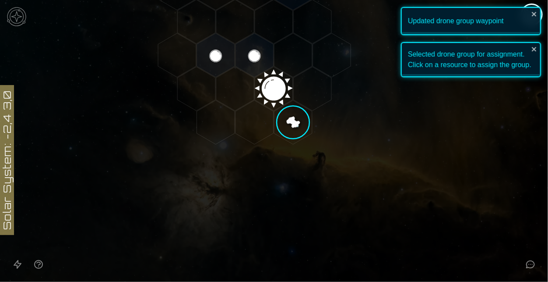
click at [306, 129] on polygon "Hex at coordinates 0,1, clickable" at bounding box center [293, 122] width 38 height 44
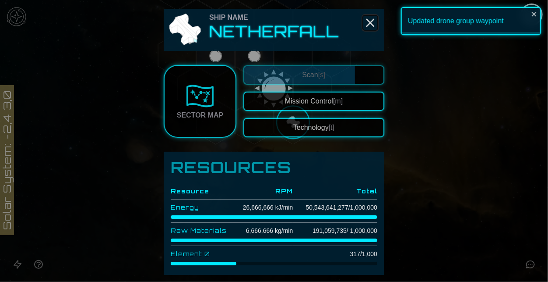
click at [377, 21] on icon "Close" at bounding box center [371, 23] width 14 height 14
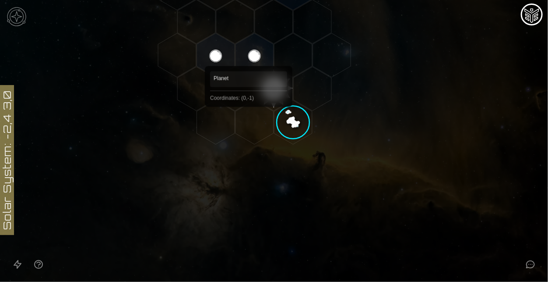
click at [250, 54] on polygon "Hex at coordinates 0,-1, clickable" at bounding box center [255, 55] width 38 height 44
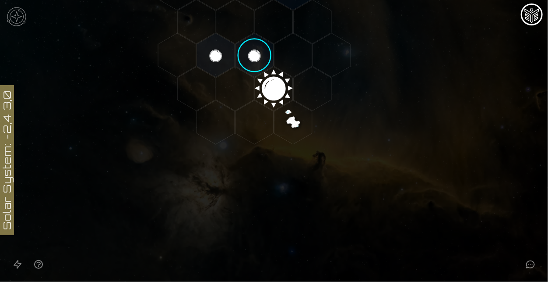
click at [250, 54] on polygon "Hex at coordinates 0,-1, clickable" at bounding box center [255, 55] width 38 height 44
click at [261, 62] on image at bounding box center [254, 55] width 45 height 45
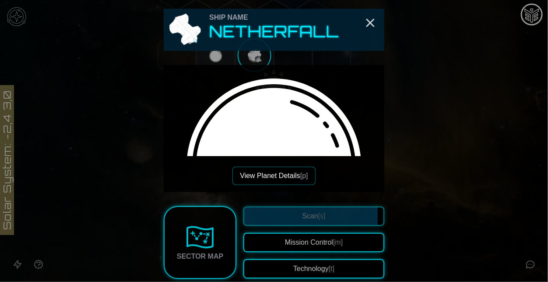
click at [288, 180] on button "View Planet Details [p]" at bounding box center [274, 175] width 83 height 18
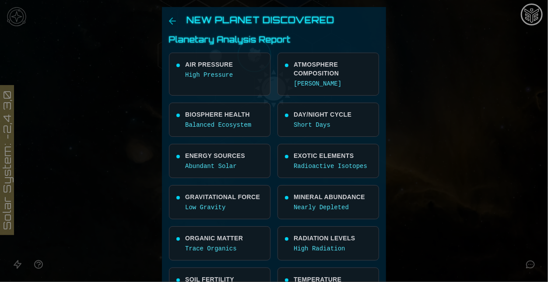
scroll to position [200, 0]
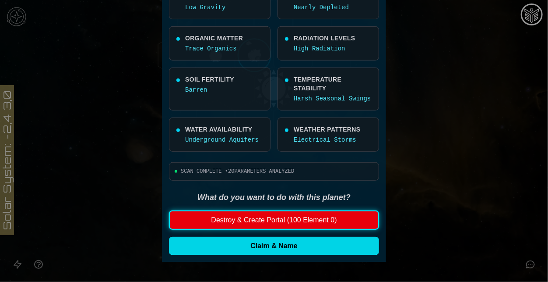
click at [288, 244] on button "Claim & Name" at bounding box center [274, 246] width 210 height 18
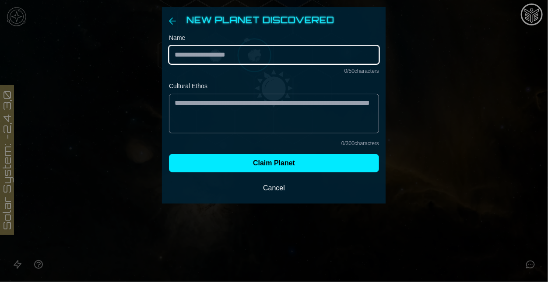
click at [275, 53] on input "Name" at bounding box center [274, 55] width 210 height 18
paste input "*******"
type input "*******"
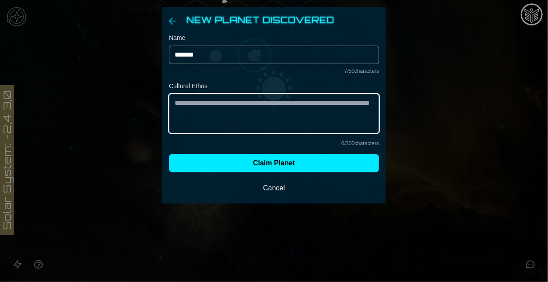
click at [247, 117] on textarea "Cultural Ethos" at bounding box center [274, 113] width 210 height 39
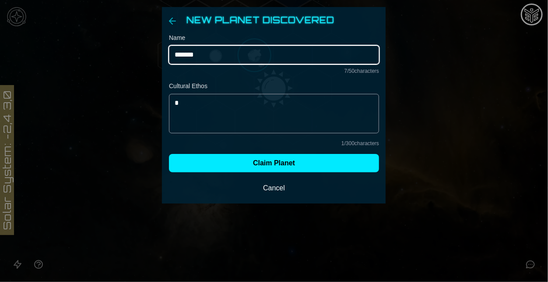
click at [217, 54] on input "*******" at bounding box center [274, 55] width 210 height 18
type input "**********"
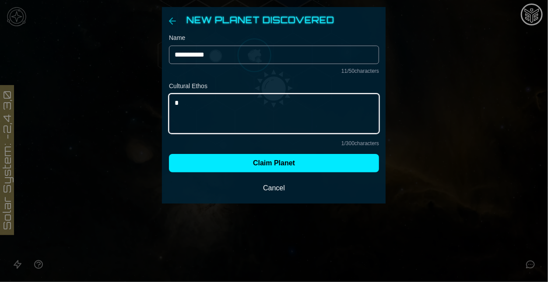
click at [217, 120] on textarea "Cultural Ethos" at bounding box center [274, 113] width 210 height 39
type textarea "*"
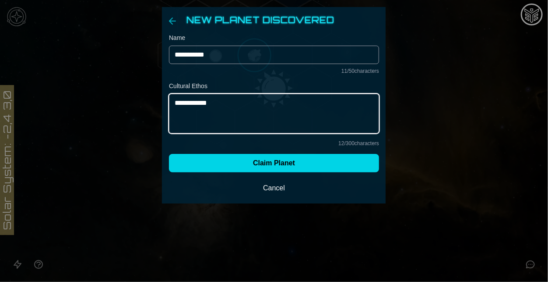
type textarea "**********"
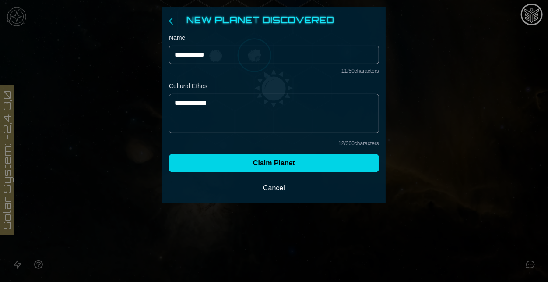
click at [268, 162] on button "Claim Planet" at bounding box center [274, 163] width 210 height 18
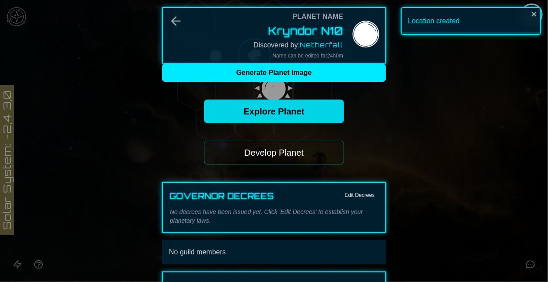
scroll to position [76, 0]
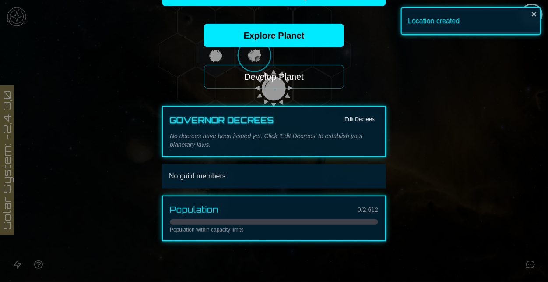
click at [223, 48] on div "Planet Name Kryndor N10 Discovered by: Netherfall Name can be edited for 24 h 0…" at bounding box center [274, 86] width 224 height 310
click at [231, 69] on button "Develop Planet" at bounding box center [274, 77] width 140 height 24
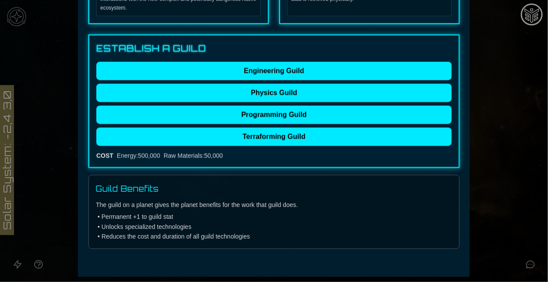
scroll to position [421, 0]
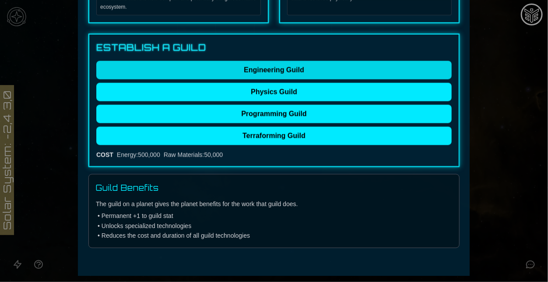
click at [259, 76] on button "Engineering Guild" at bounding box center [274, 70] width 356 height 18
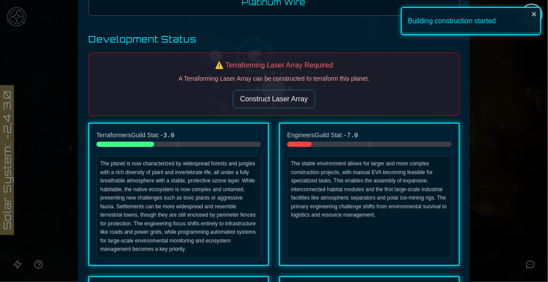
scroll to position [0, 0]
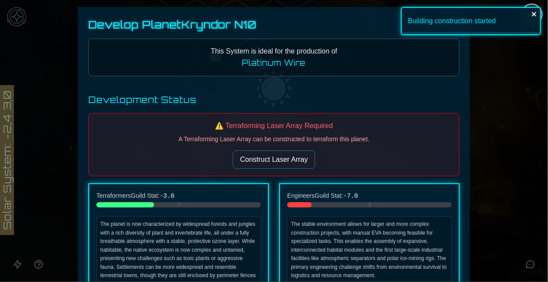
click at [533, 13] on icon "close" at bounding box center [534, 14] width 4 height 4
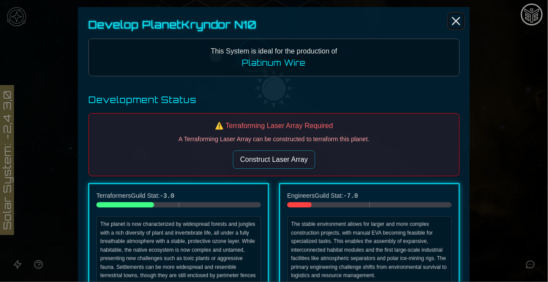
click at [456, 21] on line "Close" at bounding box center [456, 21] width 7 height 7
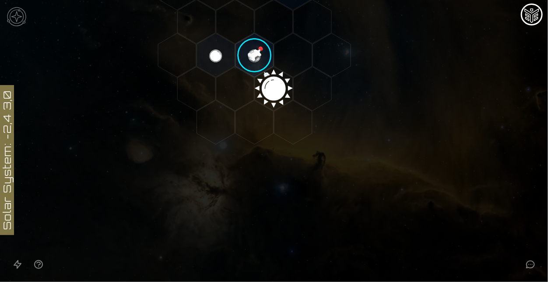
click at [254, 57] on image at bounding box center [254, 55] width 45 height 45
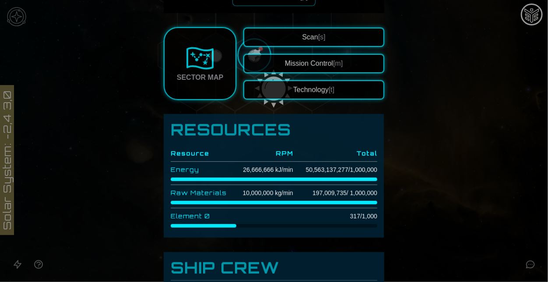
scroll to position [206, 0]
click at [283, 88] on button "Technology [t]" at bounding box center [314, 90] width 141 height 19
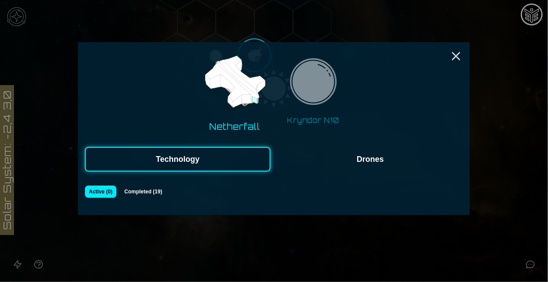
click at [308, 94] on img at bounding box center [313, 84] width 55 height 55
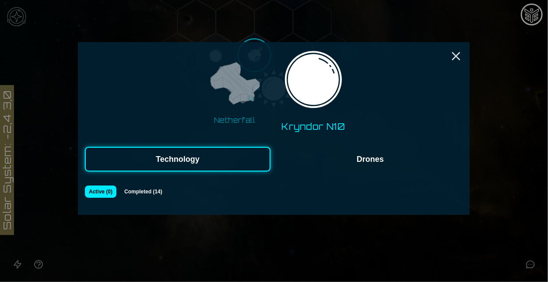
click at [160, 188] on button "Completed ( 14 )" at bounding box center [143, 191] width 47 height 12
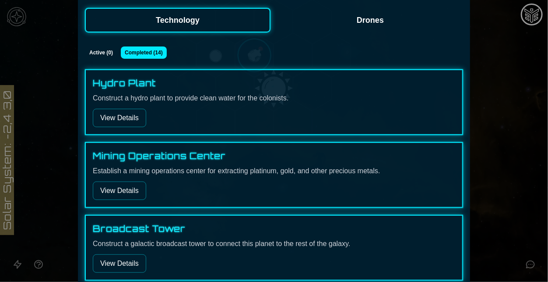
scroll to position [0, 0]
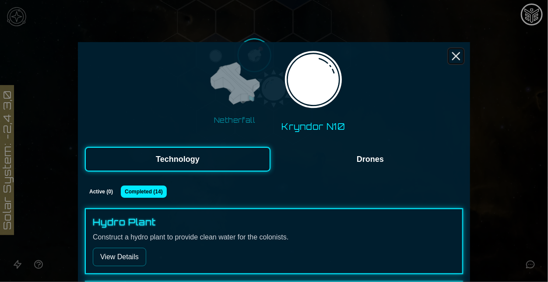
click at [453, 56] on icon "Close" at bounding box center [456, 56] width 14 height 14
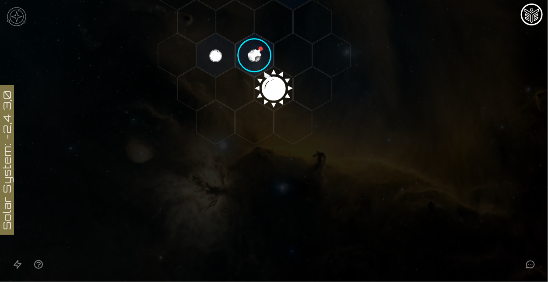
click at [254, 67] on image at bounding box center [254, 55] width 45 height 45
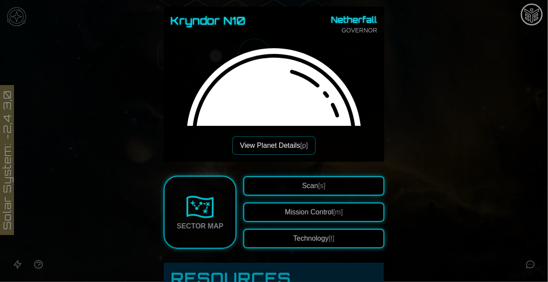
scroll to position [59, 0]
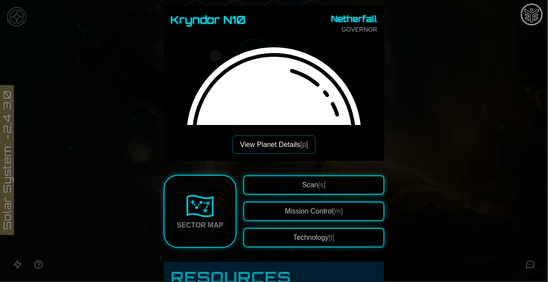
click at [279, 230] on button "Technology [t]" at bounding box center [314, 237] width 141 height 19
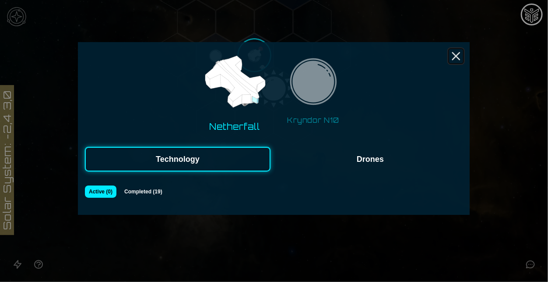
click at [463, 58] on icon "Close" at bounding box center [456, 56] width 14 height 14
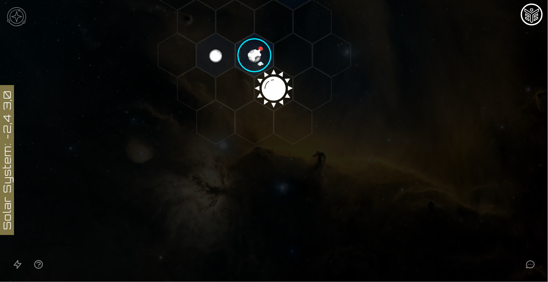
click at [253, 67] on image at bounding box center [254, 55] width 45 height 45
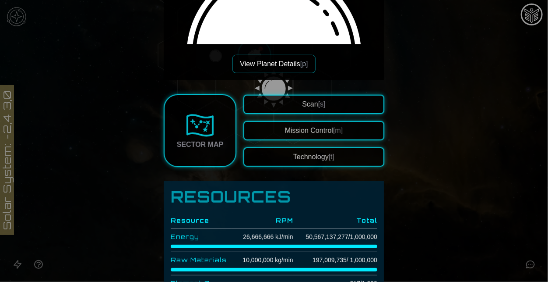
scroll to position [140, 0]
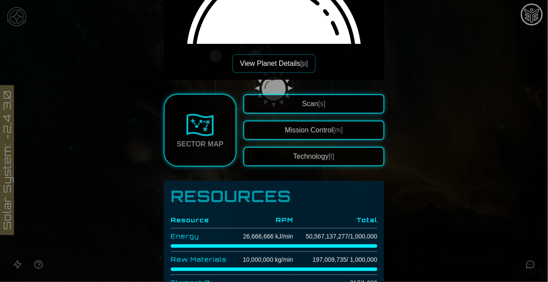
click at [302, 133] on button "Mission Control [m]" at bounding box center [314, 129] width 141 height 19
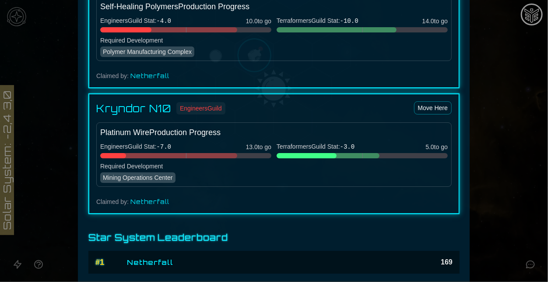
scroll to position [1239, 0]
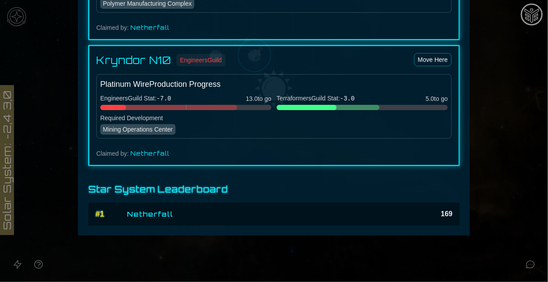
click at [483, 155] on div at bounding box center [274, 141] width 548 height 282
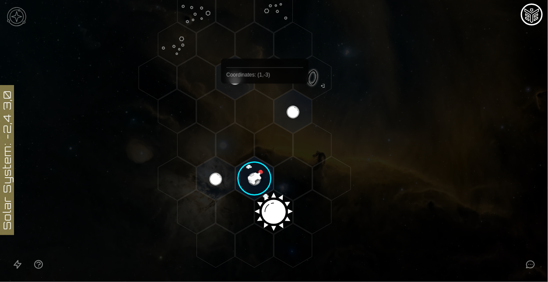
scroll to position [0, 0]
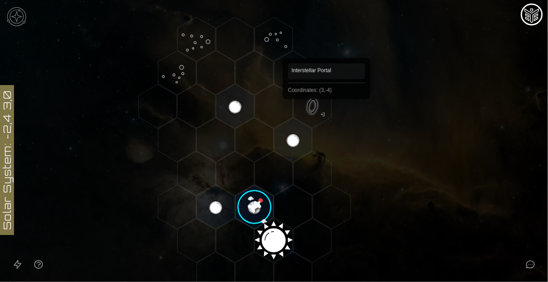
click at [324, 111] on polygon "Hex at coordinates 3,-4, clickable" at bounding box center [313, 106] width 38 height 44
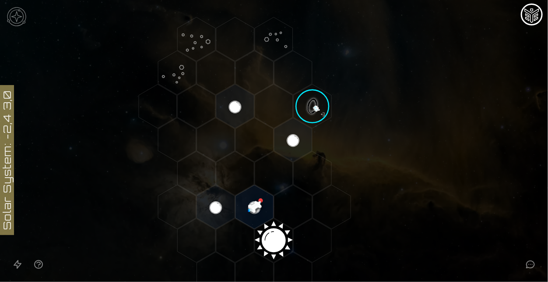
click at [318, 117] on image at bounding box center [312, 106] width 45 height 45
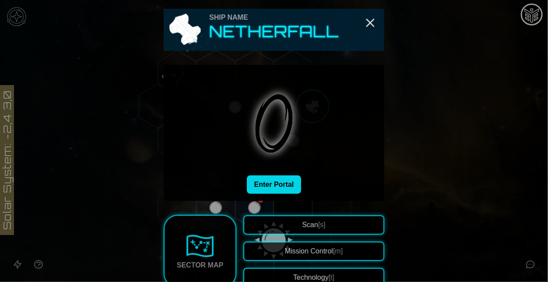
click at [276, 187] on button "Enter Portal" at bounding box center [274, 184] width 55 height 18
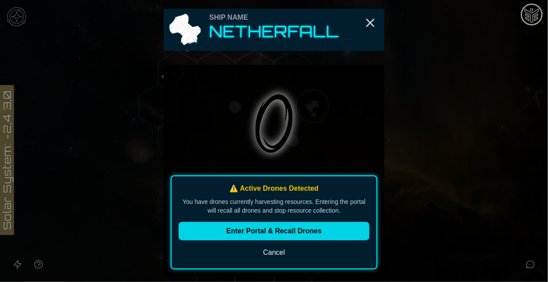
click at [299, 235] on button "Enter Portal & Recall Drones" at bounding box center [274, 231] width 191 height 18
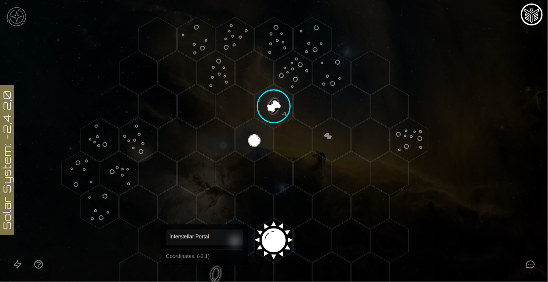
click at [205, 281] on polygon "Hex at coordinates -2,1, clickable" at bounding box center [216, 274] width 38 height 44
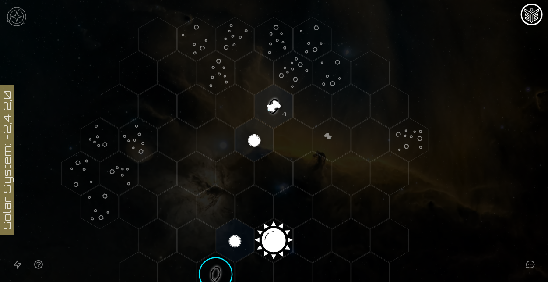
click at [208, 277] on image at bounding box center [216, 273] width 45 height 45
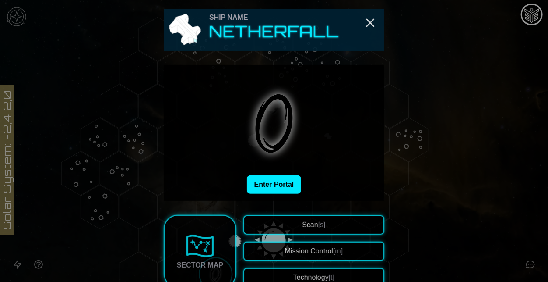
click at [263, 193] on button "Enter Portal" at bounding box center [274, 184] width 55 height 18
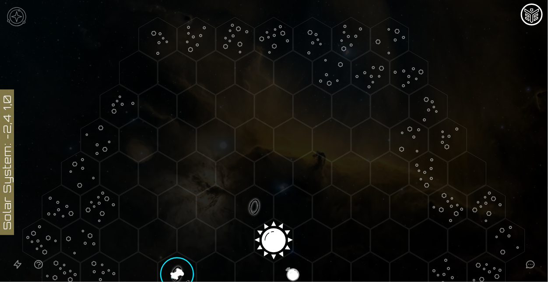
click at [137, 67] on polygon "Hex at coordinates -1,-5, clickable" at bounding box center [139, 73] width 38 height 44
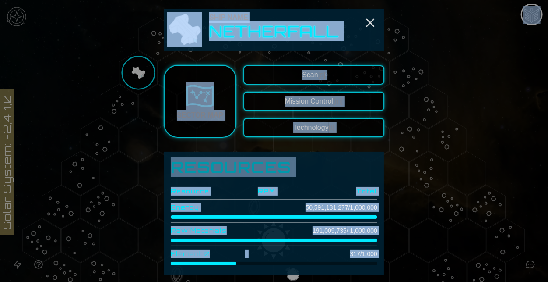
click at [369, 155] on div "Resources Resource RPM Total Energy 50,591,131,277 / 1,000,000 Raw Materials 19…" at bounding box center [274, 214] width 221 height 124
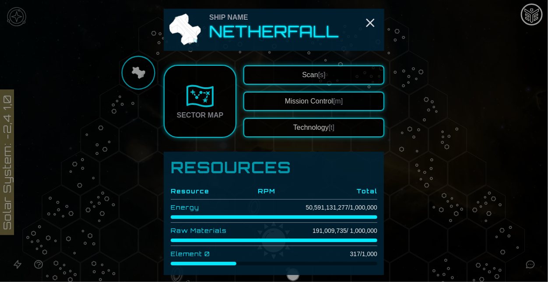
click at [311, 77] on span "Scan [s]" at bounding box center [313, 74] width 23 height 7
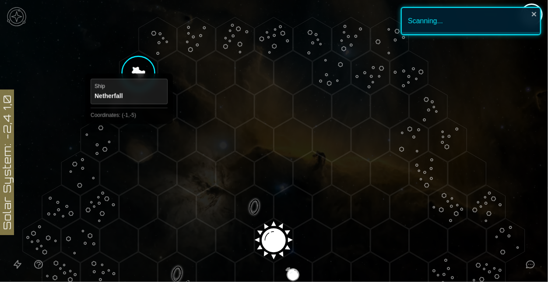
click at [129, 66] on polygon "Hex at coordinates -1,-5, clickable" at bounding box center [139, 73] width 38 height 44
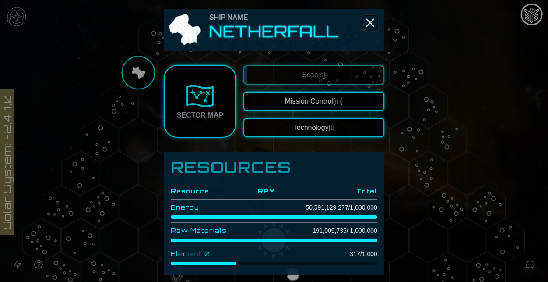
click at [369, 25] on icon "Close" at bounding box center [371, 23] width 14 height 14
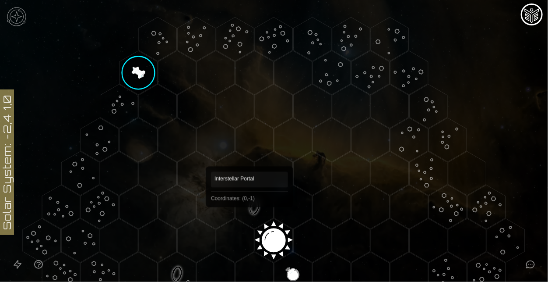
click at [250, 219] on polygon "Hex at coordinates 0,-1, clickable" at bounding box center [255, 207] width 38 height 44
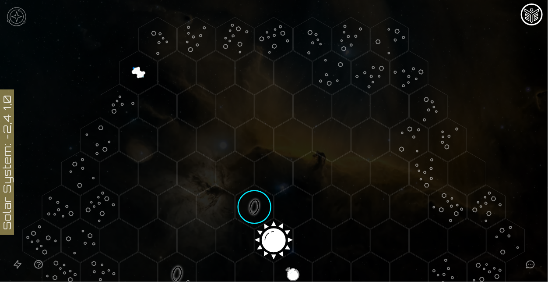
click at [250, 219] on image at bounding box center [254, 206] width 45 height 45
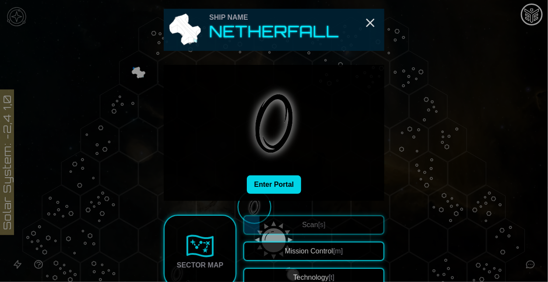
click at [294, 187] on button "Enter Portal" at bounding box center [274, 184] width 55 height 18
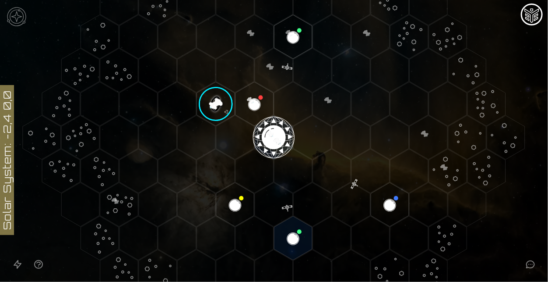
scroll to position [198, 0]
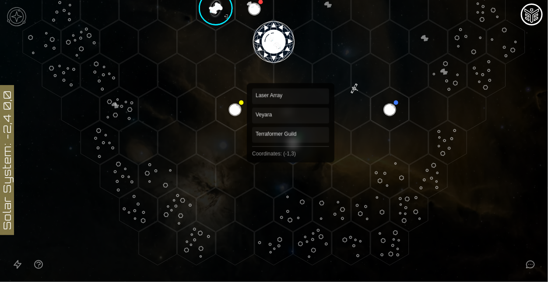
click at [291, 155] on polygon "Hex at coordinates -1,3, clickable" at bounding box center [293, 142] width 38 height 44
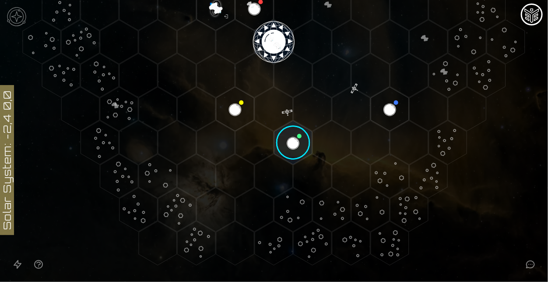
click at [291, 155] on image at bounding box center [293, 142] width 45 height 45
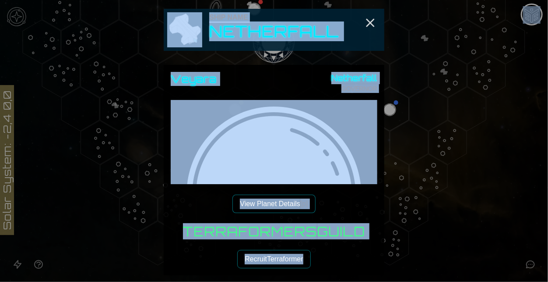
click at [346, 209] on div "Veyara Netherfall GOVERNOR View Planet Details [p]" at bounding box center [274, 142] width 207 height 141
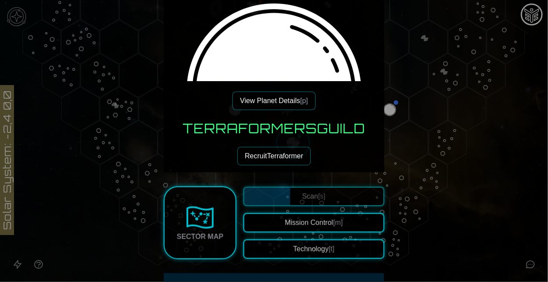
scroll to position [104, 0]
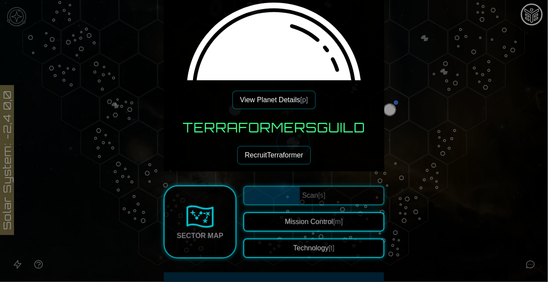
click at [261, 104] on button "View Planet Details [p]" at bounding box center [274, 100] width 83 height 18
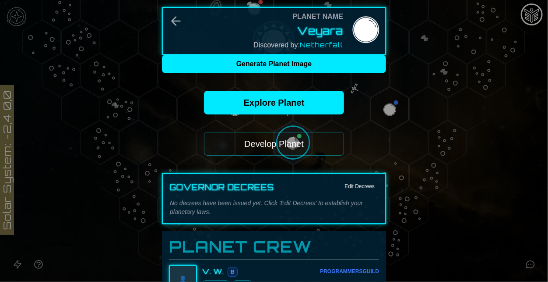
click at [262, 141] on button "Develop Planet" at bounding box center [274, 144] width 140 height 24
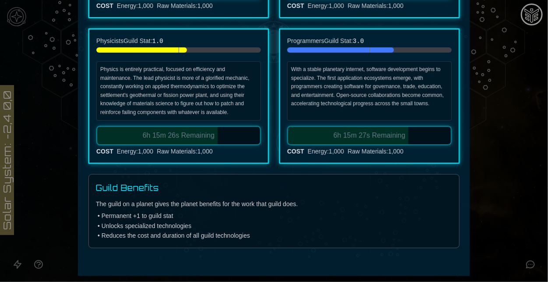
scroll to position [0, 0]
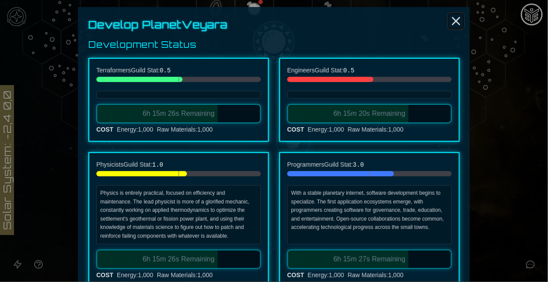
click at [458, 20] on icon "Close" at bounding box center [456, 21] width 14 height 14
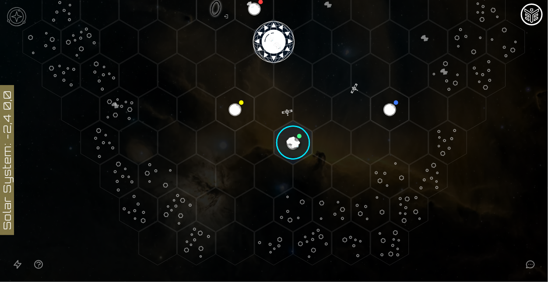
click at [287, 154] on image at bounding box center [293, 142] width 45 height 45
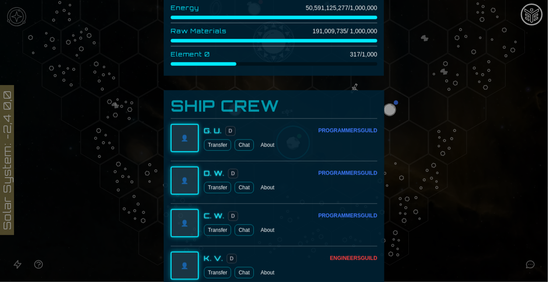
scroll to position [263, 0]
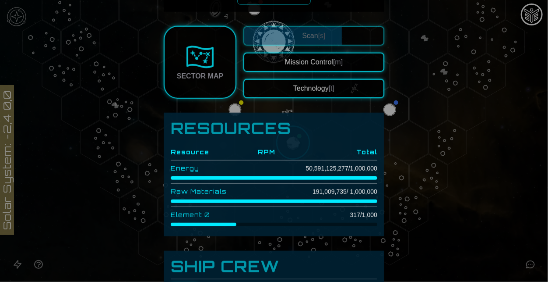
click at [351, 89] on button "Technology [t]" at bounding box center [314, 88] width 141 height 19
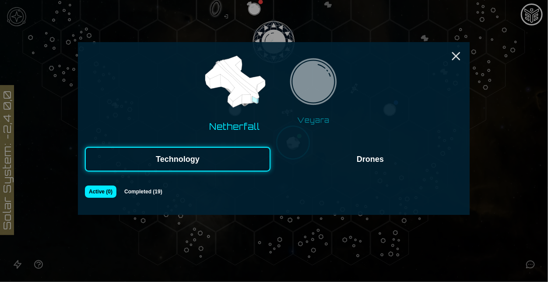
scroll to position [0, 0]
click at [357, 165] on button "Drones" at bounding box center [371, 159] width 186 height 25
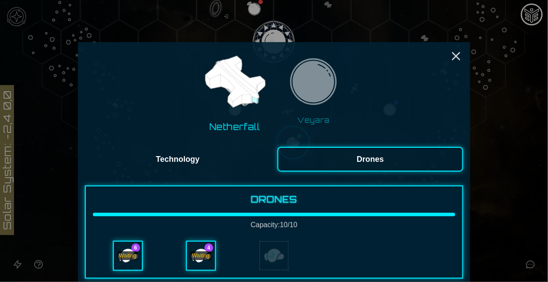
click at [240, 162] on button "Technology" at bounding box center [178, 159] width 186 height 25
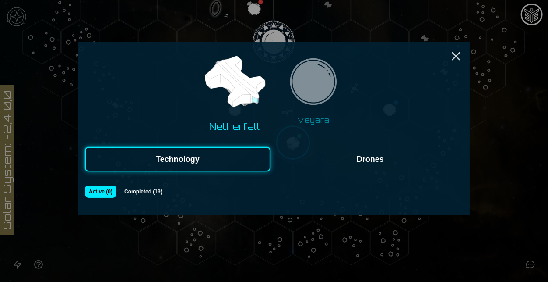
click at [326, 79] on img at bounding box center [313, 84] width 55 height 55
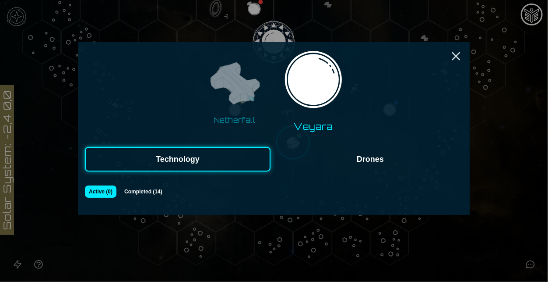
click at [155, 191] on button "Completed ( 14 )" at bounding box center [143, 191] width 47 height 12
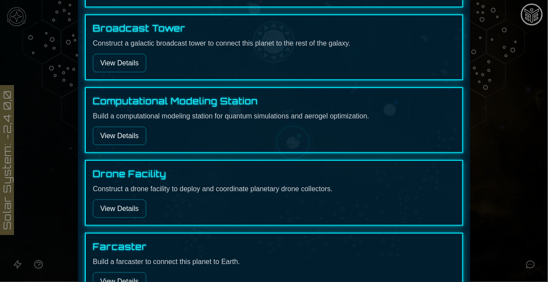
scroll to position [347, 0]
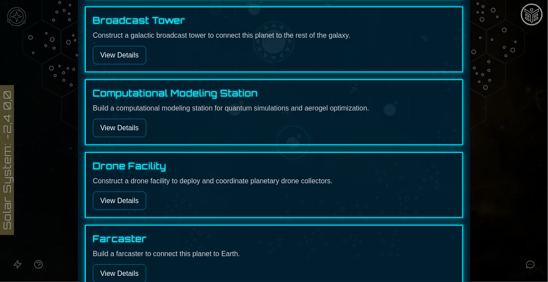
click at [133, 123] on button "View Details" at bounding box center [119, 128] width 53 height 18
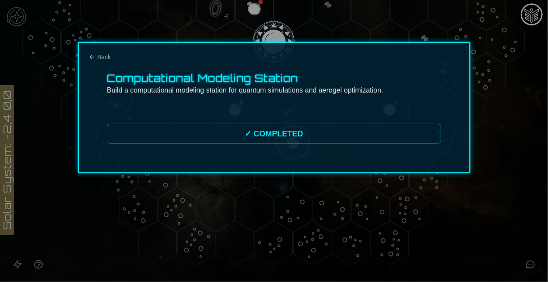
scroll to position [0, 0]
click at [133, 124] on div "✓ COMPLETED" at bounding box center [274, 134] width 335 height 20
click at [508, 99] on div at bounding box center [274, 141] width 548 height 282
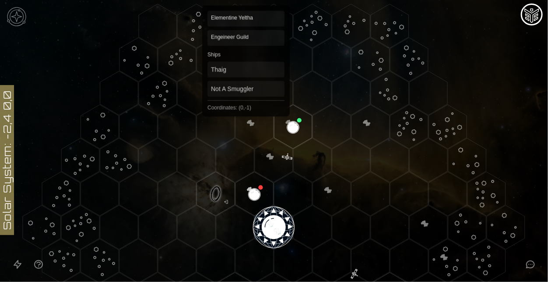
scroll to position [13, 0]
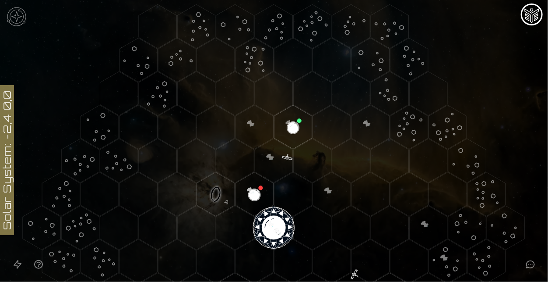
click at [210, 199] on polygon "Hex at coordinates -1,-1, clickable" at bounding box center [216, 194] width 38 height 44
click at [262, 222] on polygon "Hex at coordinates 0,0, clickable" at bounding box center [274, 227] width 38 height 44
click at [264, 223] on image at bounding box center [274, 227] width 45 height 45
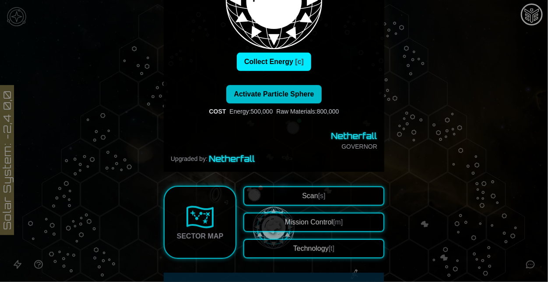
scroll to position [125, 0]
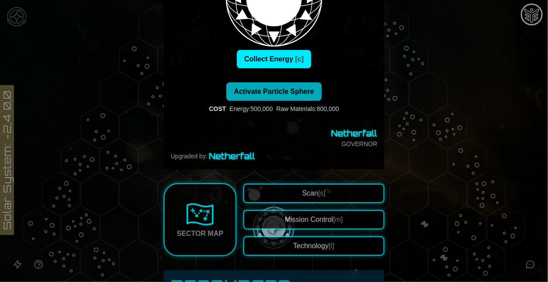
click at [263, 99] on button "Activate Particle Sphere" at bounding box center [273, 91] width 95 height 18
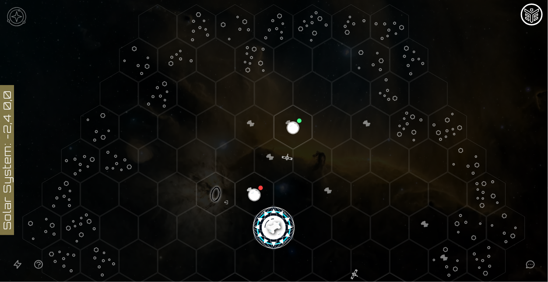
click at [269, 226] on image at bounding box center [274, 227] width 45 height 45
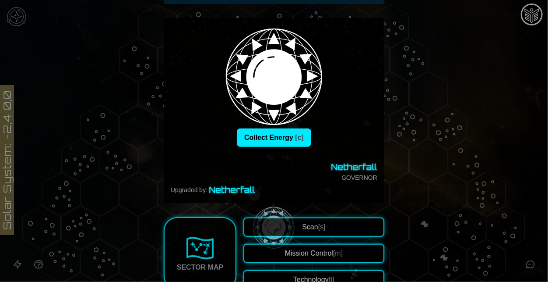
scroll to position [48, 0]
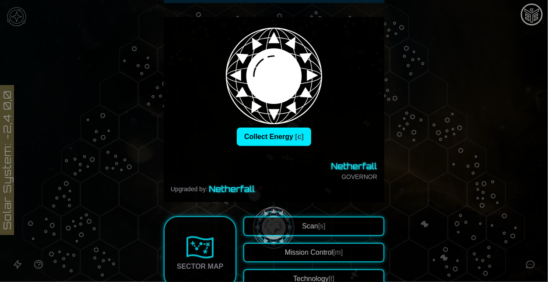
click at [537, 27] on div at bounding box center [274, 141] width 548 height 282
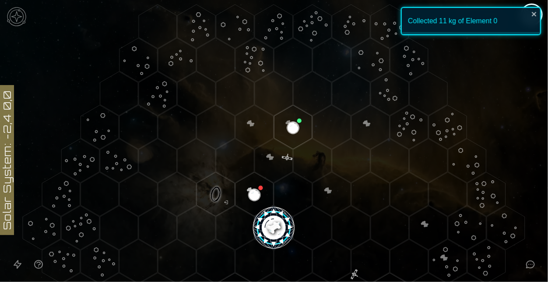
click at [534, 11] on icon "close" at bounding box center [535, 14] width 6 height 7
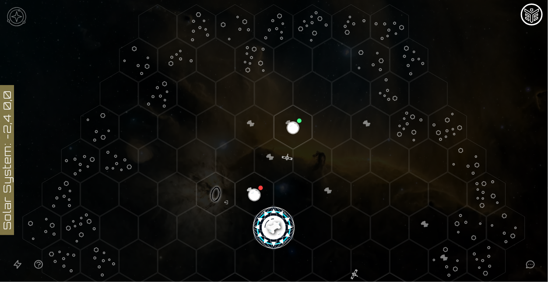
click at [533, 13] on img "Mission Control" at bounding box center [532, 15] width 18 height 18
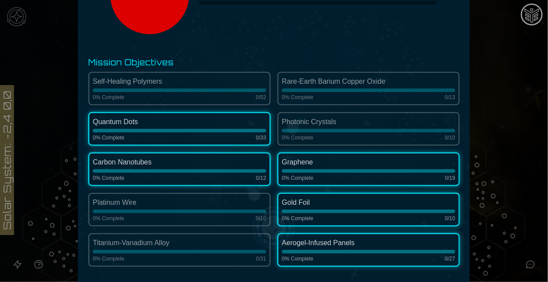
scroll to position [155, 0]
click at [212, 95] on div "0 % Complete 0 / 52" at bounding box center [179, 96] width 173 height 7
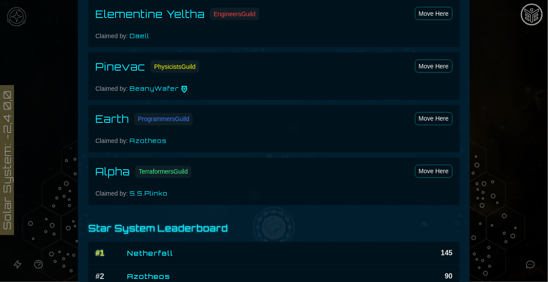
scroll to position [612, 0]
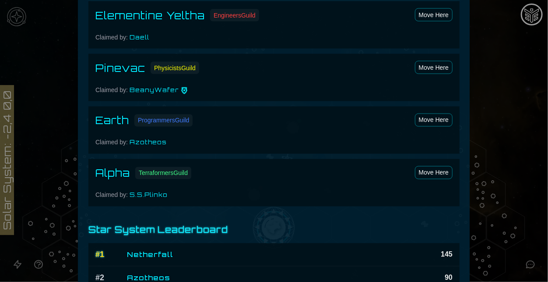
click at [520, 138] on div at bounding box center [274, 141] width 548 height 282
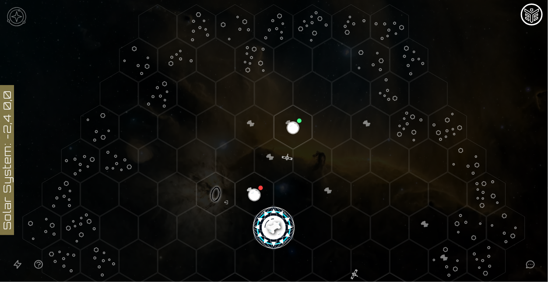
click at [220, 187] on polygon "Hex at coordinates -1,-1, clickable" at bounding box center [216, 194] width 38 height 44
click at [220, 187] on image at bounding box center [216, 194] width 45 height 45
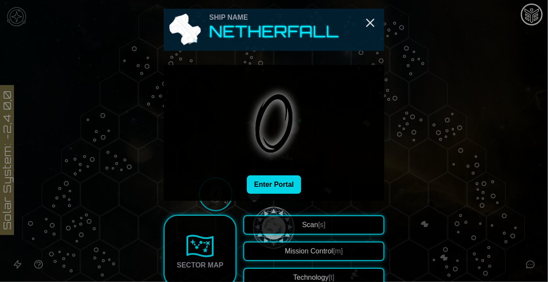
click at [276, 187] on button "Enter Portal" at bounding box center [274, 184] width 55 height 18
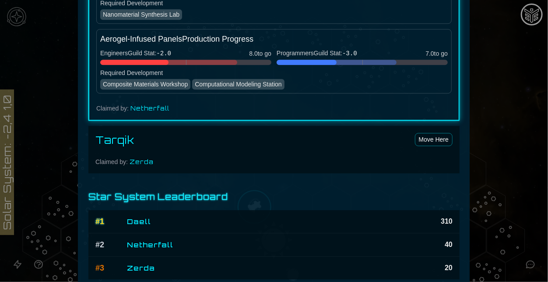
scroll to position [948, 0]
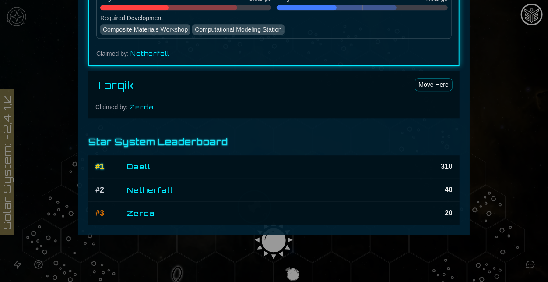
click at [540, 153] on div at bounding box center [274, 141] width 548 height 282
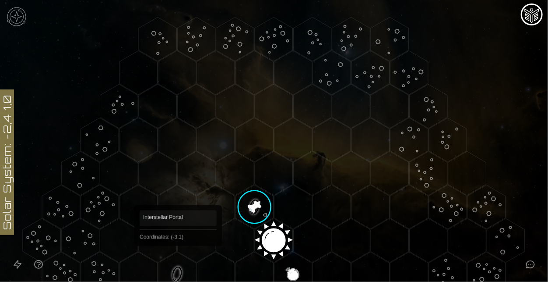
click at [178, 258] on polygon "Hex at coordinates -3,1, clickable" at bounding box center [177, 274] width 38 height 44
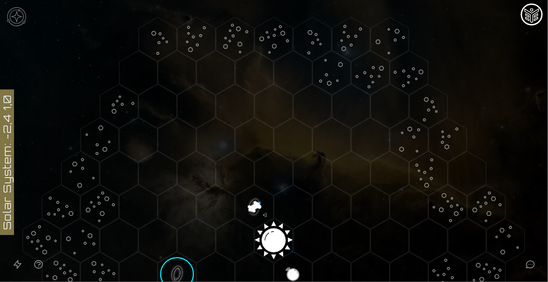
click at [178, 258] on image at bounding box center [177, 273] width 45 height 45
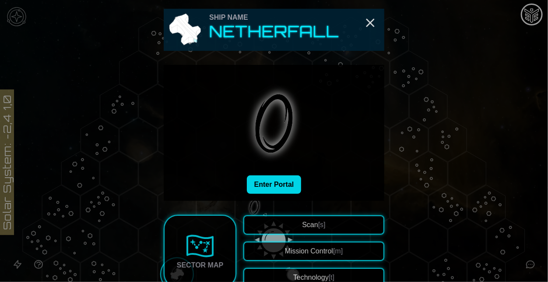
click at [283, 191] on button "Enter Portal" at bounding box center [274, 184] width 55 height 18
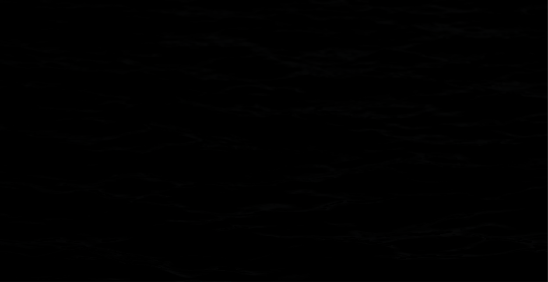
click at [283, 191] on polygon "Hex at coordinates 1,-1, clickable" at bounding box center [293, 207] width 38 height 44
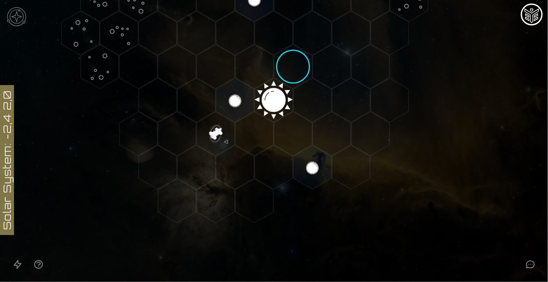
scroll to position [145, 0]
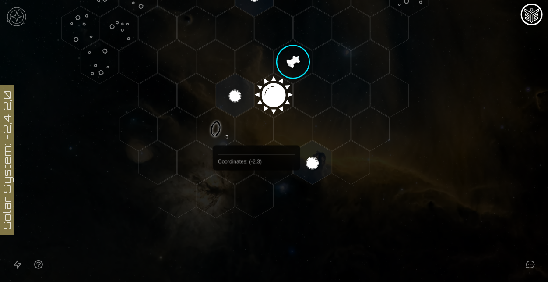
click at [256, 192] on polygon "Hex at coordinates -2,3, clickable" at bounding box center [255, 196] width 38 height 44
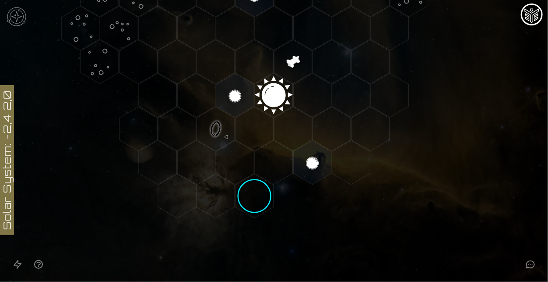
click at [256, 192] on polygon "Hex at coordinates -2,3, clickable" at bounding box center [255, 196] width 38 height 44
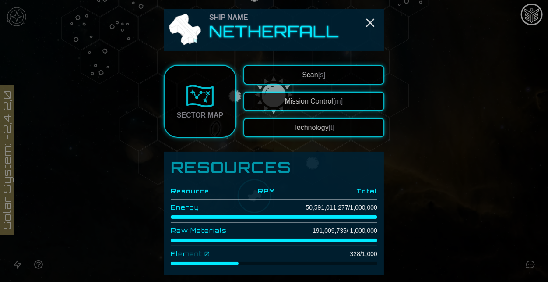
click at [335, 70] on button "Scan [s]" at bounding box center [314, 74] width 141 height 19
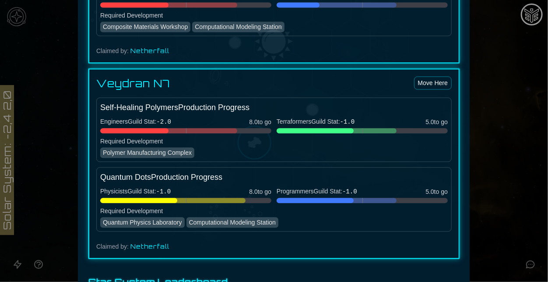
scroll to position [929, 0]
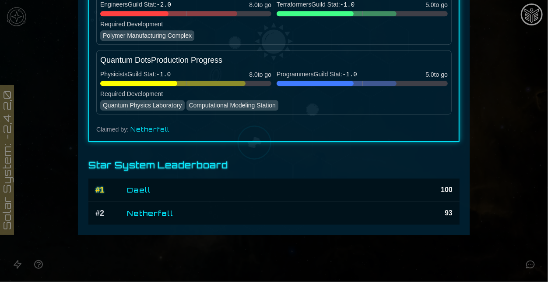
click at [523, 199] on div at bounding box center [274, 141] width 548 height 282
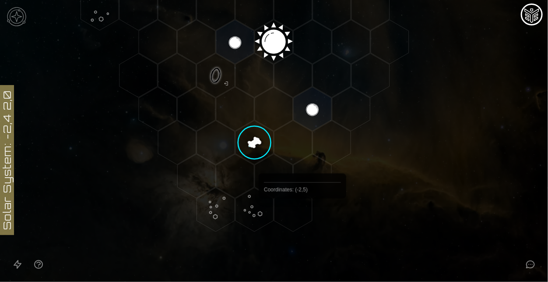
click at [302, 219] on polygon "Hex at coordinates -2,5, clickable" at bounding box center [293, 209] width 38 height 44
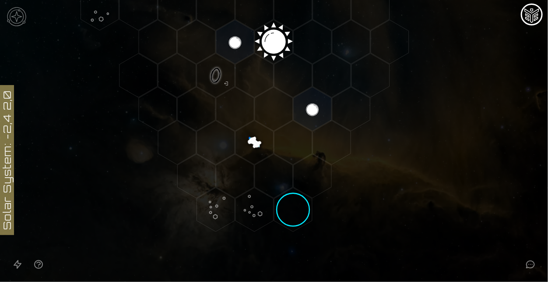
click at [302, 219] on polygon "Hex at coordinates -2,5, clickable" at bounding box center [293, 209] width 38 height 44
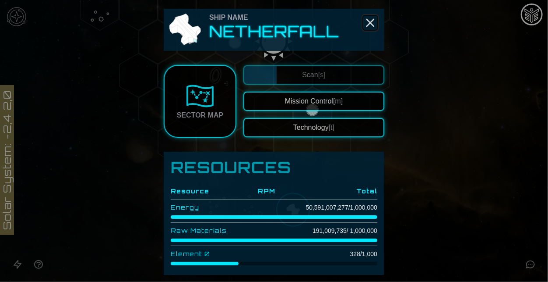
click at [371, 27] on icon "Close" at bounding box center [371, 23] width 14 height 14
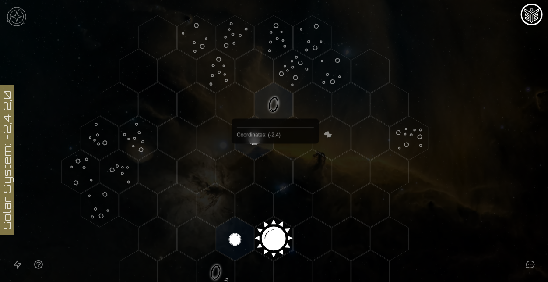
scroll to position [0, 0]
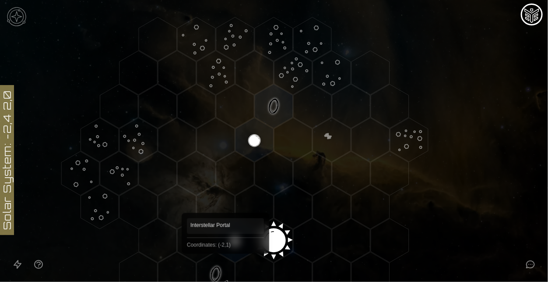
click at [225, 266] on polygon "Hex at coordinates -2,1, clickable" at bounding box center [216, 274] width 38 height 44
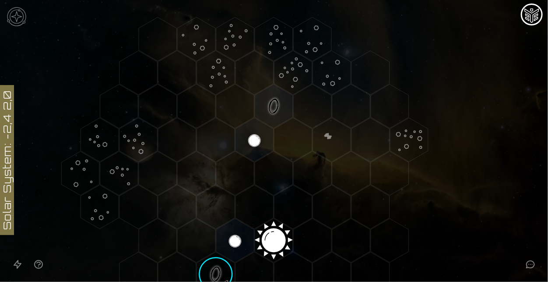
click at [225, 266] on image at bounding box center [216, 273] width 45 height 45
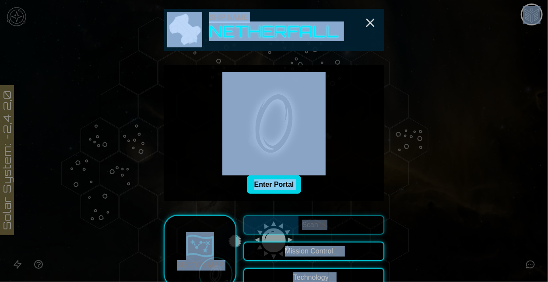
click at [289, 189] on button "Enter Portal" at bounding box center [274, 184] width 55 height 18
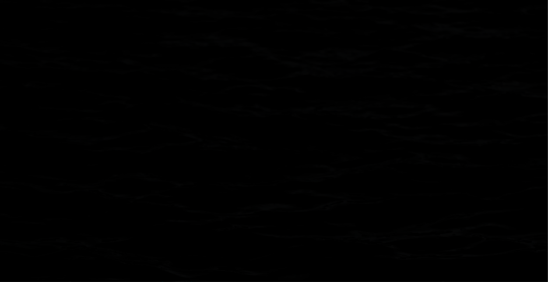
scroll to position [198, 0]
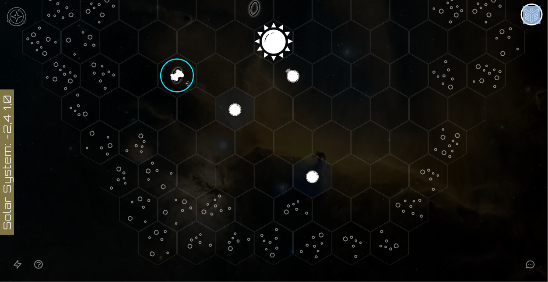
click at [485, 172] on icon at bounding box center [274, 42] width 548 height 480
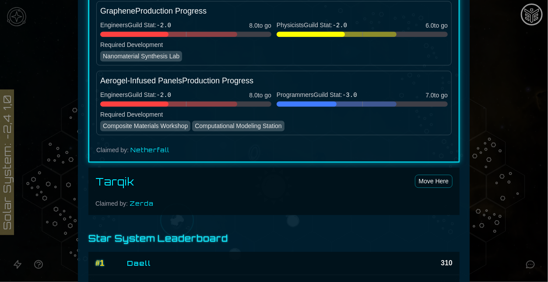
scroll to position [948, 0]
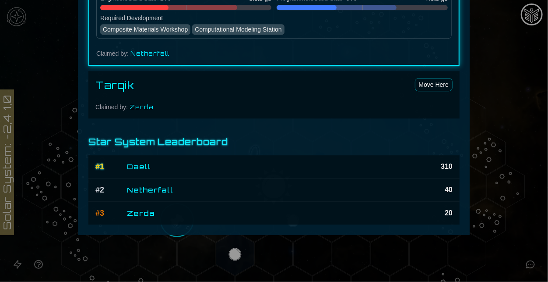
click at [547, 198] on div at bounding box center [274, 141] width 548 height 282
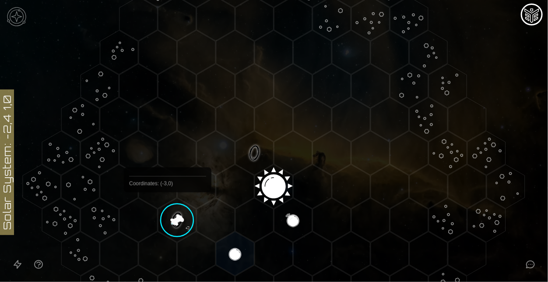
click at [168, 214] on image at bounding box center [177, 220] width 45 height 45
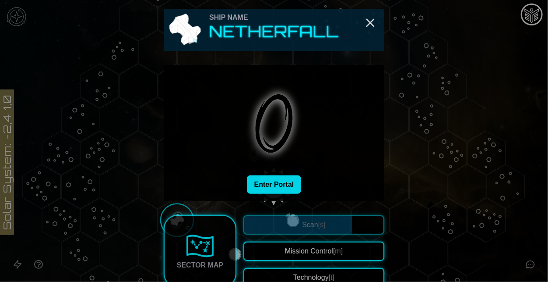
click at [301, 185] on button "Enter Portal" at bounding box center [274, 184] width 55 height 18
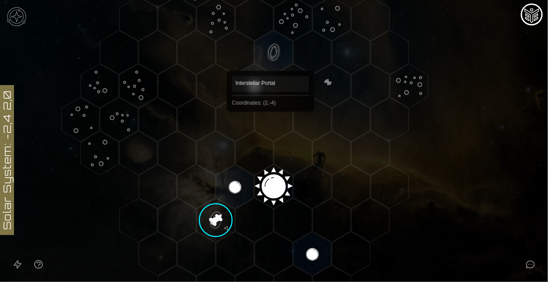
click at [271, 58] on polygon "Hex at coordinates 2,-4, clickable" at bounding box center [274, 52] width 38 height 44
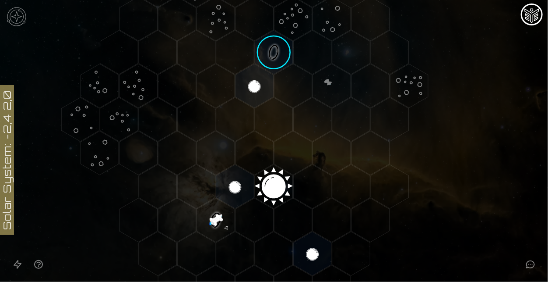
click at [271, 58] on image at bounding box center [274, 52] width 45 height 45
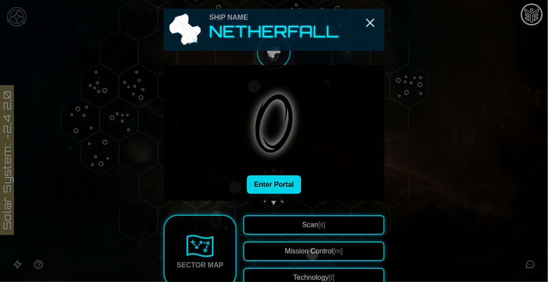
click at [270, 181] on button "Enter Portal" at bounding box center [274, 184] width 55 height 18
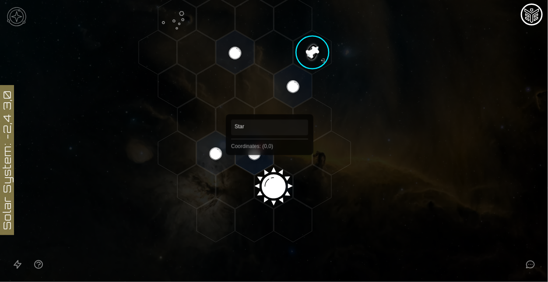
scroll to position [0, 0]
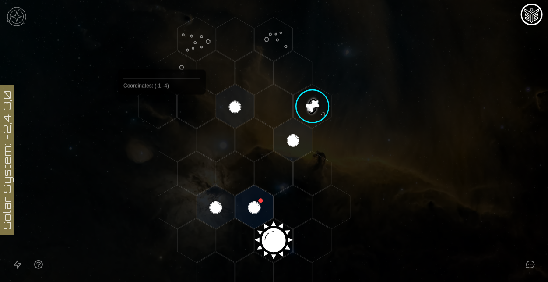
click at [162, 115] on polygon "Hex at coordinates -1,-4, clickable" at bounding box center [158, 106] width 38 height 44
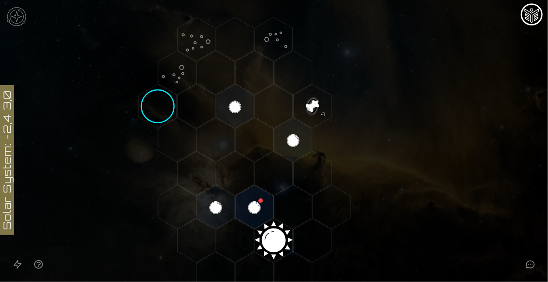
click at [162, 115] on polygon "Hex at coordinates -1,-4, clickable" at bounding box center [158, 106] width 38 height 44
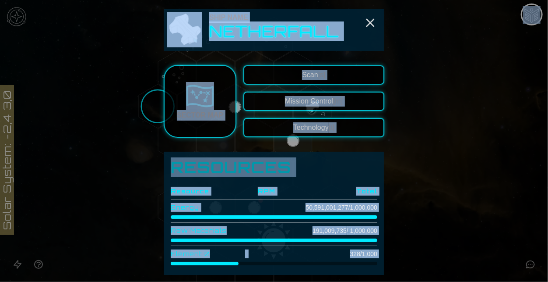
click at [349, 136] on button "Technology [t]" at bounding box center [314, 127] width 141 height 19
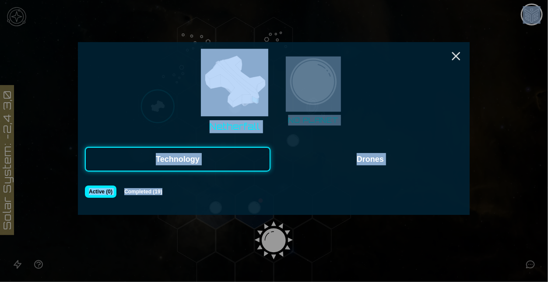
click at [342, 169] on button "Drones" at bounding box center [371, 159] width 186 height 25
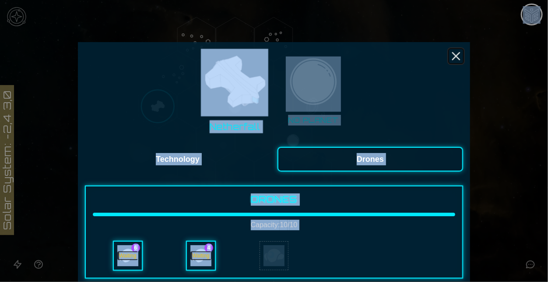
click at [452, 52] on icon "Close" at bounding box center [456, 56] width 14 height 14
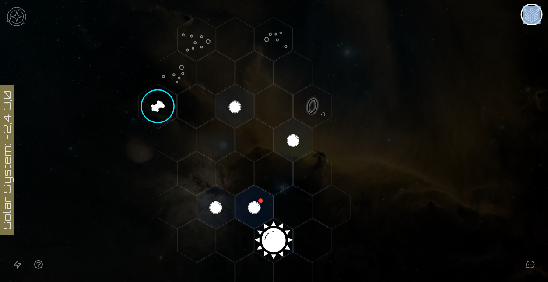
click at [172, 113] on polygon "Hex at coordinates -1,-4, clickable" at bounding box center [158, 106] width 38 height 44
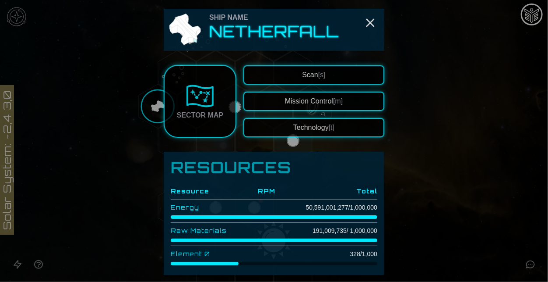
click at [370, 69] on button "Scan [s]" at bounding box center [314, 74] width 141 height 19
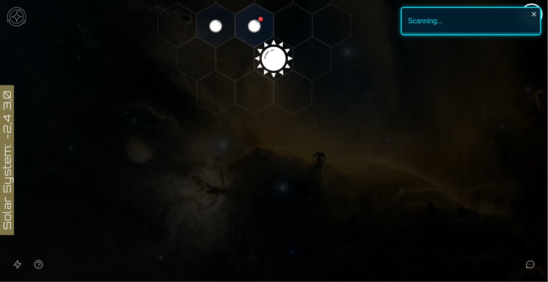
scroll to position [186, 0]
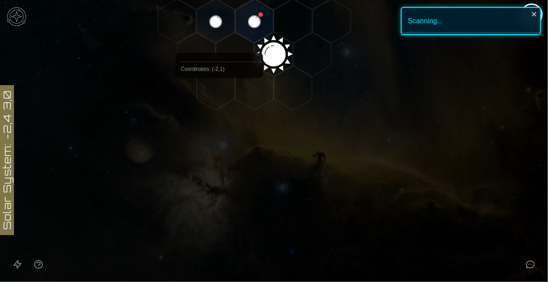
click at [219, 98] on polygon "Hex at coordinates -2,1, clickable" at bounding box center [216, 88] width 38 height 44
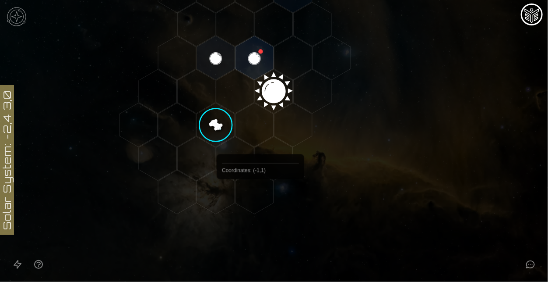
scroll to position [176, 0]
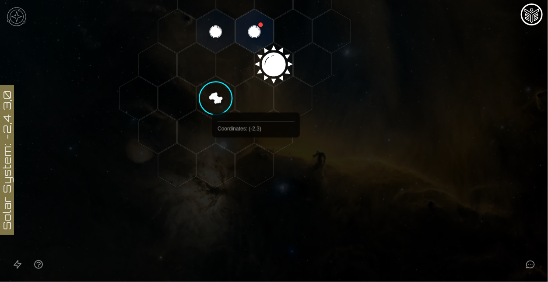
click at [256, 158] on polygon "Hex at coordinates -2,3, clickable" at bounding box center [255, 165] width 38 height 44
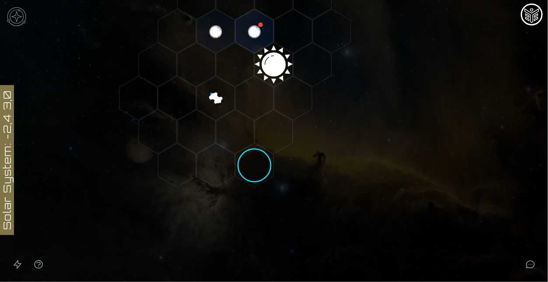
click at [257, 161] on polygon "Hex at coordinates -2,3, clickable" at bounding box center [255, 165] width 38 height 44
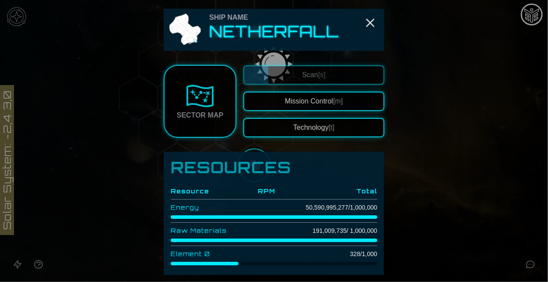
click at [314, 104] on button "Mission Control [m]" at bounding box center [314, 101] width 141 height 19
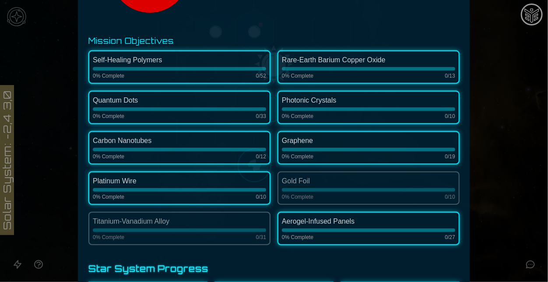
click at [298, 220] on div "Aerogel-Infused Panels" at bounding box center [368, 221] width 173 height 11
click at [433, 188] on div at bounding box center [368, 190] width 173 height 4
click at [478, 170] on div at bounding box center [274, 141] width 548 height 282
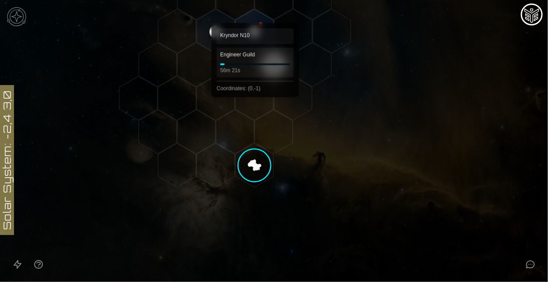
click at [255, 27] on polygon "Hex at coordinates 0,-1, clickable" at bounding box center [255, 31] width 38 height 44
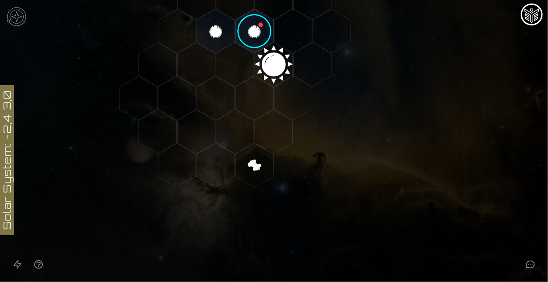
click at [255, 27] on image at bounding box center [254, 31] width 45 height 45
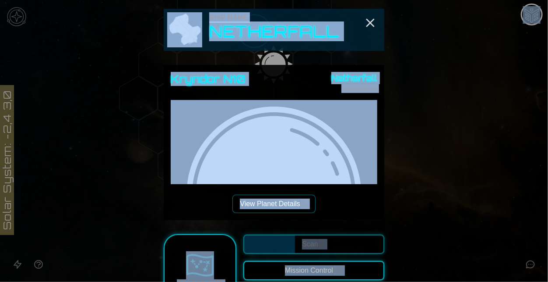
click at [338, 196] on div "Kryndor N10 Netherfall GOVERNOR View Planet Details [p]" at bounding box center [274, 142] width 207 height 141
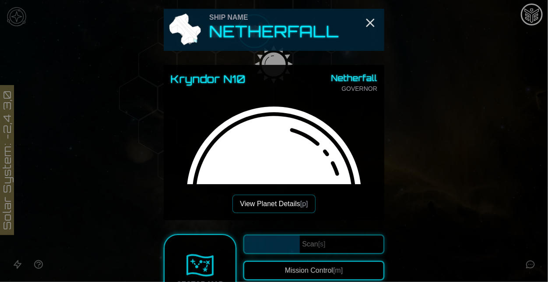
click at [295, 205] on button "View Planet Details [p]" at bounding box center [274, 203] width 83 height 18
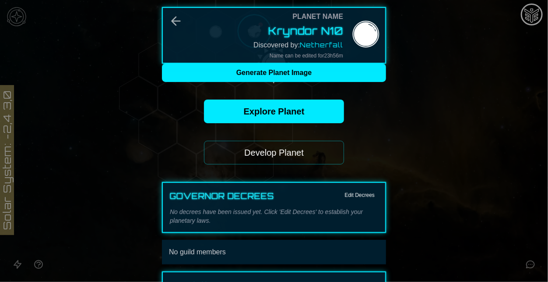
drag, startPoint x: 293, startPoint y: 141, endPoint x: 322, endPoint y: 211, distance: 76.0
click at [322, 211] on div "Planet Name Kryndor N10 Discovered by: Netherfall Name can be edited for 23 h 5…" at bounding box center [274, 190] width 224 height 367
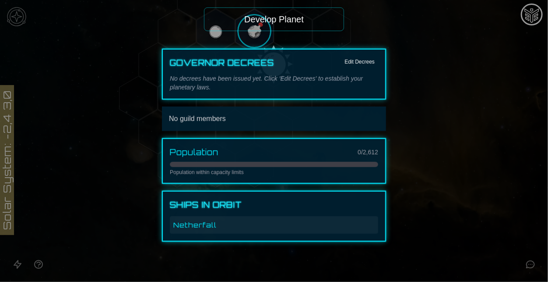
click at [205, 163] on div at bounding box center [274, 164] width 208 height 5
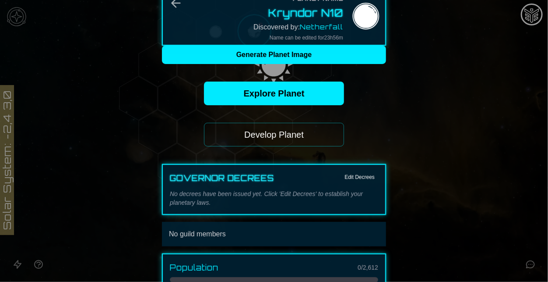
scroll to position [0, 0]
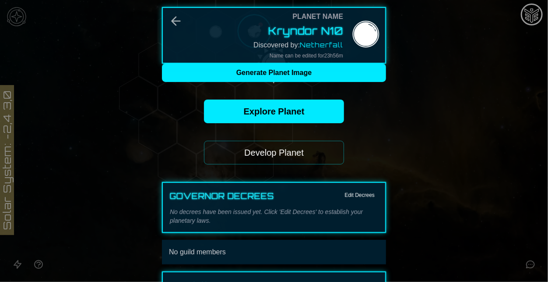
click at [273, 157] on button "Develop Planet" at bounding box center [274, 153] width 140 height 24
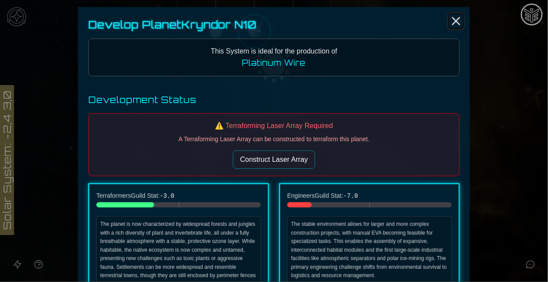
click at [456, 24] on icon "Close" at bounding box center [456, 21] width 14 height 14
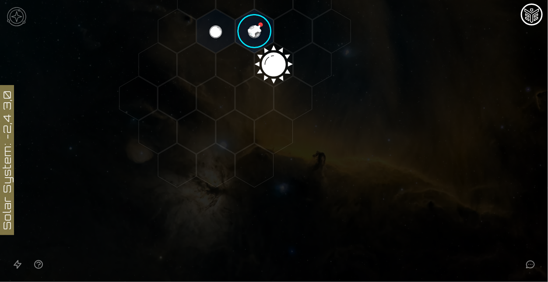
click at [256, 30] on image at bounding box center [254, 31] width 45 height 45
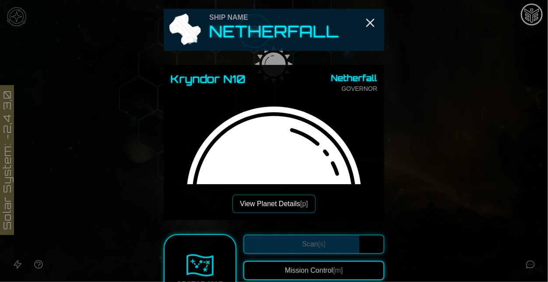
scroll to position [123, 0]
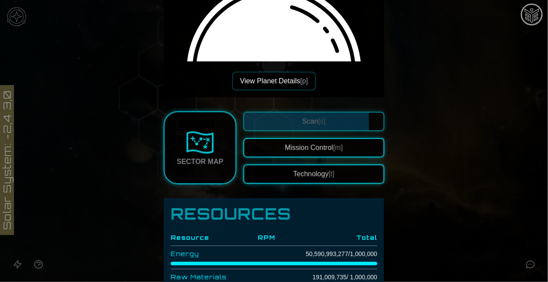
click at [325, 152] on button "Mission Control [m]" at bounding box center [314, 147] width 141 height 19
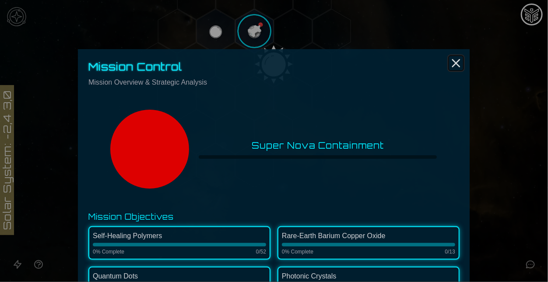
click at [454, 60] on line "Close" at bounding box center [456, 63] width 7 height 7
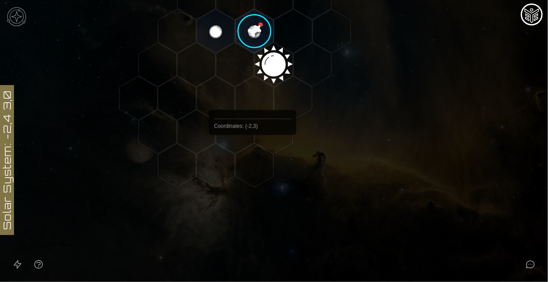
click at [253, 155] on polygon "Hex at coordinates -2,3, clickable" at bounding box center [255, 165] width 38 height 44
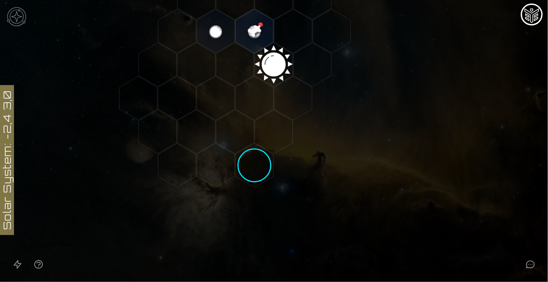
click at [253, 155] on polygon "Hex at coordinates -2,3, clickable" at bounding box center [255, 165] width 38 height 44
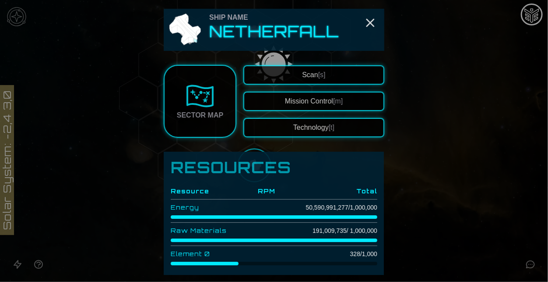
click at [348, 80] on button "Scan [s]" at bounding box center [314, 74] width 141 height 19
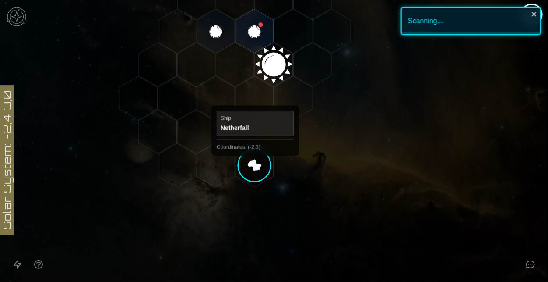
click at [255, 163] on polygon "Hex at coordinates -2,3, clickable" at bounding box center [255, 165] width 38 height 44
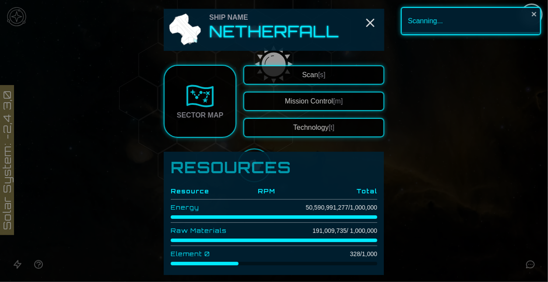
click at [353, 125] on button "Technology [t]" at bounding box center [314, 127] width 141 height 19
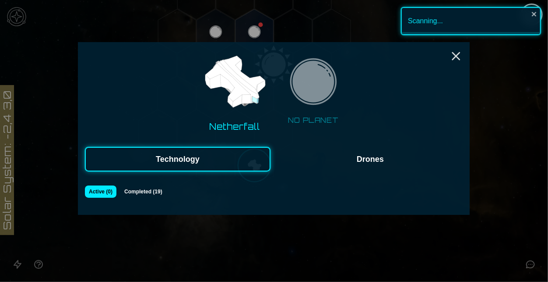
click at [141, 191] on button "Completed ( 19 )" at bounding box center [143, 191] width 47 height 12
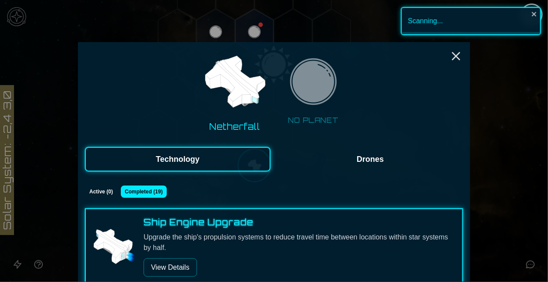
click at [334, 158] on button "Drones" at bounding box center [371, 159] width 186 height 25
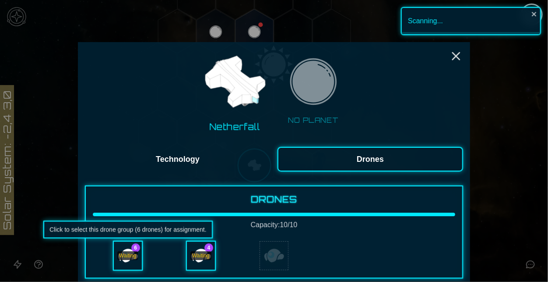
click at [117, 261] on div "Waiting" at bounding box center [128, 255] width 28 height 28
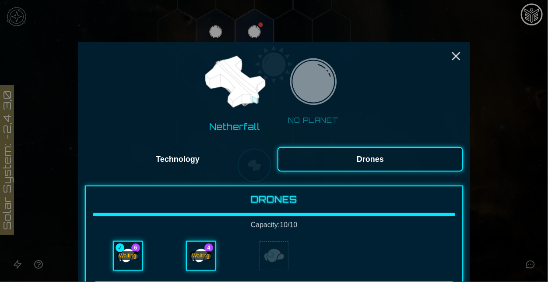
scroll to position [117, 0]
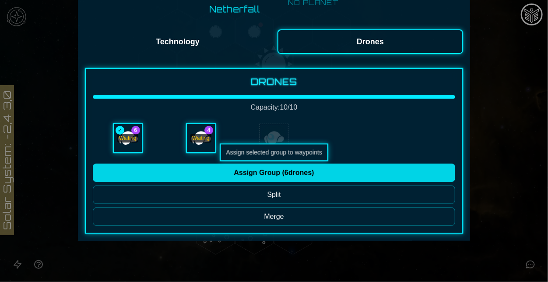
click at [311, 169] on button "Assign Group ( 6 drones)" at bounding box center [274, 172] width 363 height 18
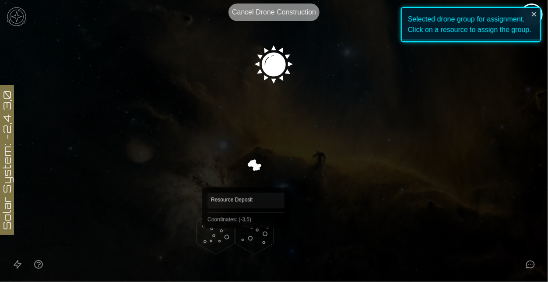
click at [246, 240] on polygon "Hex at coordinates -3,5, clickable" at bounding box center [255, 232] width 38 height 44
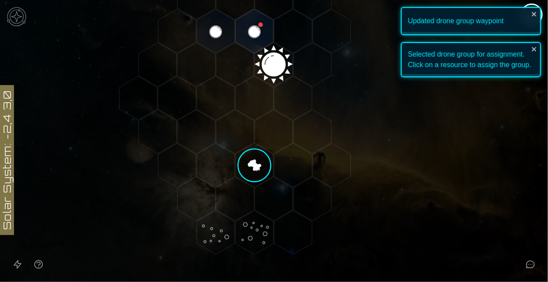
click at [258, 173] on polygon "Hex at coordinates -2,3, clickable" at bounding box center [255, 165] width 38 height 44
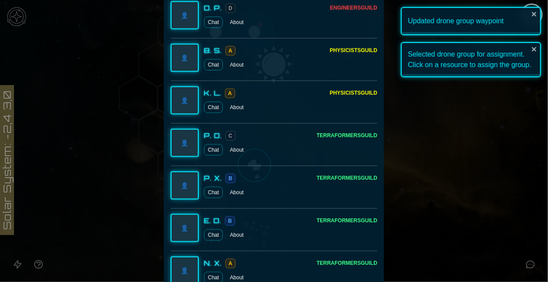
scroll to position [0, 0]
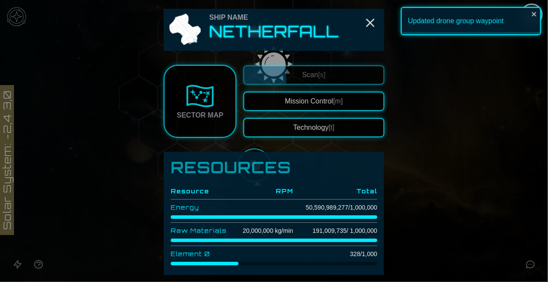
click at [290, 132] on button "Technology [t]" at bounding box center [314, 127] width 141 height 19
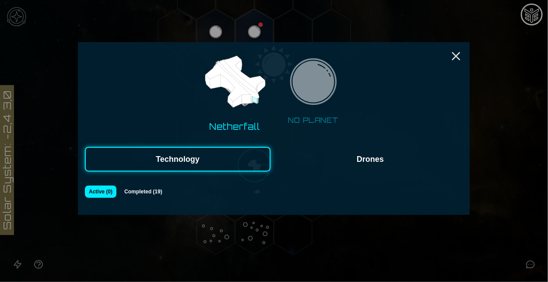
click at [344, 165] on button "Drones" at bounding box center [371, 159] width 186 height 25
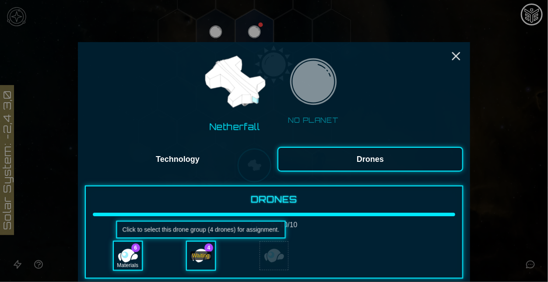
click at [207, 258] on div "Waiting" at bounding box center [201, 255] width 21 height 9
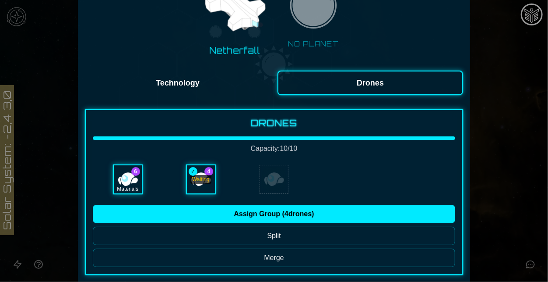
scroll to position [80, 0]
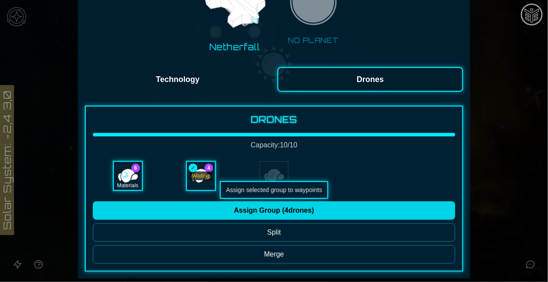
click at [279, 203] on button "Assign Group ( 4 drones)" at bounding box center [274, 210] width 363 height 18
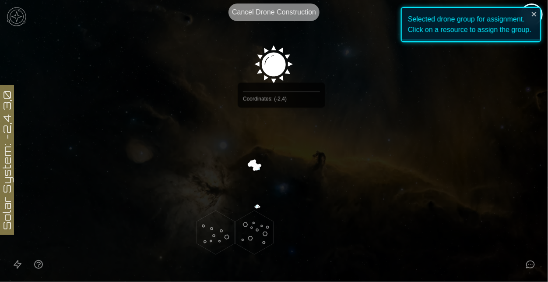
click at [281, 62] on image at bounding box center [274, 62] width 45 height 45
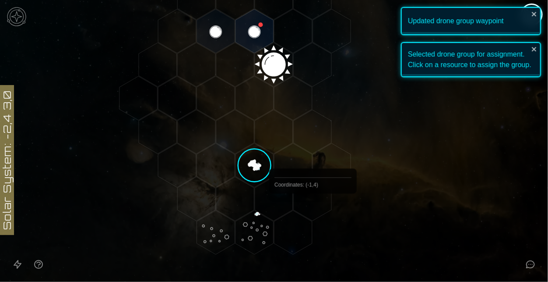
click at [327, 201] on polygon "Hex at coordinates -1,4, clickable" at bounding box center [313, 199] width 38 height 44
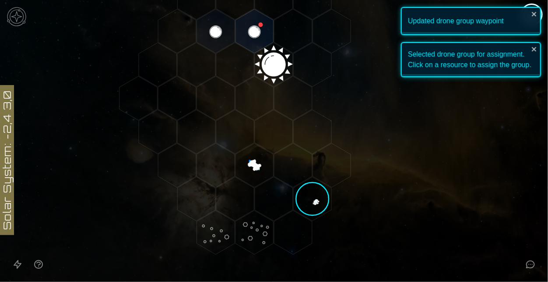
click at [327, 201] on polygon "Hex at coordinates -1,4, clickable" at bounding box center [313, 199] width 38 height 44
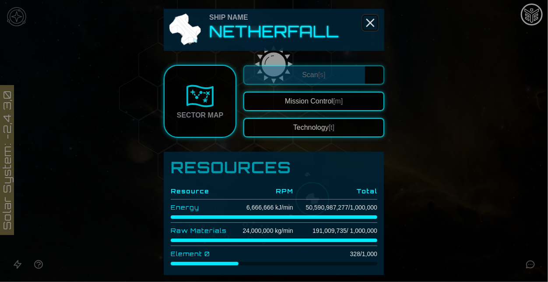
click at [371, 27] on icon "Close" at bounding box center [371, 23] width 14 height 14
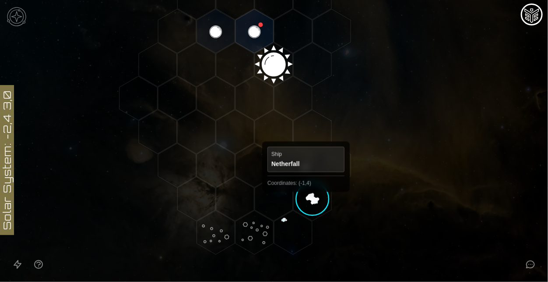
click at [306, 199] on polygon "Hex at coordinates -1,4, clickable" at bounding box center [313, 199] width 38 height 44
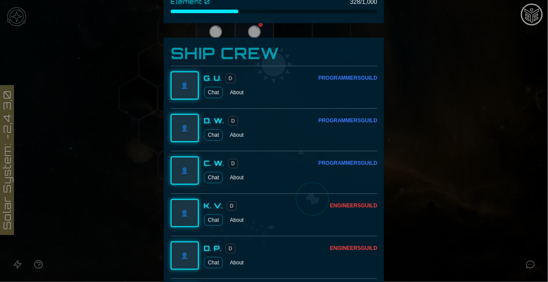
scroll to position [0, 0]
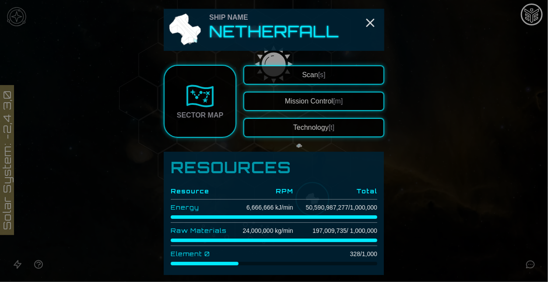
click at [296, 74] on button "Scan [s]" at bounding box center [314, 74] width 141 height 19
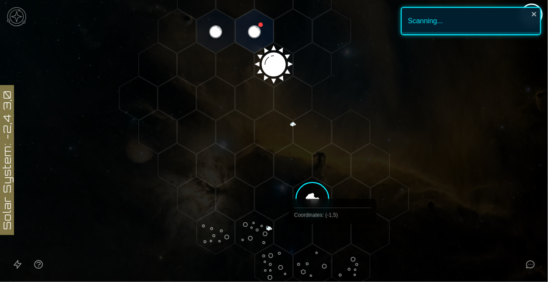
scroll to position [198, 0]
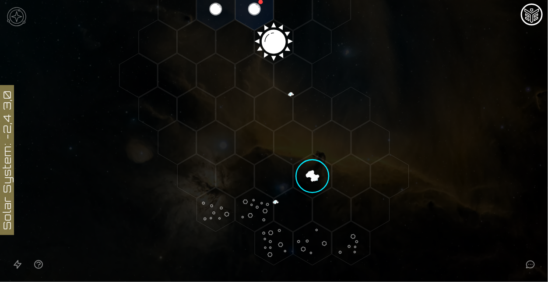
click at [377, 180] on polygon "Hex at coordinates 1,4, clickable" at bounding box center [390, 176] width 38 height 44
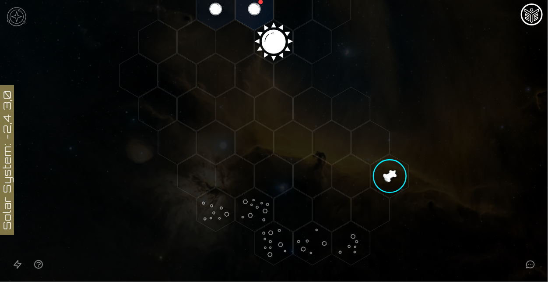
click at [385, 180] on polygon "Hex at coordinates 1,4, clickable" at bounding box center [390, 176] width 38 height 44
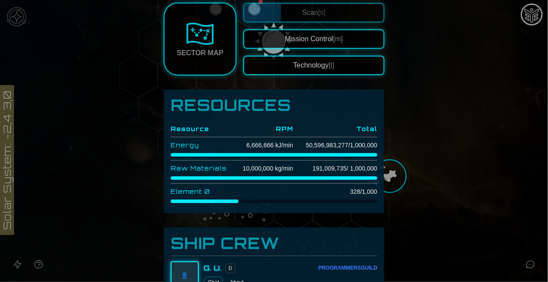
scroll to position [60, 0]
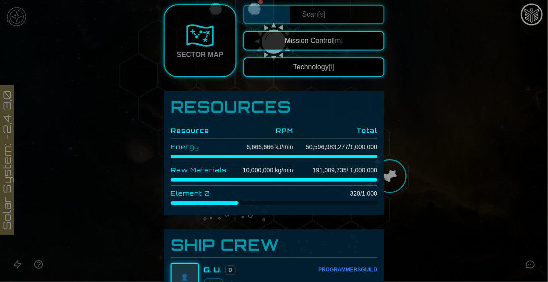
click at [235, 48] on link "Sector Map" at bounding box center [200, 40] width 73 height 73
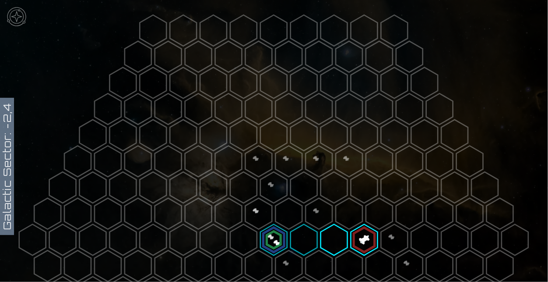
click at [297, 156] on polygon at bounding box center [289, 161] width 27 height 31
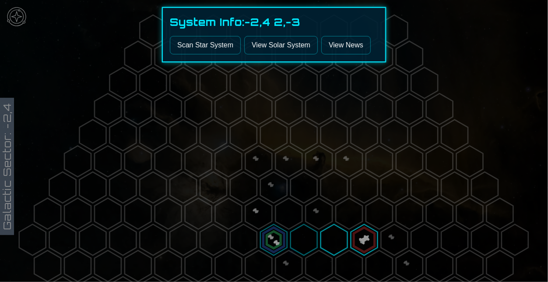
click at [219, 46] on button "Scan Star System" at bounding box center [205, 45] width 71 height 18
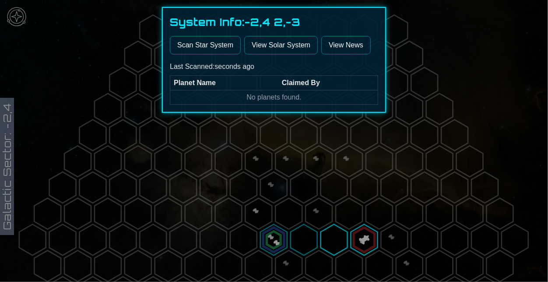
click at [316, 155] on div at bounding box center [274, 141] width 548 height 282
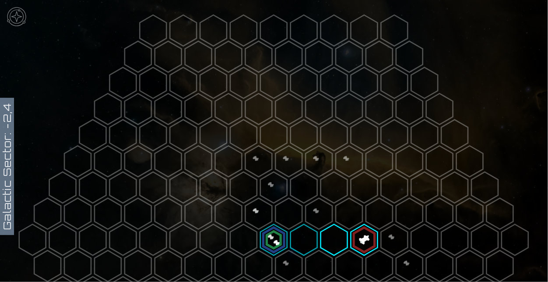
click at [316, 155] on polygon at bounding box center [319, 161] width 27 height 31
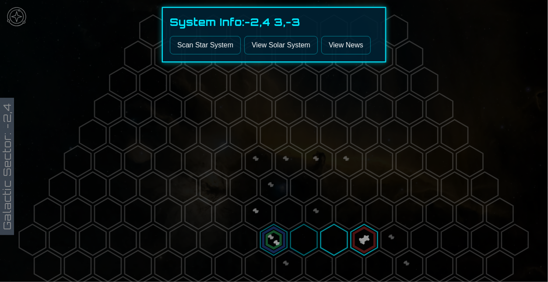
click at [202, 44] on button "Scan Star System" at bounding box center [205, 45] width 71 height 18
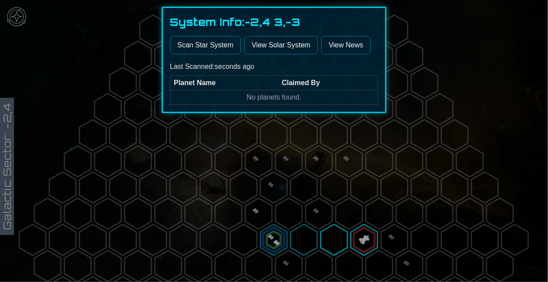
click at [360, 162] on div at bounding box center [274, 141] width 548 height 282
click at [360, 162] on polygon at bounding box center [349, 161] width 27 height 31
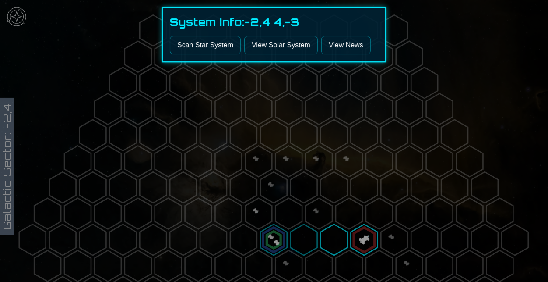
click at [194, 43] on button "Scan Star System" at bounding box center [205, 45] width 71 height 18
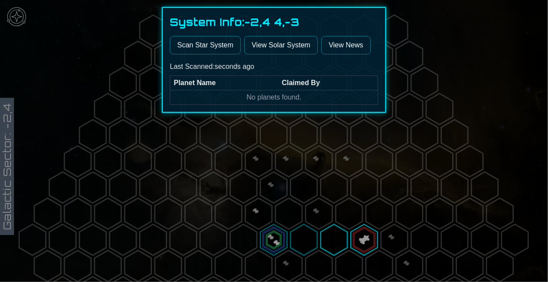
click at [261, 199] on div at bounding box center [274, 141] width 548 height 282
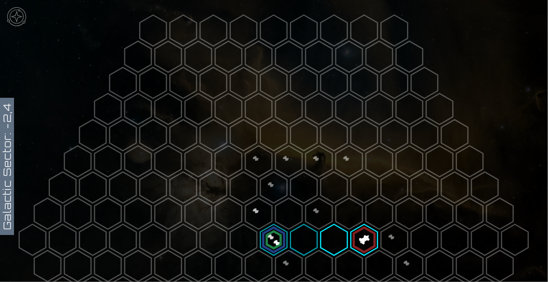
click at [261, 199] on polygon at bounding box center [259, 213] width 27 height 31
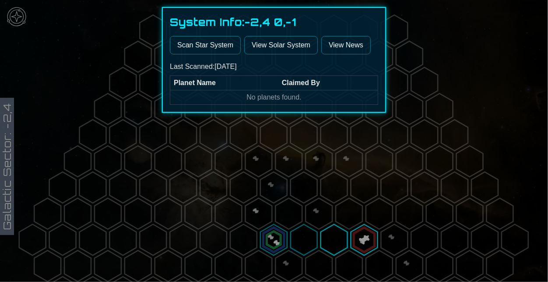
click at [191, 45] on button "Scan Star System" at bounding box center [205, 45] width 71 height 18
click at [284, 179] on div at bounding box center [274, 141] width 548 height 282
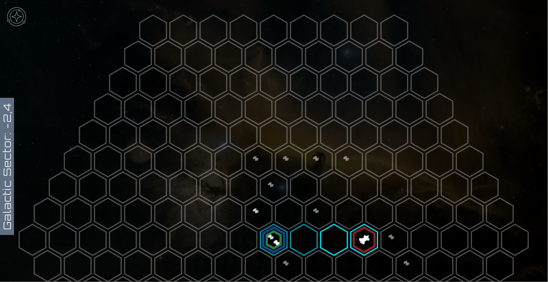
click at [284, 179] on polygon at bounding box center [274, 187] width 27 height 31
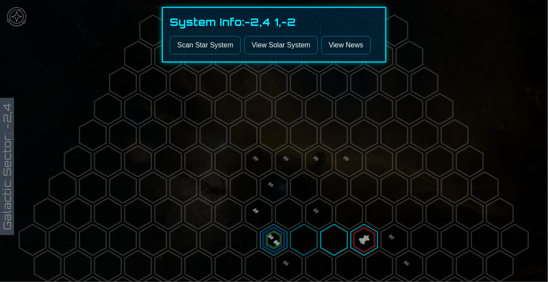
click at [215, 41] on button "Scan Star System" at bounding box center [205, 45] width 71 height 18
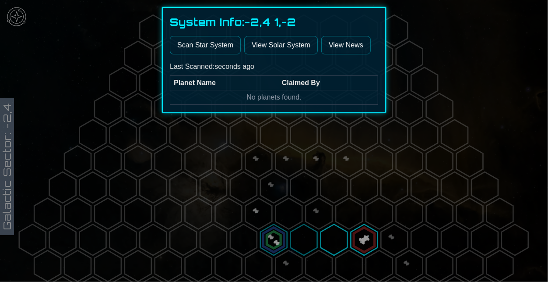
click at [319, 206] on div at bounding box center [274, 141] width 548 height 282
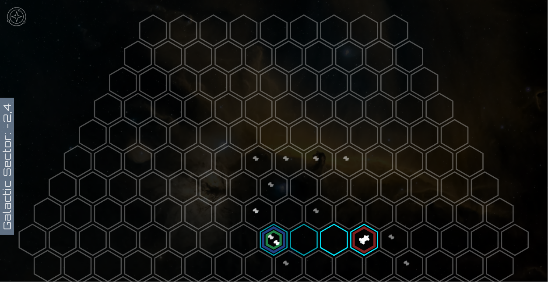
click at [319, 206] on polygon at bounding box center [319, 213] width 27 height 31
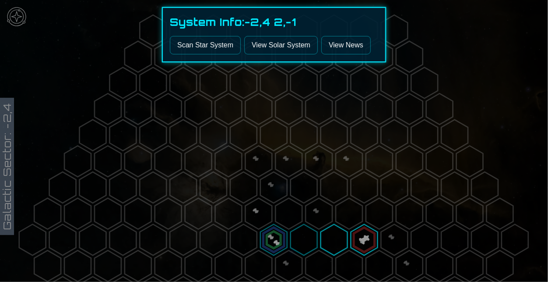
click at [230, 42] on button "Scan Star System" at bounding box center [205, 45] width 71 height 18
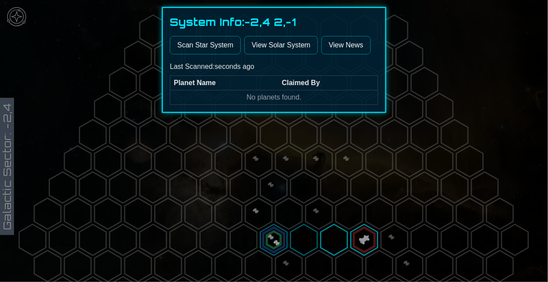
click at [313, 218] on div at bounding box center [274, 141] width 548 height 282
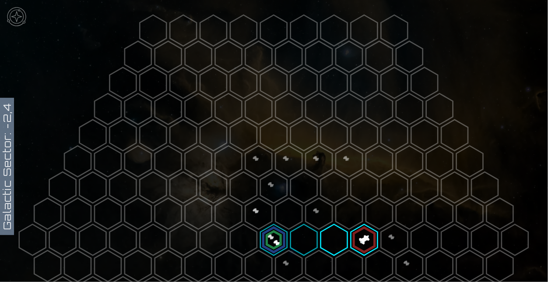
click at [313, 218] on polygon at bounding box center [319, 213] width 27 height 31
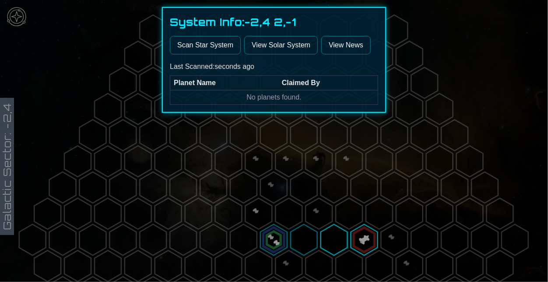
click at [258, 187] on div at bounding box center [274, 141] width 548 height 282
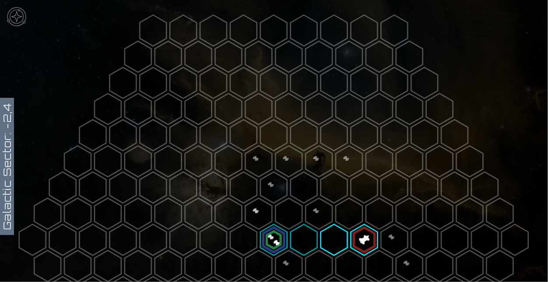
click at [301, 244] on polygon at bounding box center [304, 239] width 27 height 31
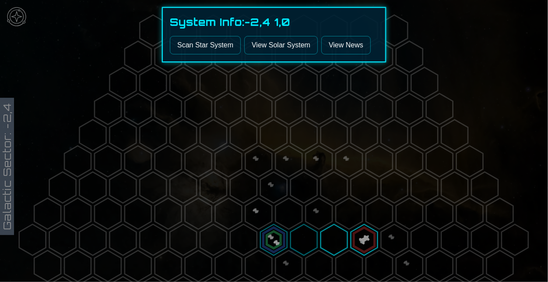
click at [215, 53] on button "Scan Star System" at bounding box center [205, 45] width 71 height 18
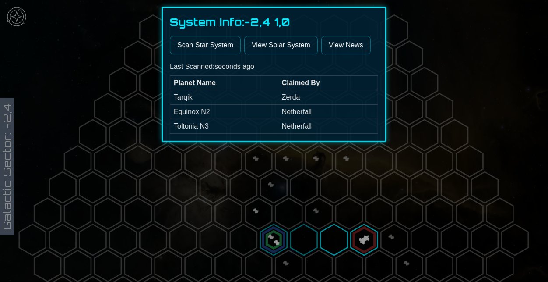
click at [350, 45] on link "View News" at bounding box center [345, 45] width 49 height 18
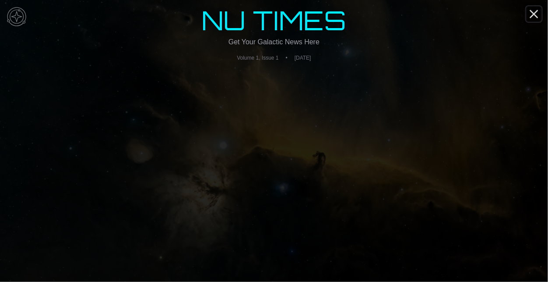
click at [536, 10] on icon "Close" at bounding box center [534, 14] width 14 height 14
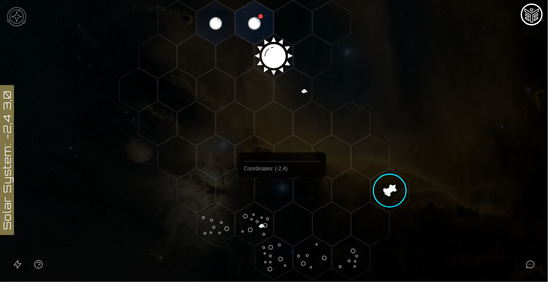
scroll to position [198, 0]
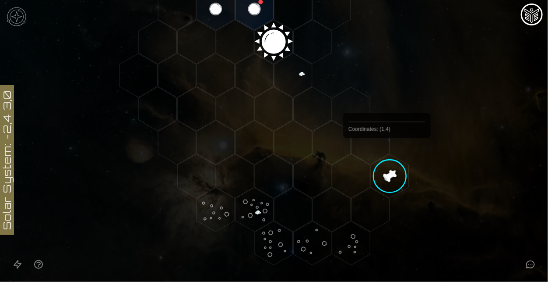
click at [388, 165] on polygon "Hex at coordinates 1,4, clickable" at bounding box center [390, 176] width 38 height 44
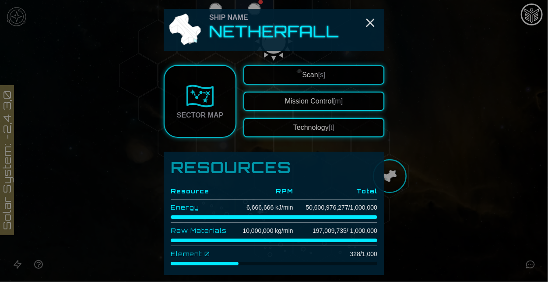
click at [362, 71] on button "Scan [s]" at bounding box center [314, 74] width 141 height 19
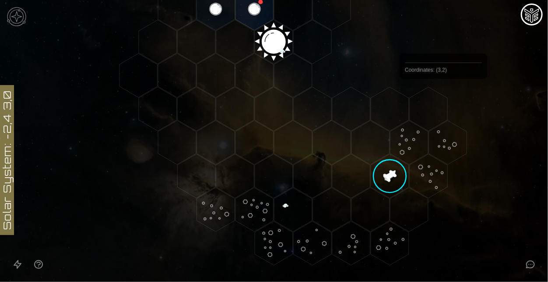
click at [444, 99] on polygon "Hex at coordinates 3,2, clickable" at bounding box center [429, 109] width 38 height 44
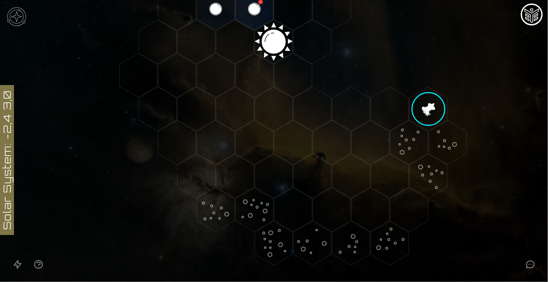
click at [439, 101] on polygon "Hex at coordinates 3,2, clickable" at bounding box center [429, 109] width 38 height 44
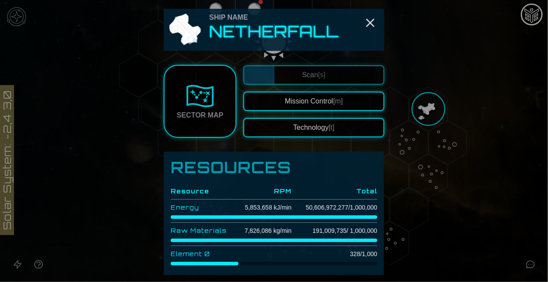
click at [305, 130] on button "Technology [t]" at bounding box center [314, 127] width 141 height 19
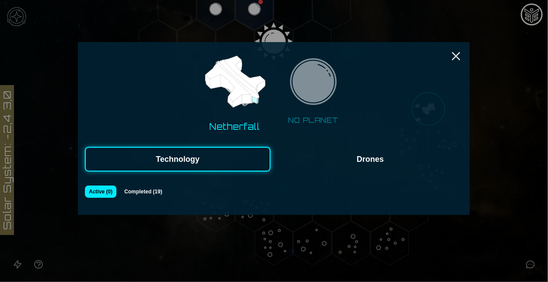
click at [153, 171] on div "Netherfall NO PLANET Technology Drones Active ( 0 ) Completed ( 19 )" at bounding box center [274, 128] width 392 height 173
click at [152, 185] on button "Completed ( 19 )" at bounding box center [143, 191] width 47 height 12
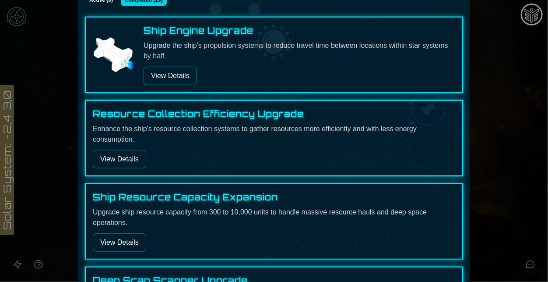
scroll to position [190, 0]
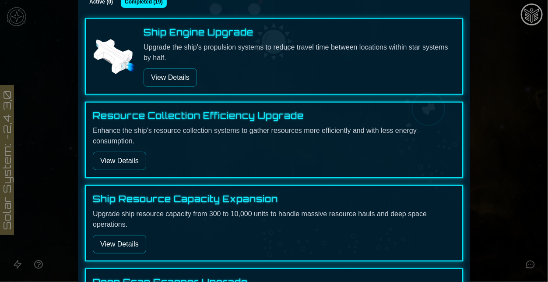
click at [183, 79] on button "View Details" at bounding box center [170, 77] width 53 height 18
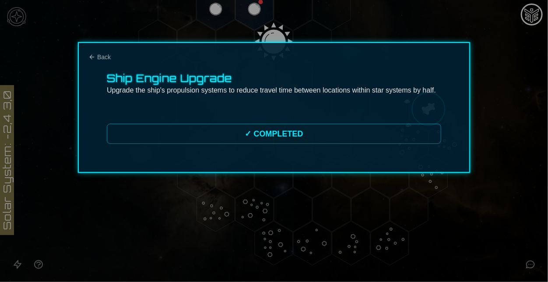
scroll to position [0, 0]
click at [99, 59] on span "Back" at bounding box center [104, 57] width 14 height 9
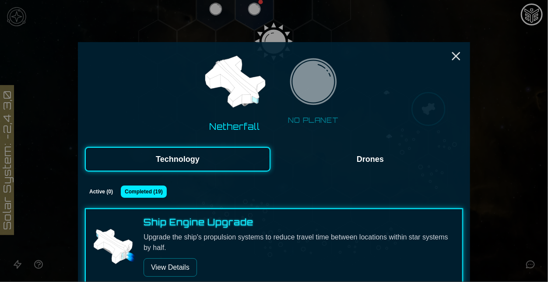
click at [387, 163] on button "Drones" at bounding box center [371, 159] width 186 height 25
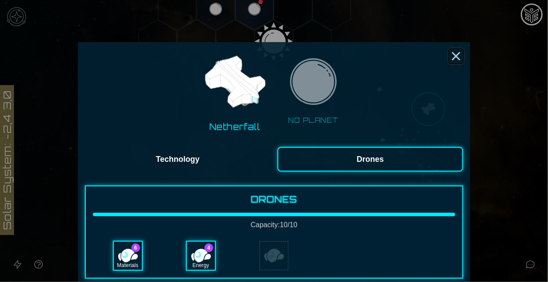
click at [459, 53] on line "Close" at bounding box center [456, 56] width 7 height 7
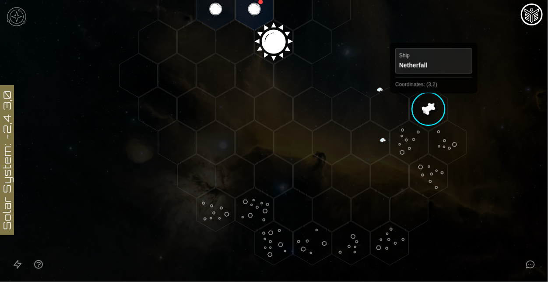
click at [434, 101] on polygon "Hex at coordinates 3,2, clickable" at bounding box center [429, 109] width 38 height 44
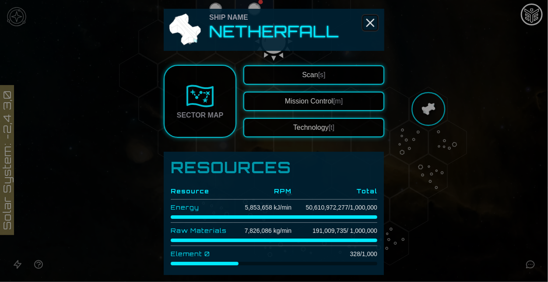
drag, startPoint x: 373, startPoint y: 19, endPoint x: 417, endPoint y: 80, distance: 75.9
click at [417, 80] on div "Ship Name Netherfall Sector Map Scan [s] Mission Control [m] Technology [t] Res…" at bounding box center [274, 141] width 548 height 282
click at [356, 78] on button "Scan [s]" at bounding box center [314, 74] width 141 height 19
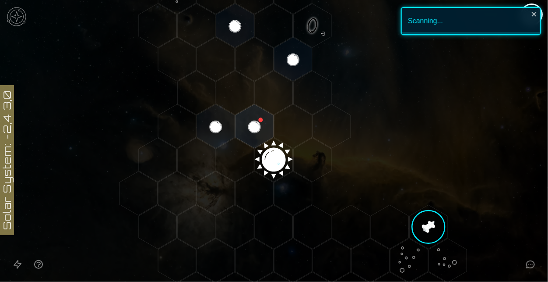
scroll to position [80, 0]
click at [27, 261] on button "Open accessible navigation interface" at bounding box center [17, 264] width 21 height 21
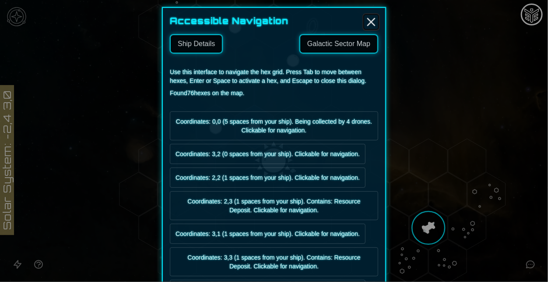
click at [369, 19] on line "Close" at bounding box center [371, 21] width 7 height 7
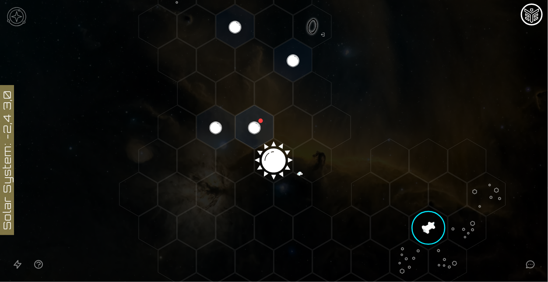
click at [19, 262] on icon "Open accessible navigation interface" at bounding box center [17, 264] width 11 height 11
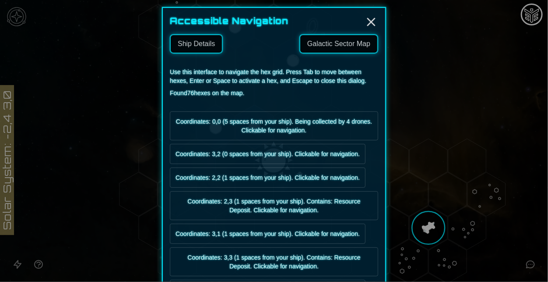
click at [210, 39] on button "Ship Details" at bounding box center [196, 43] width 53 height 19
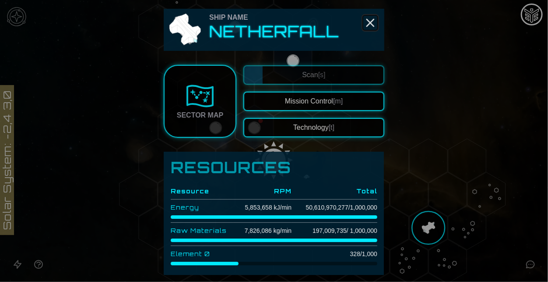
click at [374, 19] on line "Close" at bounding box center [370, 22] width 7 height 7
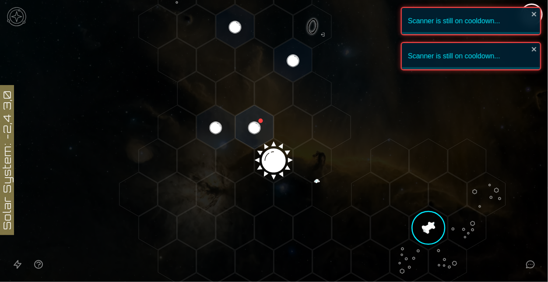
click at [37, 263] on icon "Open accessibility help guide" at bounding box center [38, 264] width 11 height 11
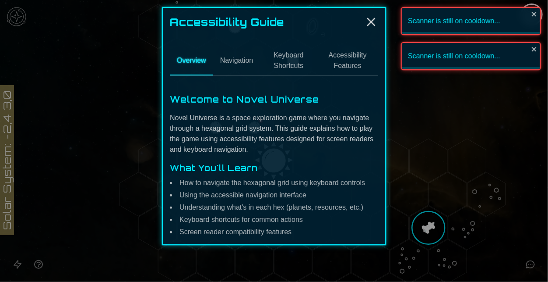
click at [296, 51] on button "Keyboard Shortcuts" at bounding box center [288, 60] width 57 height 29
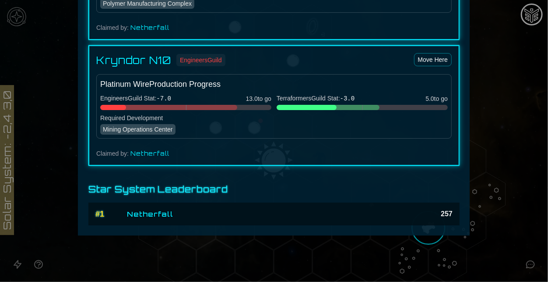
scroll to position [0, 0]
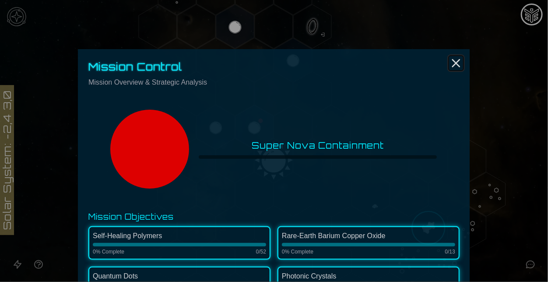
click at [454, 62] on icon "Close" at bounding box center [456, 63] width 14 height 14
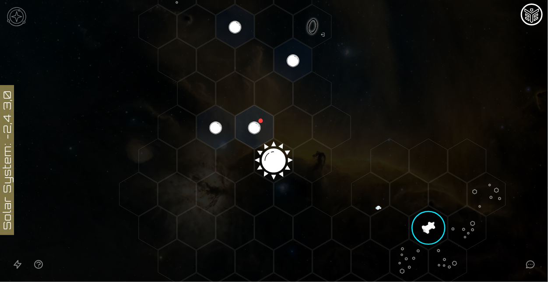
click at [14, 270] on button "Open accessible navigation interface" at bounding box center [17, 264] width 21 height 21
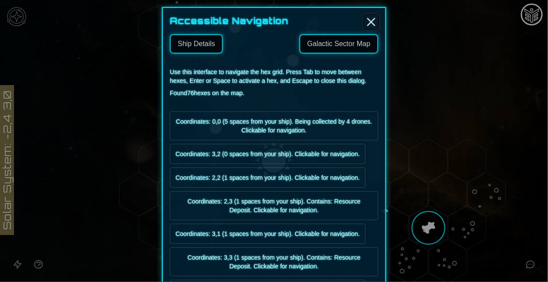
click at [374, 24] on line "Close" at bounding box center [371, 21] width 7 height 7
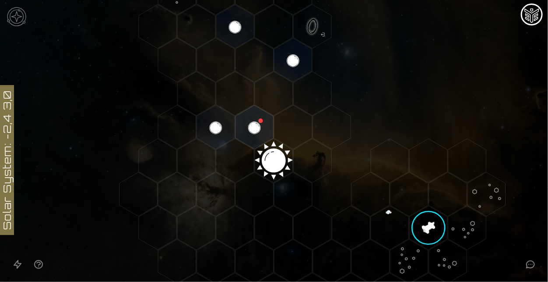
click at [40, 260] on icon "Open accessibility help guide" at bounding box center [39, 264] width 8 height 8
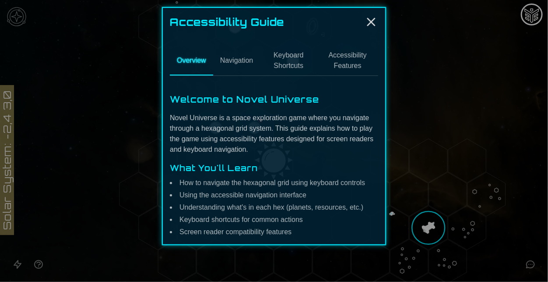
click at [242, 73] on button "Navigation" at bounding box center [236, 60] width 47 height 29
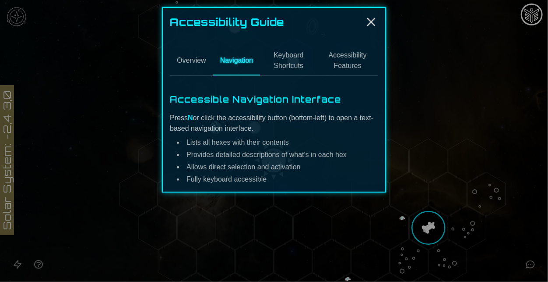
click at [270, 72] on button "Keyboard Shortcuts" at bounding box center [288, 60] width 57 height 29
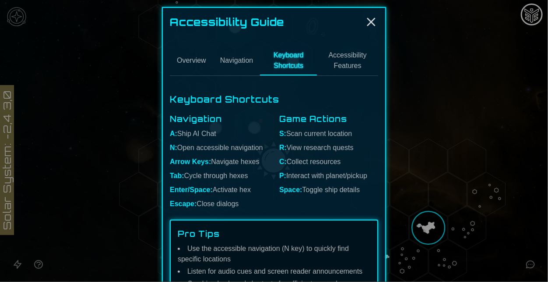
click at [367, 32] on div "Accessibility Guide Overview Navigation Keyboard Shortcuts Accessibility Featur…" at bounding box center [274, 162] width 224 height 310
click at [370, 29] on div "Accessibility Guide Overview Navigation Keyboard Shortcuts Accessibility Featur…" at bounding box center [274, 162] width 224 height 310
click at [371, 20] on line "Close" at bounding box center [371, 21] width 7 height 7
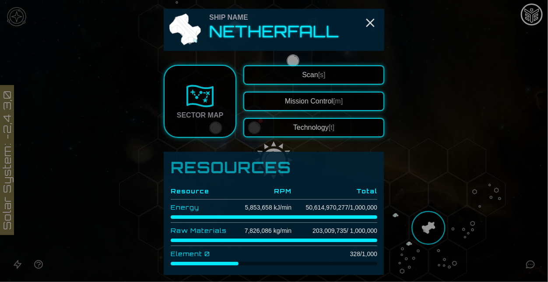
click at [427, 233] on div at bounding box center [274, 141] width 548 height 282
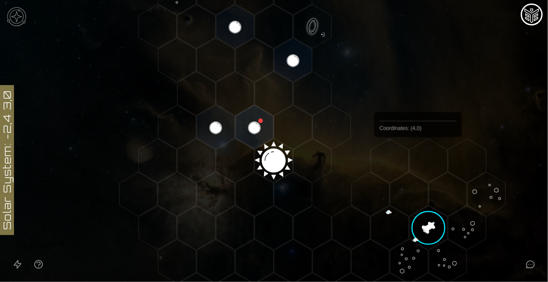
click at [419, 158] on polygon "Hex at coordinates 4,0, clickable" at bounding box center [429, 160] width 38 height 44
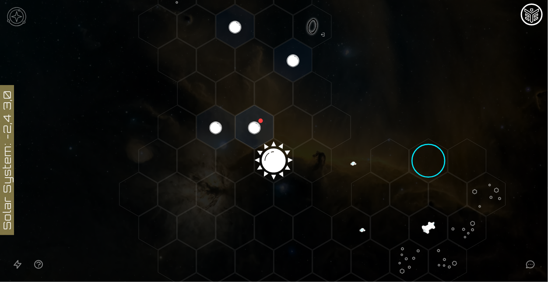
click at [419, 158] on polygon "Hex at coordinates 4,0, clickable" at bounding box center [429, 160] width 38 height 44
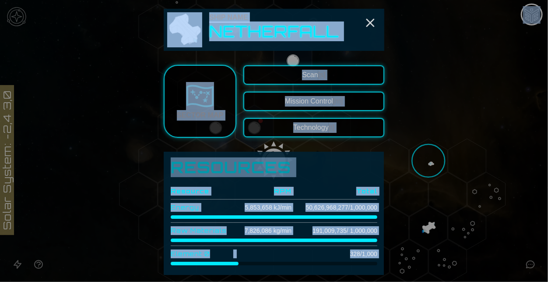
click at [313, 72] on span "Scan [s]" at bounding box center [313, 74] width 23 height 7
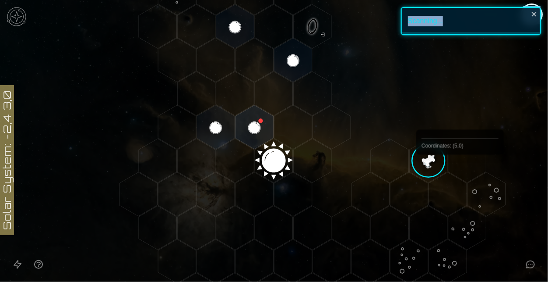
click at [427, 159] on polygon "Hex at coordinates 4,0, clickable" at bounding box center [429, 160] width 38 height 44
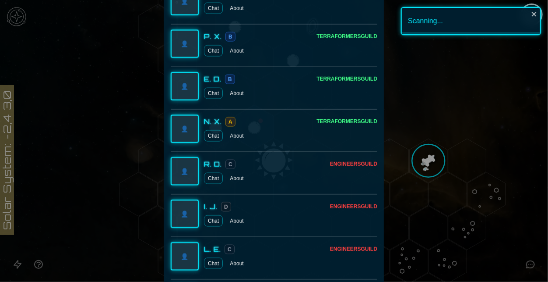
scroll to position [1190, 0]
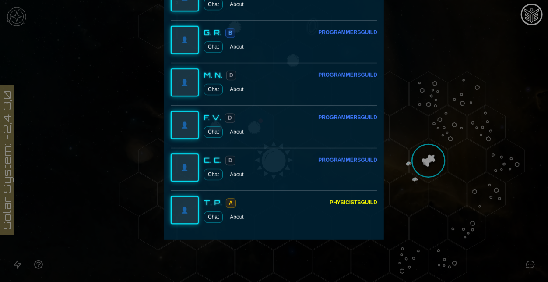
click at [496, 186] on div at bounding box center [274, 141] width 548 height 282
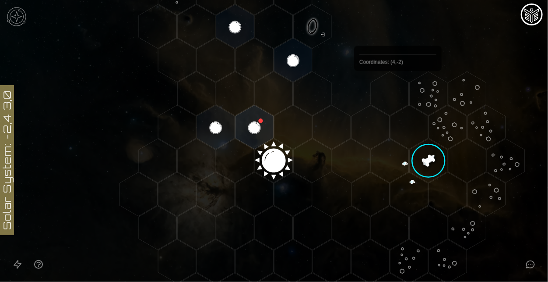
click at [398, 91] on polygon "Hex at coordinates 4,-2, clickable" at bounding box center [390, 93] width 38 height 44
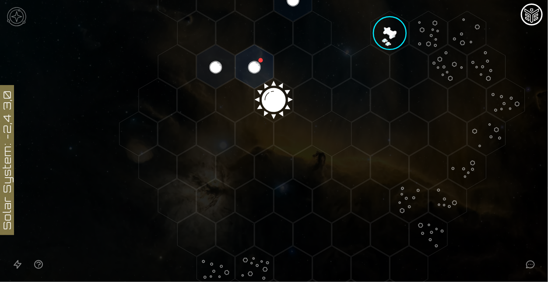
scroll to position [0, 0]
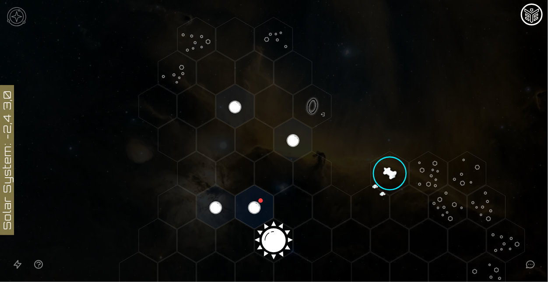
click at [248, 218] on polygon "Hex at coordinates 0,-1, clickable" at bounding box center [255, 207] width 38 height 44
click at [248, 218] on image at bounding box center [254, 206] width 45 height 45
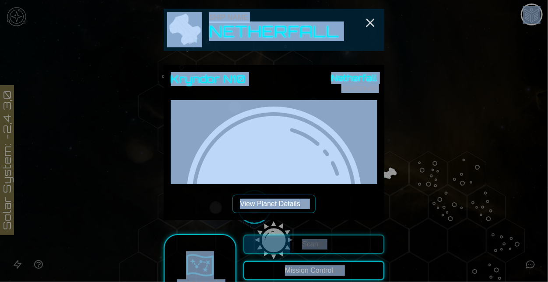
click at [347, 184] on div "Kryndor N10 Netherfall GOVERNOR View Planet Details [p]" at bounding box center [274, 142] width 207 height 141
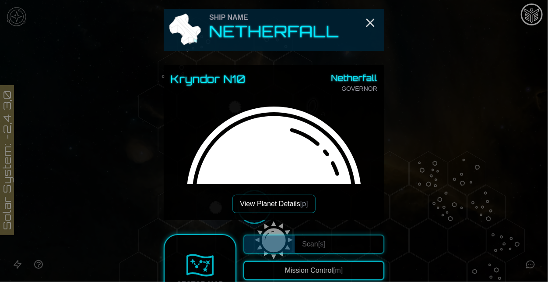
click at [290, 202] on button "View Planet Details [p]" at bounding box center [274, 203] width 83 height 18
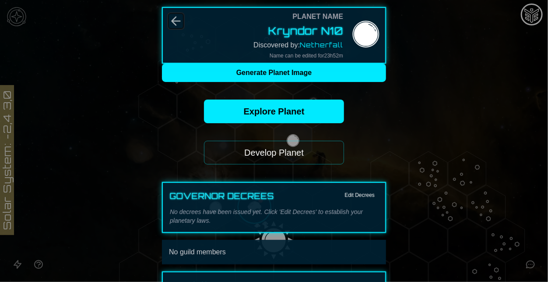
click at [173, 15] on icon "Back" at bounding box center [176, 21] width 14 height 14
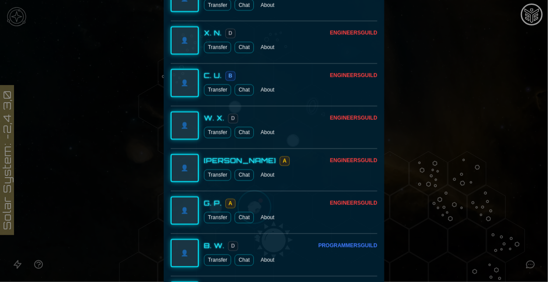
scroll to position [1106, 0]
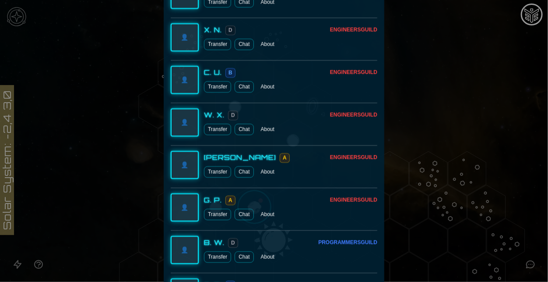
click at [208, 126] on button "Transfer" at bounding box center [217, 129] width 27 height 11
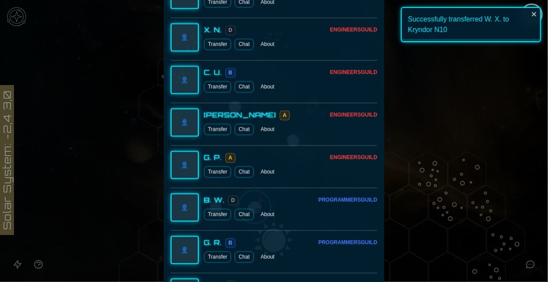
click at [455, 170] on div at bounding box center [274, 141] width 548 height 282
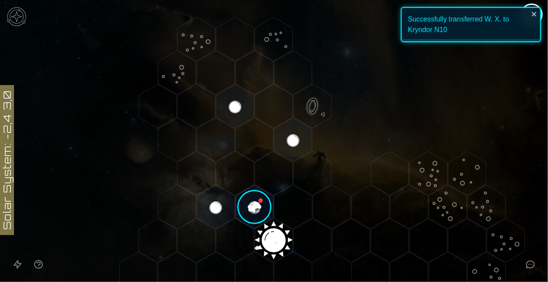
click at [251, 205] on image at bounding box center [254, 206] width 45 height 45
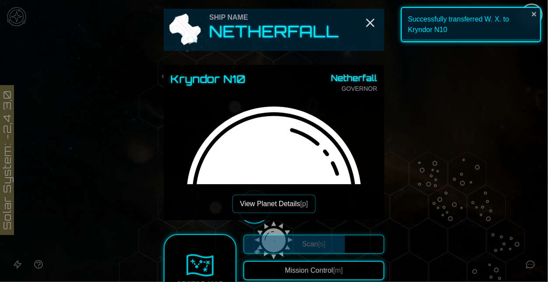
click at [293, 199] on button "View Planet Details [p]" at bounding box center [274, 203] width 83 height 18
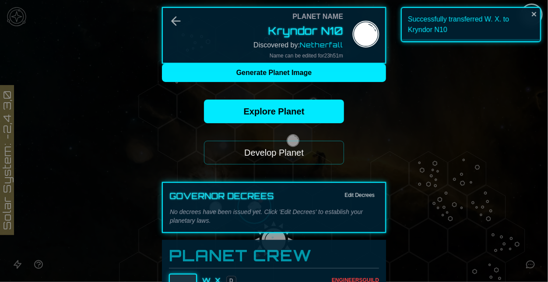
scroll to position [186, 0]
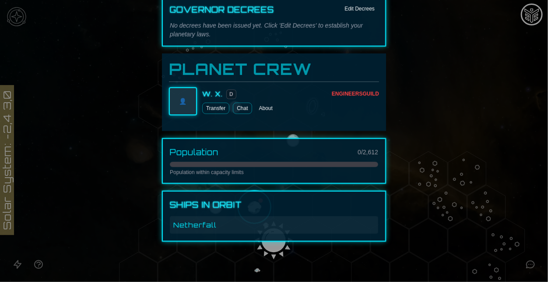
click at [433, 109] on div at bounding box center [274, 141] width 548 height 282
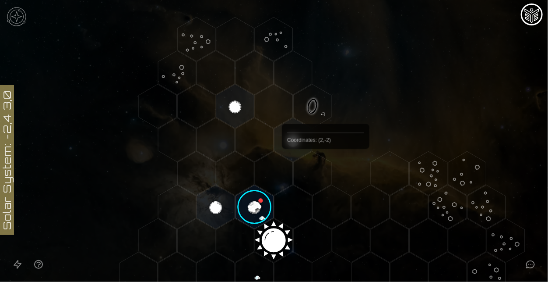
click at [326, 170] on polygon "Hex at coordinates 2,-2, clickable" at bounding box center [313, 173] width 38 height 44
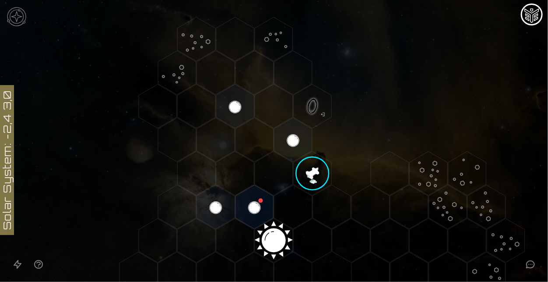
click at [325, 171] on polygon "Hex at coordinates 2,-2, clickable" at bounding box center [313, 173] width 38 height 44
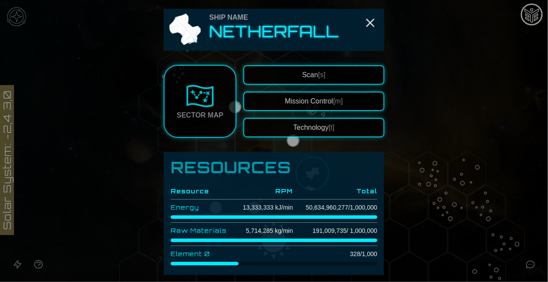
click at [326, 68] on button "Scan [s]" at bounding box center [314, 74] width 141 height 19
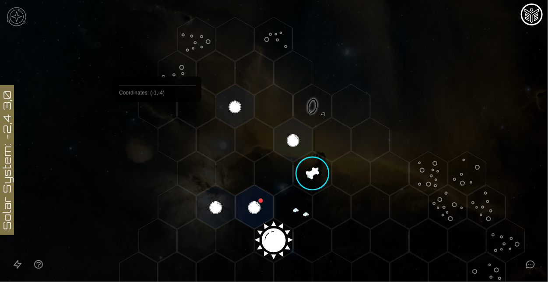
click at [155, 115] on polygon "Hex at coordinates -1,-4, clickable" at bounding box center [158, 106] width 38 height 44
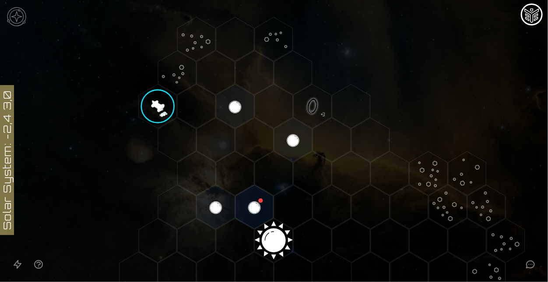
click at [154, 116] on polygon "Hex at coordinates -1,-4, clickable" at bounding box center [158, 106] width 38 height 44
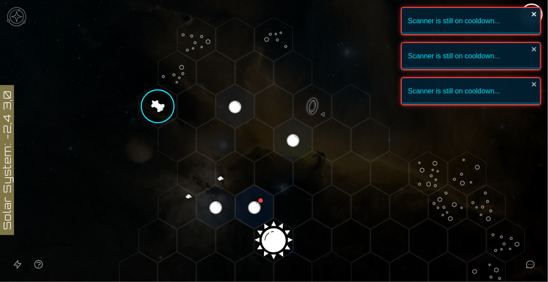
click at [538, 17] on icon "close" at bounding box center [535, 14] width 6 height 7
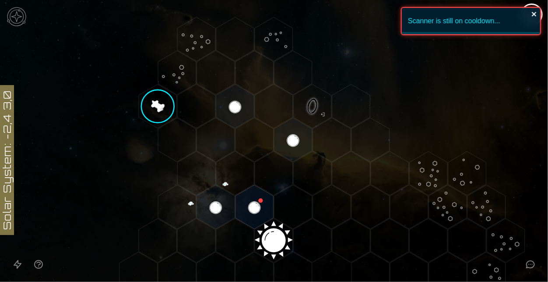
click at [534, 14] on icon "close" at bounding box center [534, 14] width 4 height 4
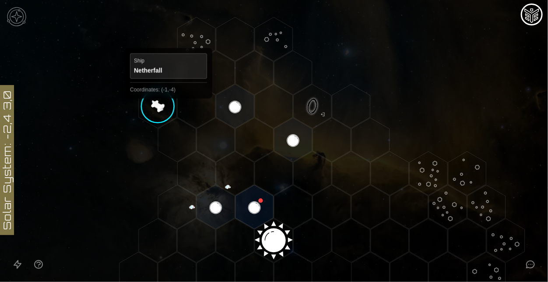
click at [169, 106] on polygon "Hex at coordinates -1,-4, clickable" at bounding box center [158, 106] width 38 height 44
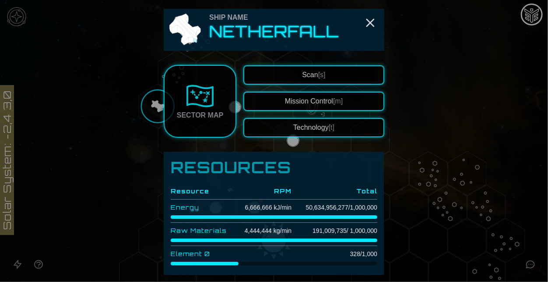
click at [328, 66] on button "Scan [s]" at bounding box center [314, 74] width 141 height 19
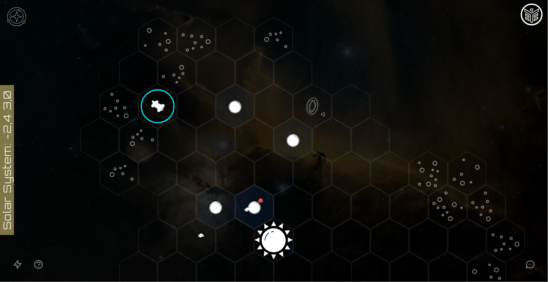
click at [113, 179] on polygon "Hex at coordinates -3,-2, clickable" at bounding box center [119, 173] width 38 height 44
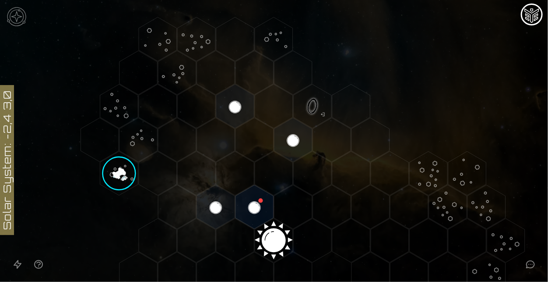
click at [113, 179] on image at bounding box center [119, 172] width 63 height 63
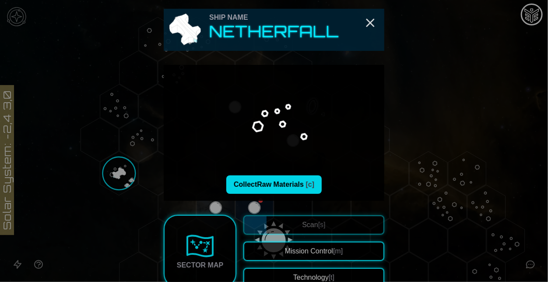
click at [301, 186] on button "Collect Raw Materials [c]" at bounding box center [273, 184] width 95 height 18
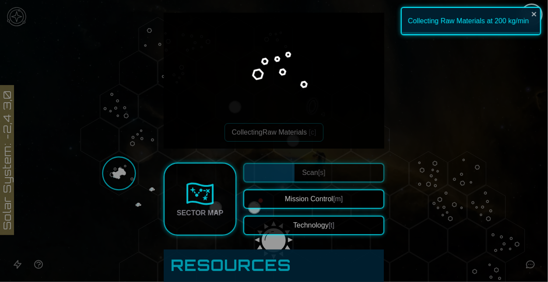
scroll to position [54, 0]
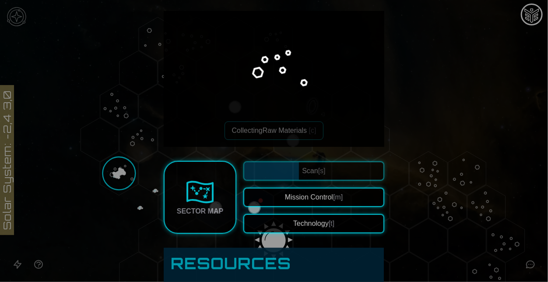
click at [405, 108] on div at bounding box center [274, 141] width 548 height 282
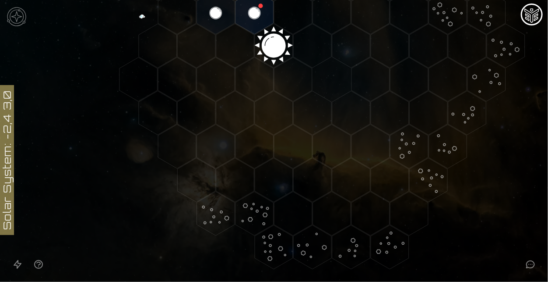
scroll to position [198, 0]
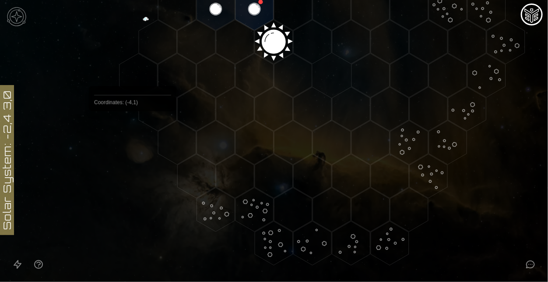
click at [133, 66] on polygon "Hex at coordinates -4,1, clickable" at bounding box center [139, 75] width 38 height 44
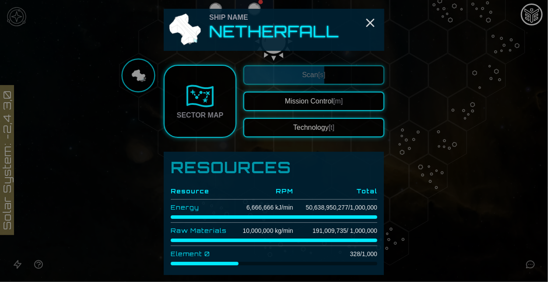
click at [371, 14] on div "Ship Name Netherfall" at bounding box center [274, 30] width 221 height 42
click at [373, 21] on icon "Close" at bounding box center [371, 23] width 14 height 14
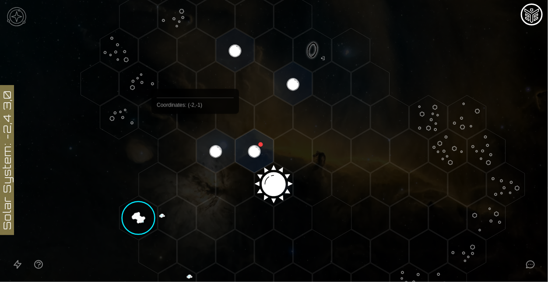
scroll to position [51, 0]
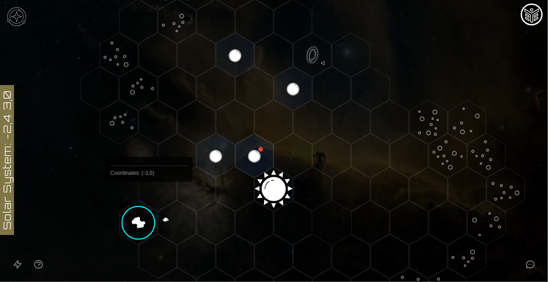
click at [147, 203] on polygon "Hex at coordinates -3,0, clickable" at bounding box center [158, 189] width 38 height 44
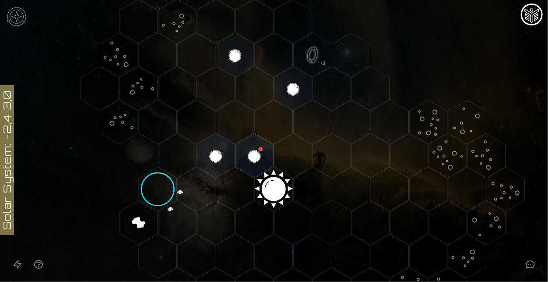
click at [136, 215] on polygon "Hex at coordinates -4,1, clickable" at bounding box center [139, 223] width 38 height 44
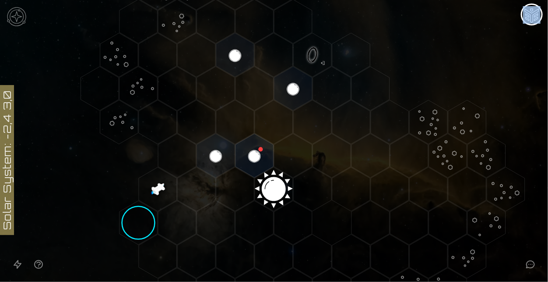
click at [136, 215] on polygon "Hex at coordinates -4,1, clickable" at bounding box center [139, 223] width 38 height 44
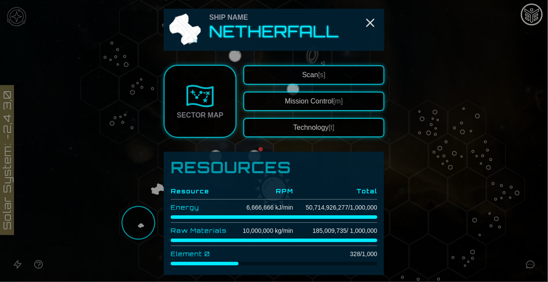
click at [274, 78] on button "Scan [s]" at bounding box center [314, 74] width 141 height 19
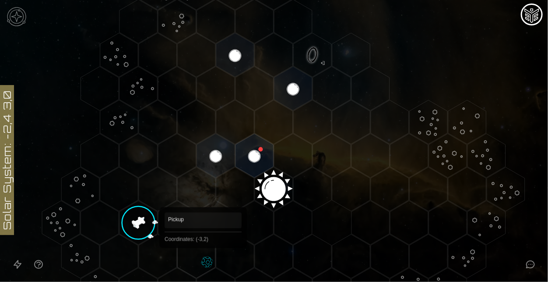
click at [203, 260] on polygon "Hex at coordinates -3,2, clickable" at bounding box center [196, 256] width 38 height 44
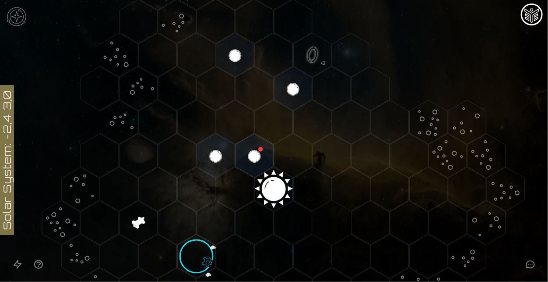
click at [203, 260] on image at bounding box center [196, 258] width 57 height 57
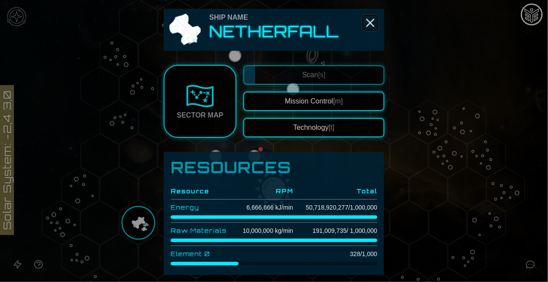
click at [373, 21] on icon "Close" at bounding box center [371, 23] width 14 height 14
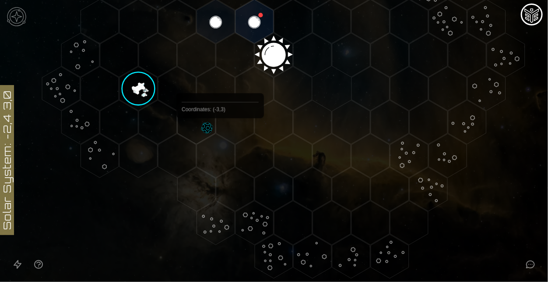
scroll to position [198, 0]
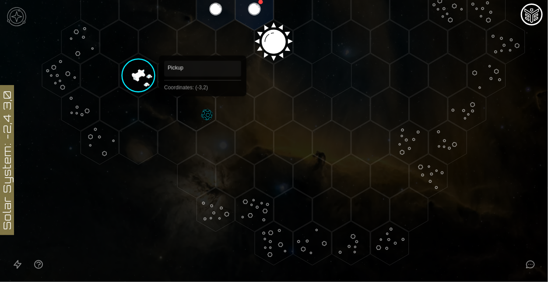
click at [203, 109] on polygon "Hex at coordinates -3,2, clickable" at bounding box center [196, 109] width 38 height 44
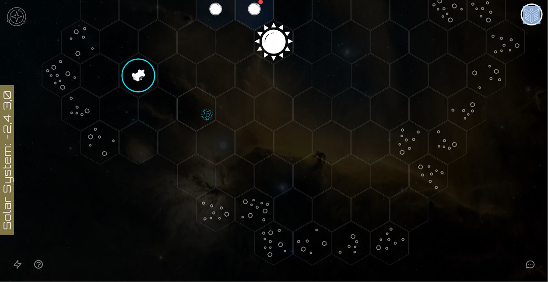
click at [203, 109] on polygon "Hex at coordinates -3,2, clickable" at bounding box center [196, 109] width 38 height 44
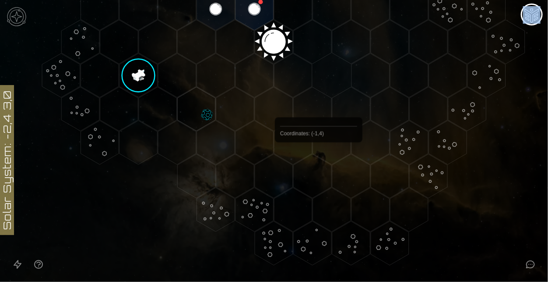
click at [319, 163] on polygon "Hex at coordinates -1,4, clickable" at bounding box center [313, 176] width 38 height 44
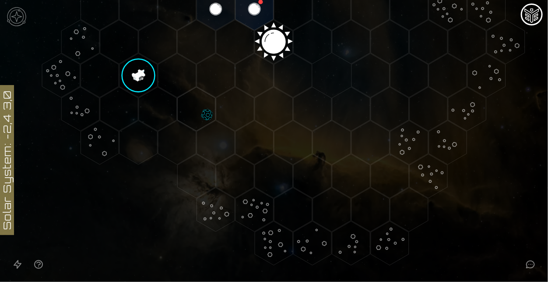
click at [320, 168] on polygon "Hex at coordinates -1,4, clickable" at bounding box center [313, 176] width 38 height 44
click at [133, 88] on polygon "Hex at coordinates -4,1, clickable" at bounding box center [139, 75] width 38 height 44
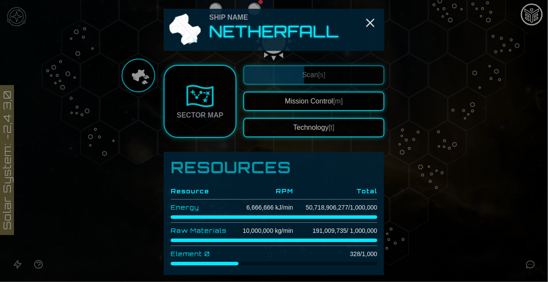
click at [345, 124] on button "Technology [t]" at bounding box center [314, 127] width 141 height 19
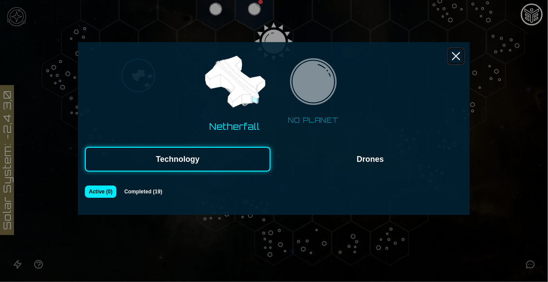
click at [458, 55] on line "Close" at bounding box center [456, 56] width 7 height 7
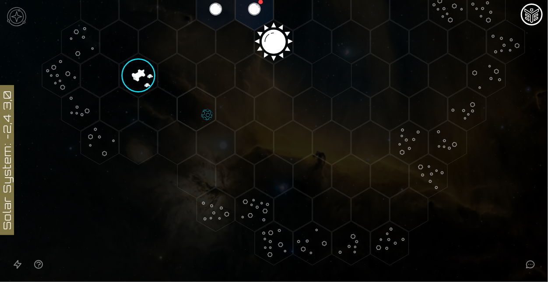
click at [458, 55] on polygon "Hex at coordinates 5,0, clickable" at bounding box center [468, 42] width 38 height 44
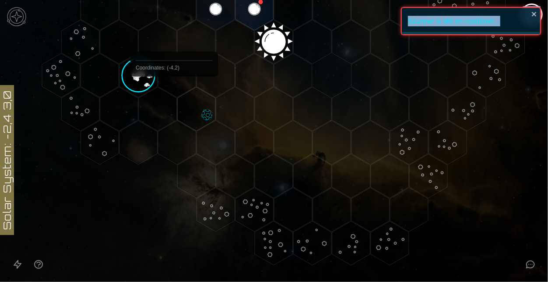
click at [174, 97] on polygon "Hex at coordinates -4,2, clickable" at bounding box center [158, 109] width 38 height 44
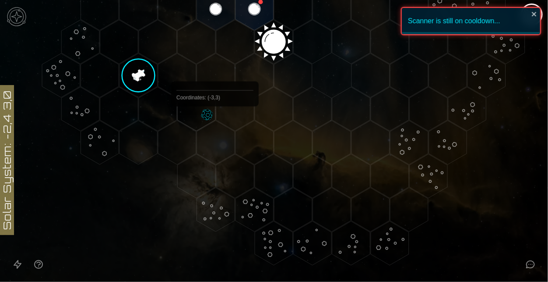
click at [215, 127] on polygon "Hex at coordinates -3,3, clickable" at bounding box center [216, 142] width 38 height 44
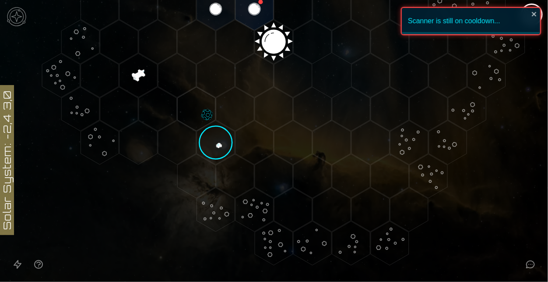
click at [198, 111] on polygon "Hex at coordinates -3,2, clickable" at bounding box center [196, 109] width 38 height 44
click at [198, 111] on image at bounding box center [196, 110] width 57 height 57
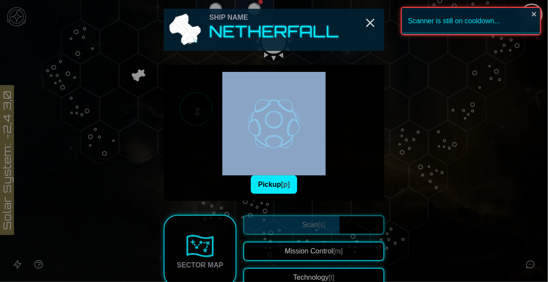
click at [198, 111] on div "Pickup [p]" at bounding box center [274, 133] width 207 height 122
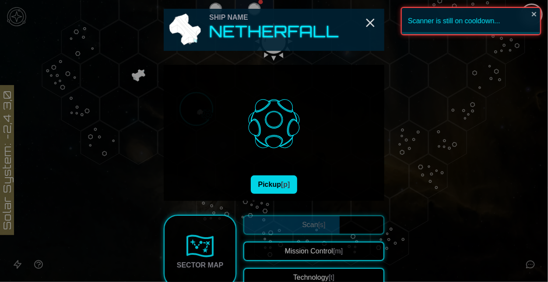
click at [286, 186] on span "[p]" at bounding box center [285, 183] width 9 height 7
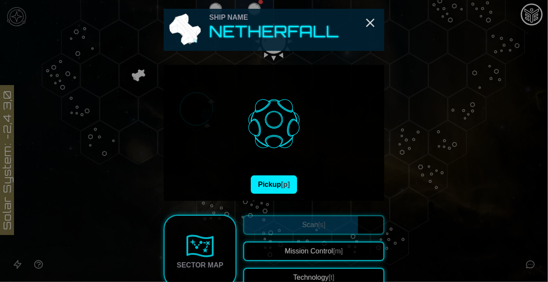
click at [251, 175] on button "Pickup [p]" at bounding box center [274, 184] width 47 height 18
click at [368, 21] on line "Close" at bounding box center [370, 22] width 7 height 7
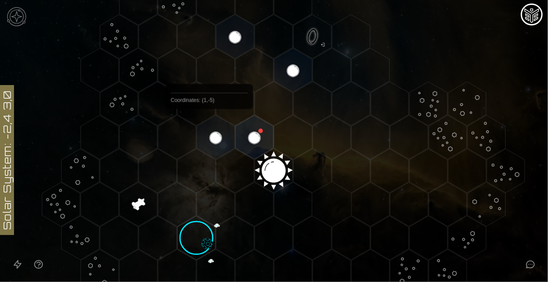
scroll to position [0, 0]
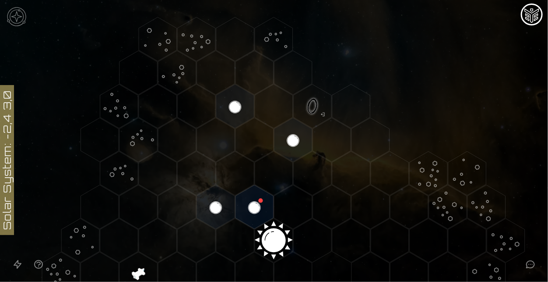
click at [42, 262] on icon "Open accessibility help guide" at bounding box center [38, 264] width 11 height 11
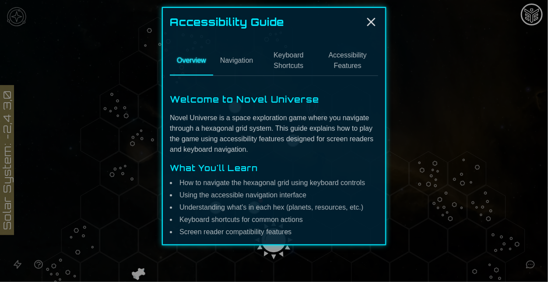
click at [244, 56] on button "Navigation" at bounding box center [236, 60] width 47 height 29
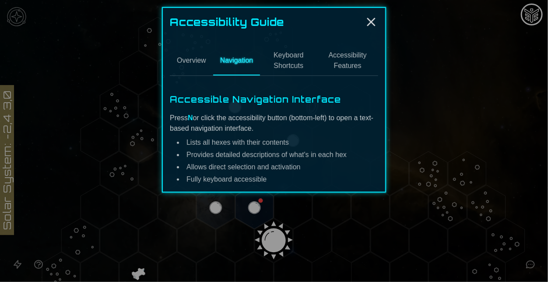
click at [279, 66] on button "Keyboard Shortcuts" at bounding box center [288, 60] width 57 height 29
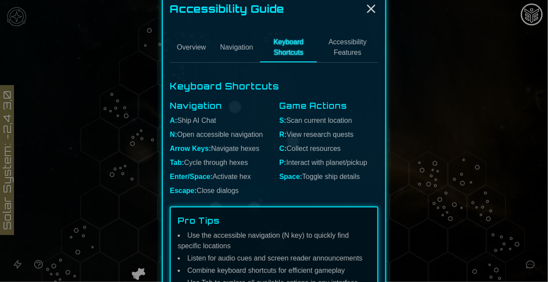
scroll to position [14, 0]
click at [244, 50] on button "Navigation" at bounding box center [236, 47] width 47 height 29
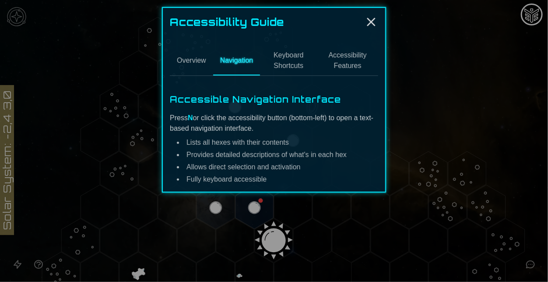
scroll to position [0, 0]
click at [354, 46] on button "Accessibility Features" at bounding box center [347, 60] width 61 height 29
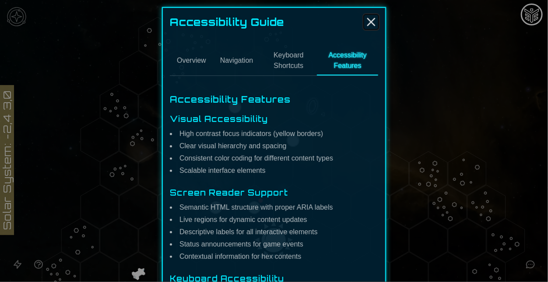
click at [371, 18] on icon "Close" at bounding box center [371, 22] width 14 height 14
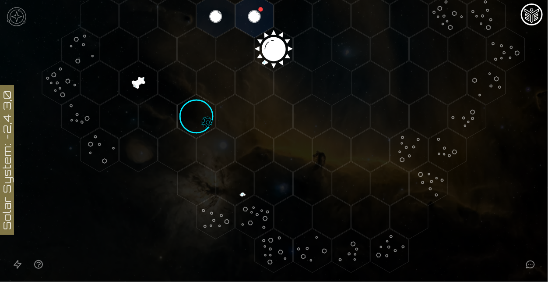
scroll to position [189, 0]
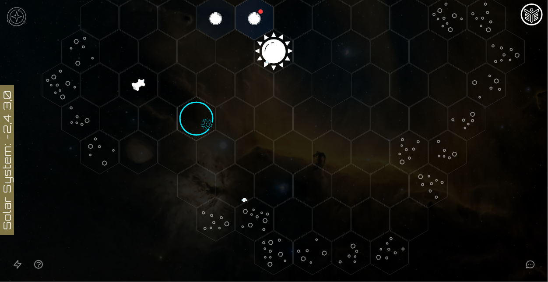
click at [197, 108] on image at bounding box center [196, 120] width 57 height 57
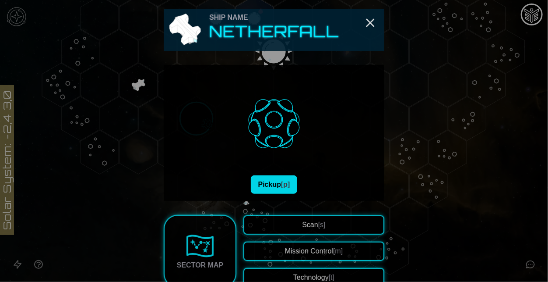
click at [272, 179] on button "Pickup [p]" at bounding box center [274, 184] width 47 height 18
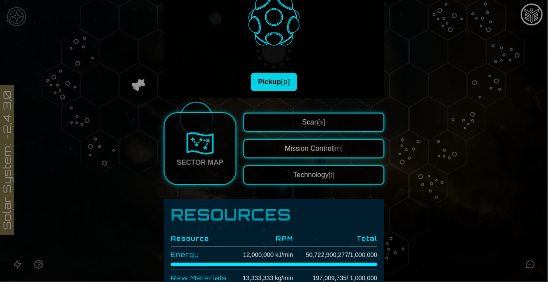
scroll to position [123, 0]
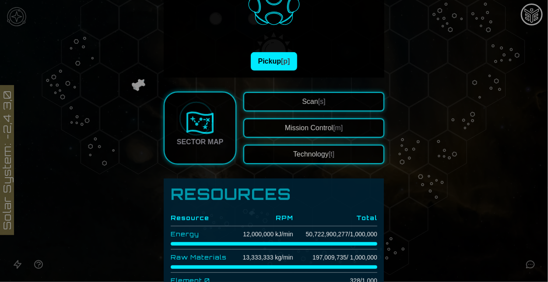
click at [304, 108] on button "Scan [s]" at bounding box center [314, 101] width 141 height 19
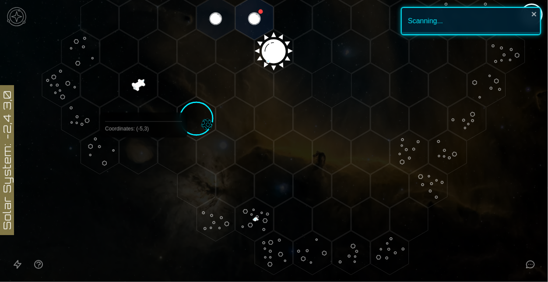
click at [144, 158] on polygon "Hex at coordinates -5,3, clickable" at bounding box center [139, 152] width 38 height 44
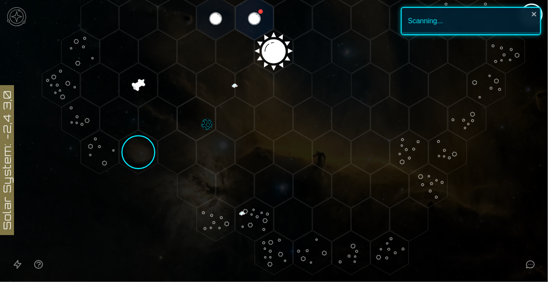
click at [144, 158] on polygon "Hex at coordinates -5,3, clickable" at bounding box center [139, 152] width 38 height 44
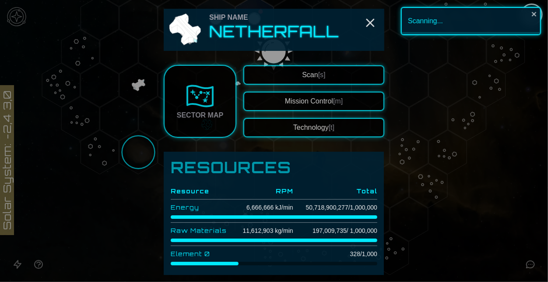
click at [298, 71] on button "Scan [s]" at bounding box center [314, 74] width 141 height 19
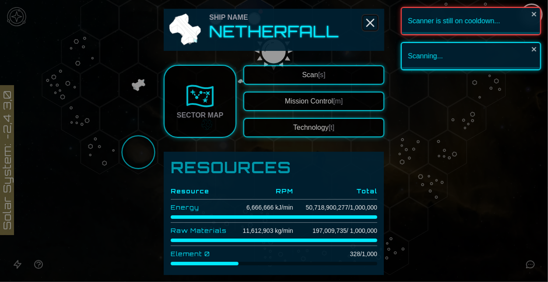
click at [374, 19] on line "Close" at bounding box center [370, 22] width 7 height 7
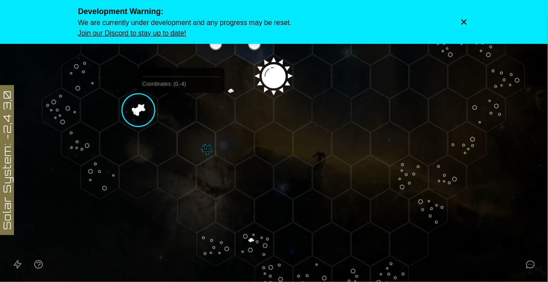
scroll to position [198, 0]
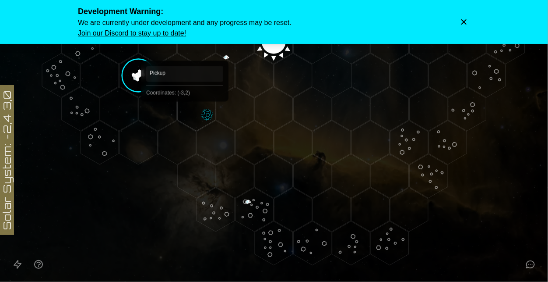
click at [185, 114] on polygon "Hex at coordinates -3,2, clickable" at bounding box center [196, 109] width 38 height 44
click at [199, 117] on polygon "Hex at coordinates -3,2, clickable" at bounding box center [196, 109] width 38 height 44
click at [213, 122] on polygon "Hex at coordinates -3,3, clickable" at bounding box center [216, 142] width 38 height 44
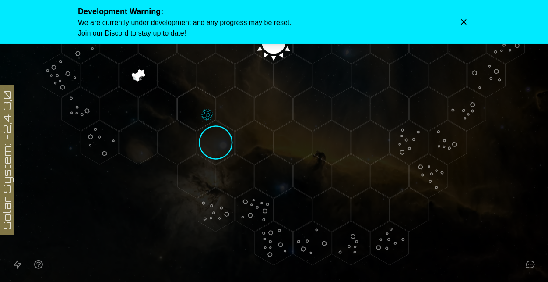
click at [213, 122] on polygon "Hex at coordinates -3,3, clickable" at bounding box center [216, 142] width 38 height 44
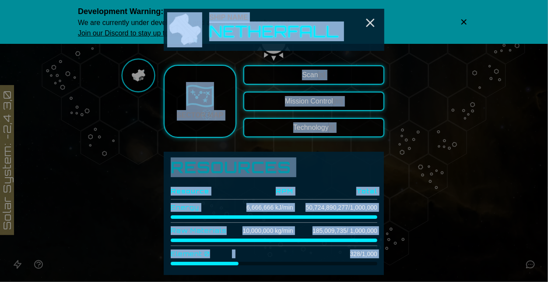
click at [375, 36] on div "Ship Name Netherfall" at bounding box center [274, 30] width 221 height 42
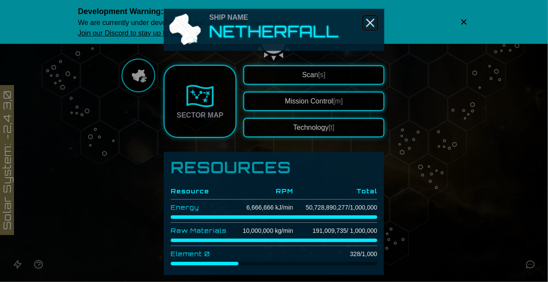
click at [368, 19] on icon "Close" at bounding box center [371, 23] width 14 height 14
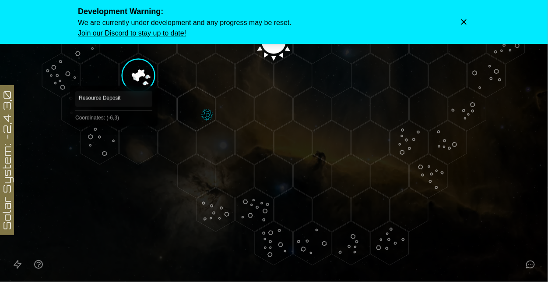
click at [114, 139] on polygon "Hex at coordinates -6,3, clickable" at bounding box center [100, 142] width 38 height 44
click at [133, 147] on polygon "Hex at coordinates -5,3, clickable" at bounding box center [139, 142] width 38 height 44
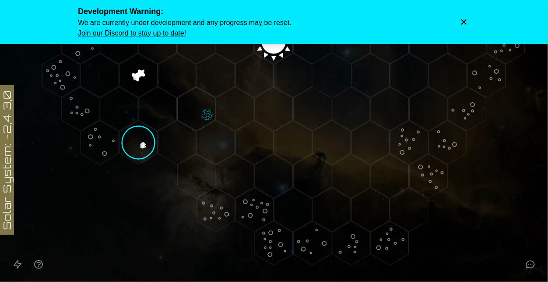
click at [133, 147] on polygon "Hex at coordinates -5,3, clickable" at bounding box center [139, 142] width 38 height 44
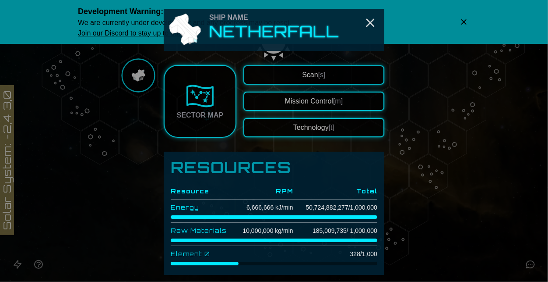
click at [319, 72] on span "[s]" at bounding box center [321, 74] width 7 height 7
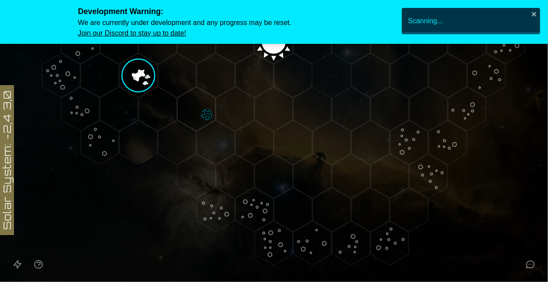
click at [539, 11] on div "Scanning..." at bounding box center [471, 21] width 140 height 28
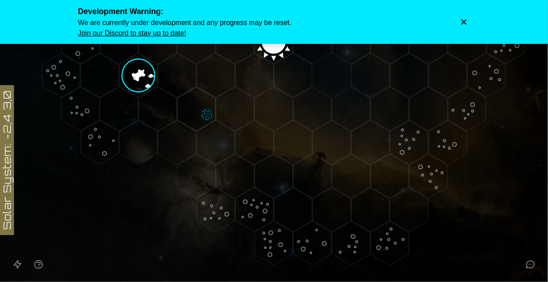
click at [465, 24] on icon "Dismiss warning" at bounding box center [464, 22] width 9 height 9
